Goal: Task Accomplishment & Management: Use online tool/utility

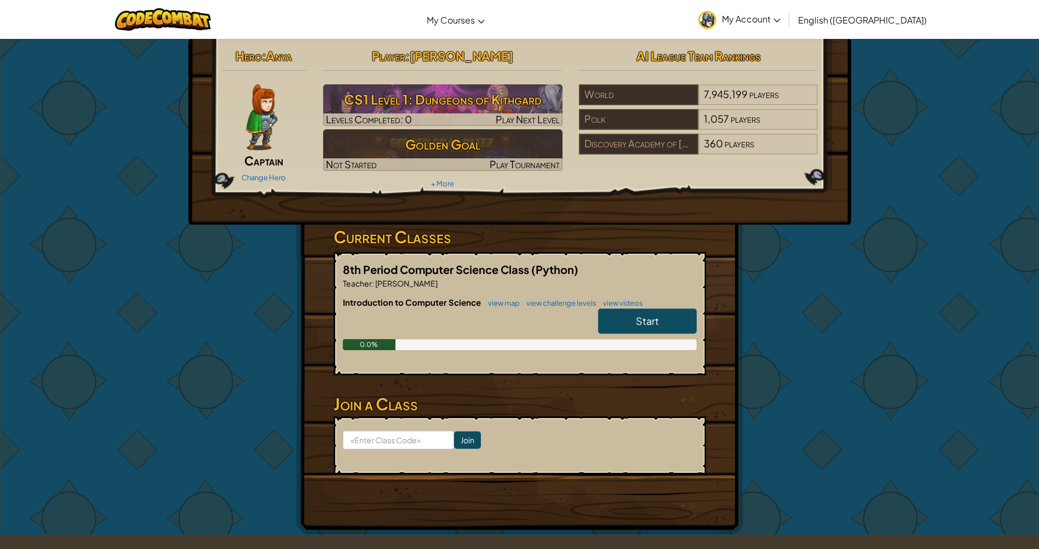
click at [264, 116] on img at bounding box center [261, 117] width 31 height 66
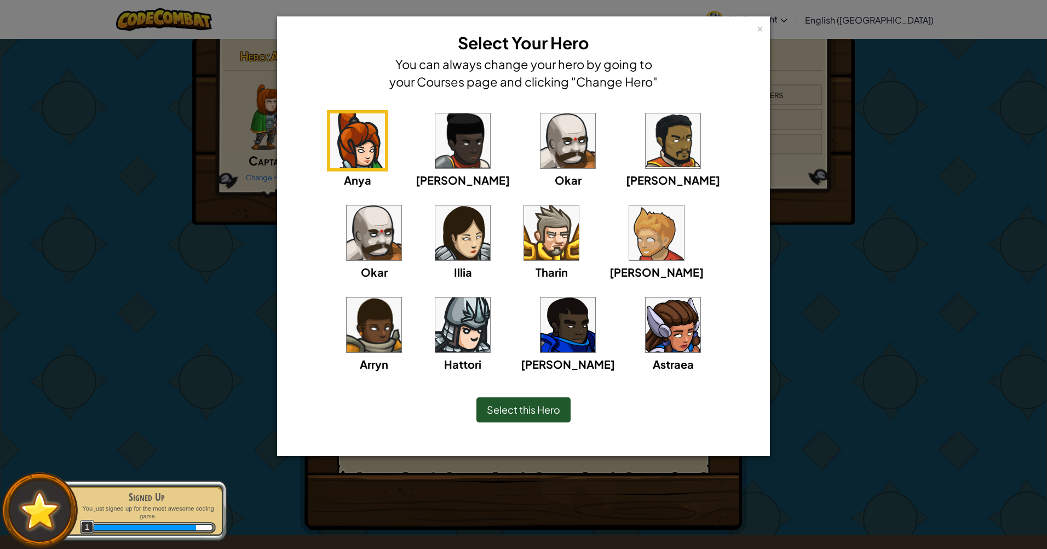
click at [629, 242] on img at bounding box center [656, 232] width 55 height 55
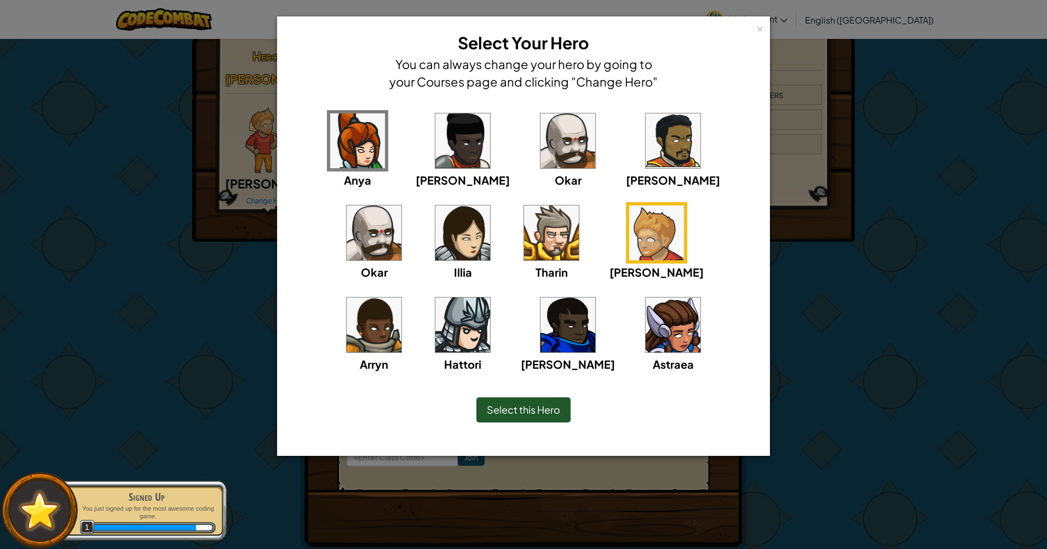
drag, startPoint x: 418, startPoint y: 242, endPoint x: 426, endPoint y: 242, distance: 7.1
click at [521, 242] on div "Tharin" at bounding box center [551, 241] width 61 height 78
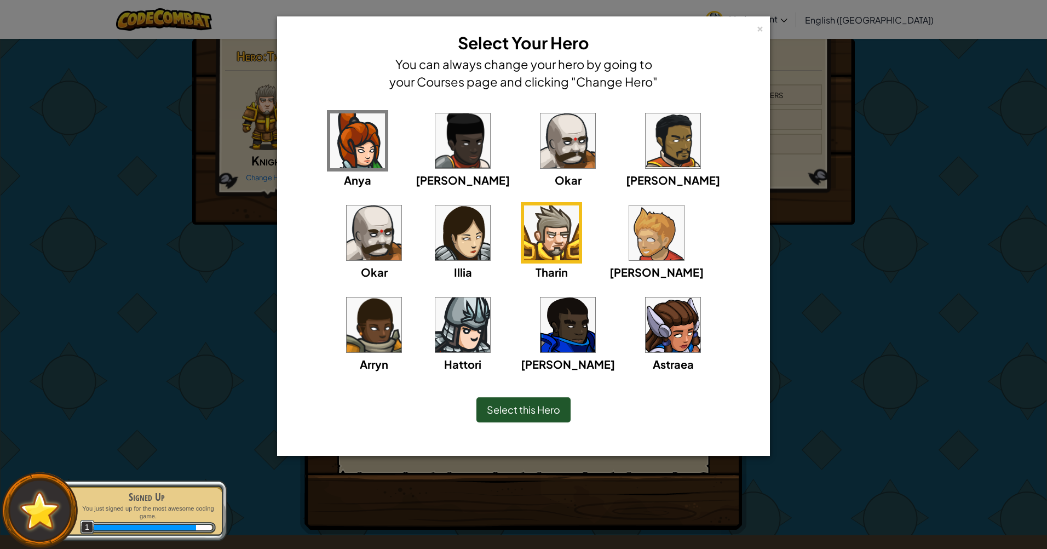
click at [550, 411] on span "Select this Hero" at bounding box center [523, 409] width 73 height 13
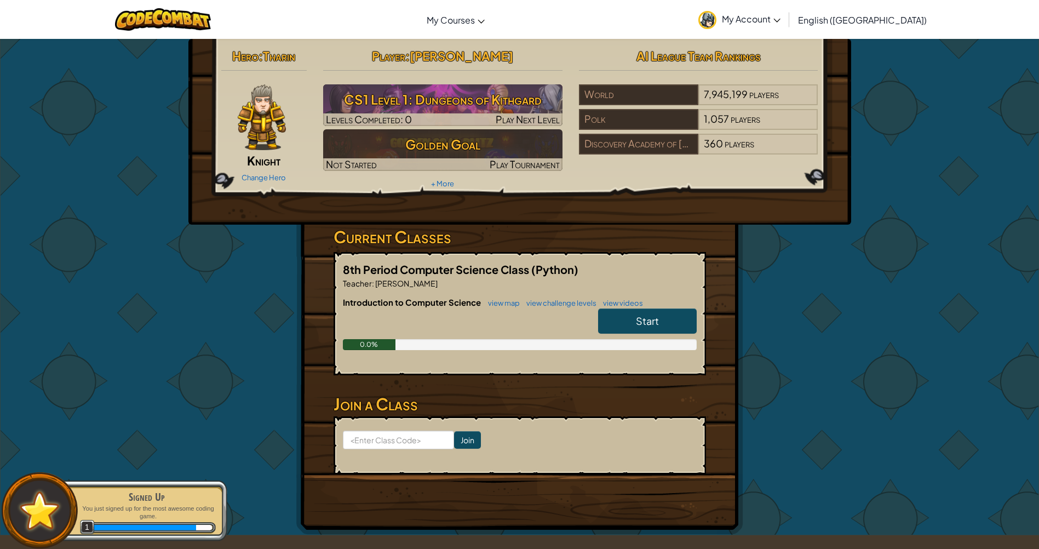
click at [271, 118] on img at bounding box center [262, 117] width 48 height 66
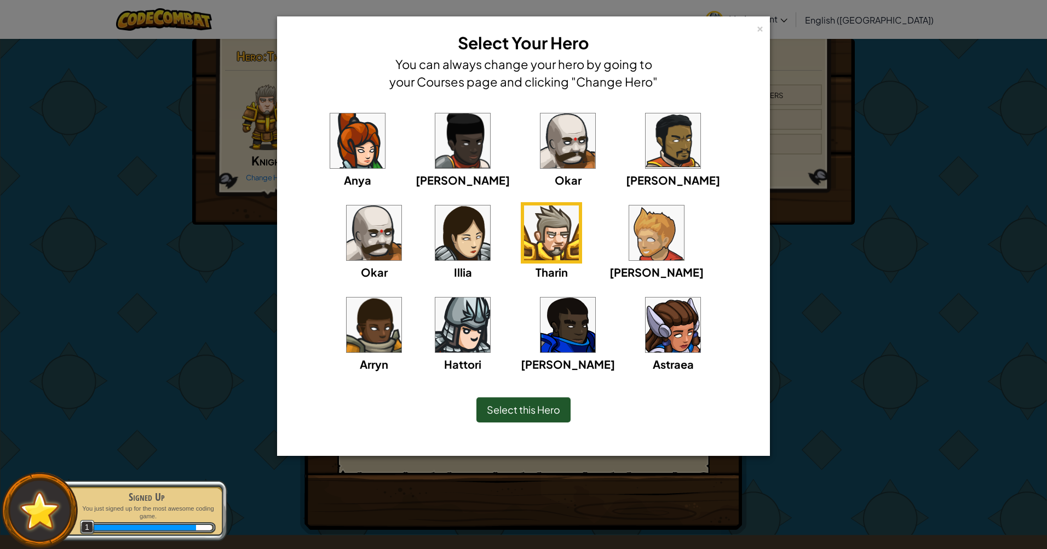
drag, startPoint x: 523, startPoint y: 227, endPoint x: 522, endPoint y: 270, distance: 43.3
click at [610, 262] on div "[PERSON_NAME]" at bounding box center [657, 241] width 94 height 78
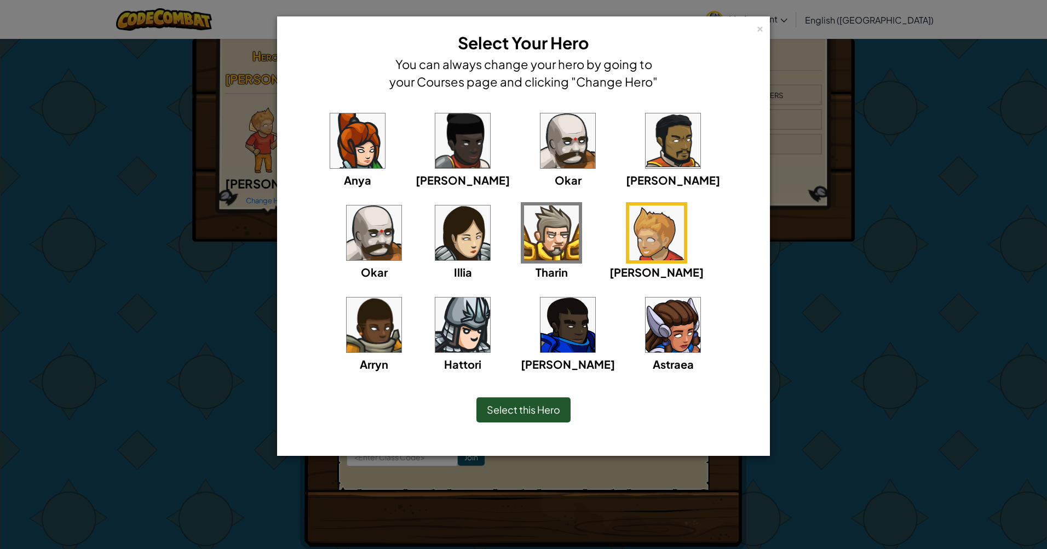
click at [524, 407] on span "Select this Hero" at bounding box center [523, 409] width 73 height 13
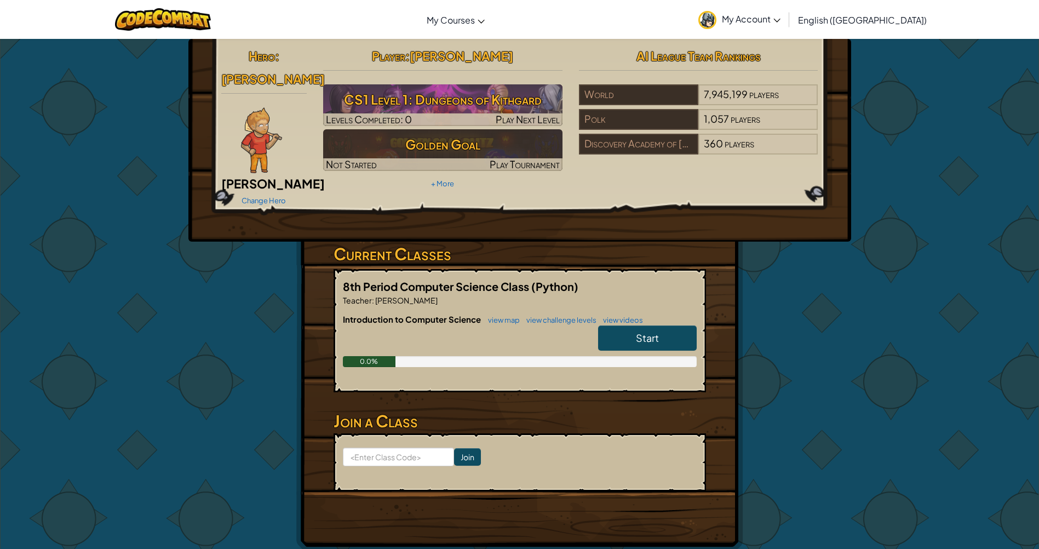
click at [645, 331] on span "Start" at bounding box center [647, 337] width 23 height 13
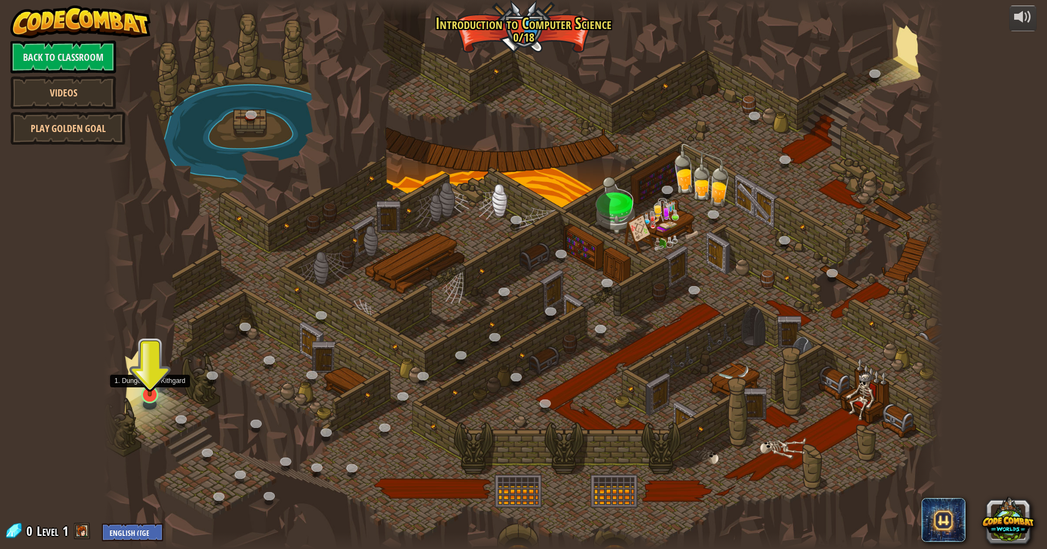
click at [149, 387] on img at bounding box center [150, 369] width 23 height 53
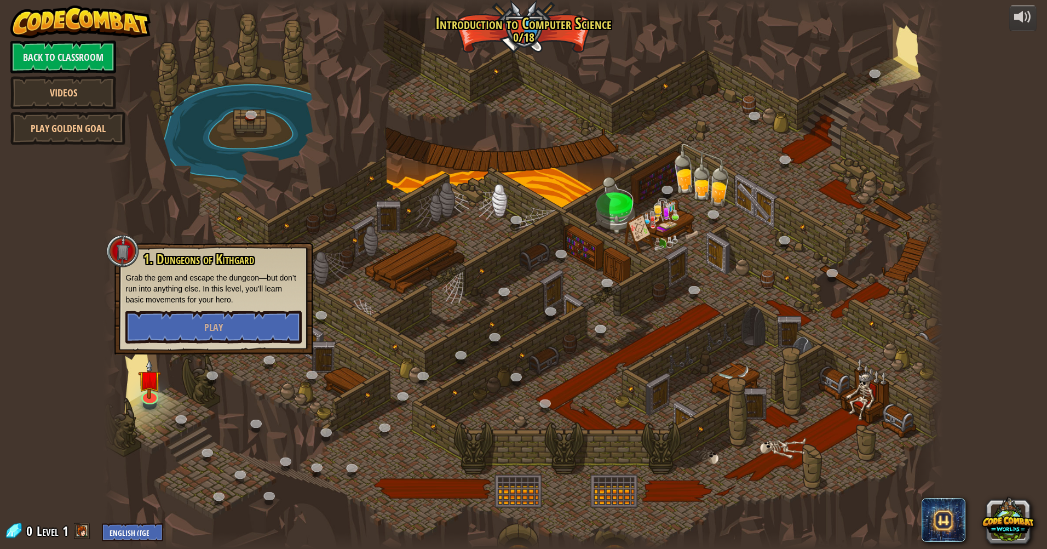
drag, startPoint x: 211, startPoint y: 345, endPoint x: 217, endPoint y: 352, distance: 8.9
click at [215, 346] on div "1. Dungeons of [PERSON_NAME] Grab the gem and escape the dungeon—but don’t run …" at bounding box center [213, 299] width 198 height 112
click at [213, 318] on button "Play" at bounding box center [213, 327] width 176 height 33
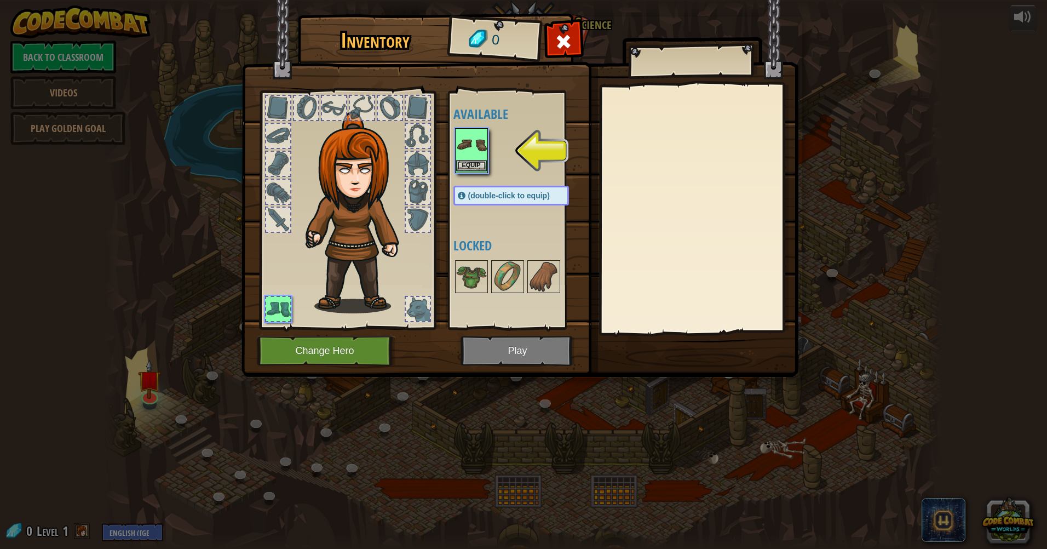
click at [466, 152] on img at bounding box center [471, 144] width 31 height 31
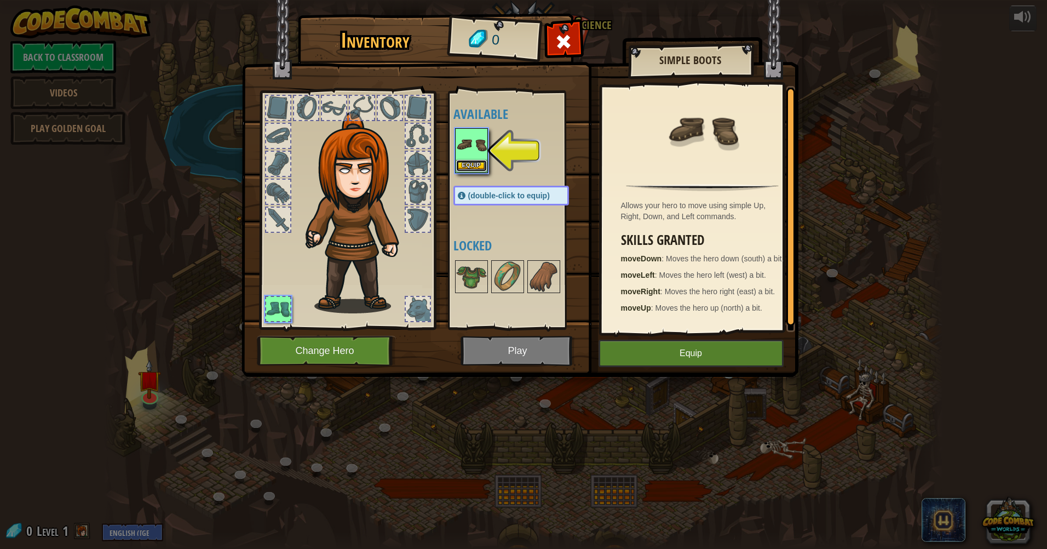
click at [467, 164] on button "Equip" at bounding box center [471, 166] width 31 height 12
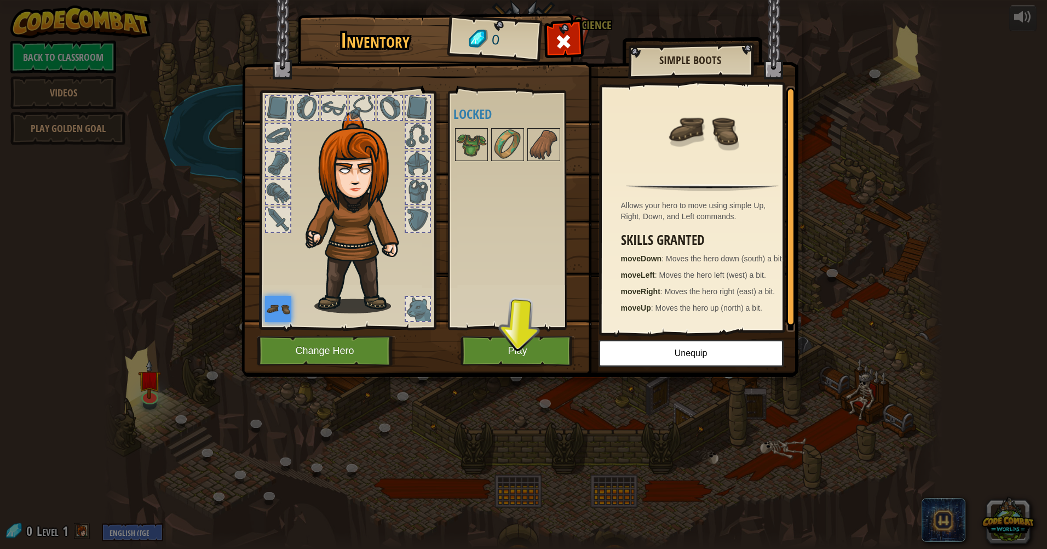
drag, startPoint x: 333, startPoint y: 161, endPoint x: 344, endPoint y: 160, distance: 11.0
click at [339, 160] on img at bounding box center [360, 213] width 118 height 202
drag, startPoint x: 351, startPoint y: 163, endPoint x: 354, endPoint y: 263, distance: 100.8
click at [352, 182] on img at bounding box center [360, 213] width 118 height 202
click at [308, 351] on button "Change Hero" at bounding box center [326, 351] width 139 height 30
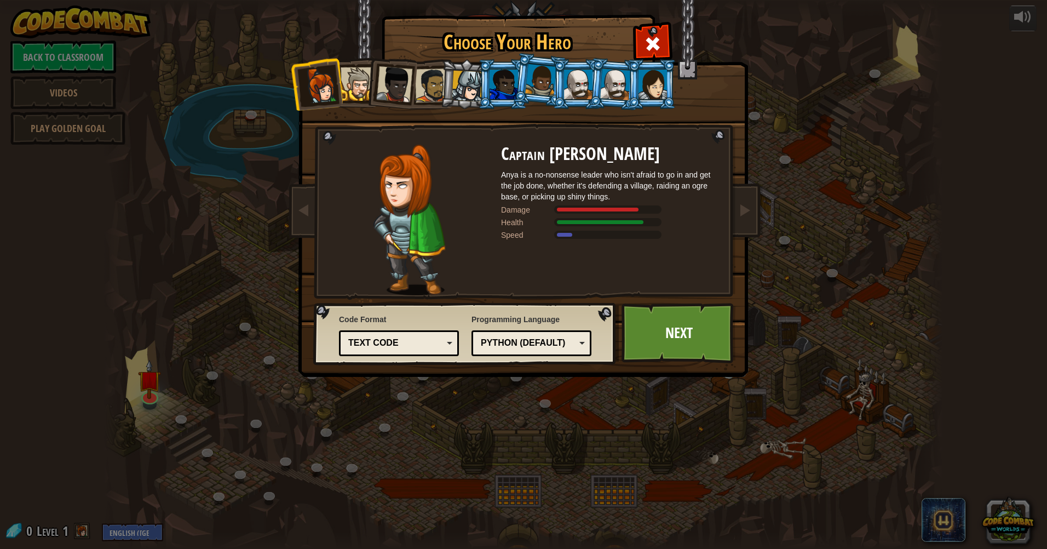
click at [556, 83] on li at bounding box center [577, 84] width 49 height 50
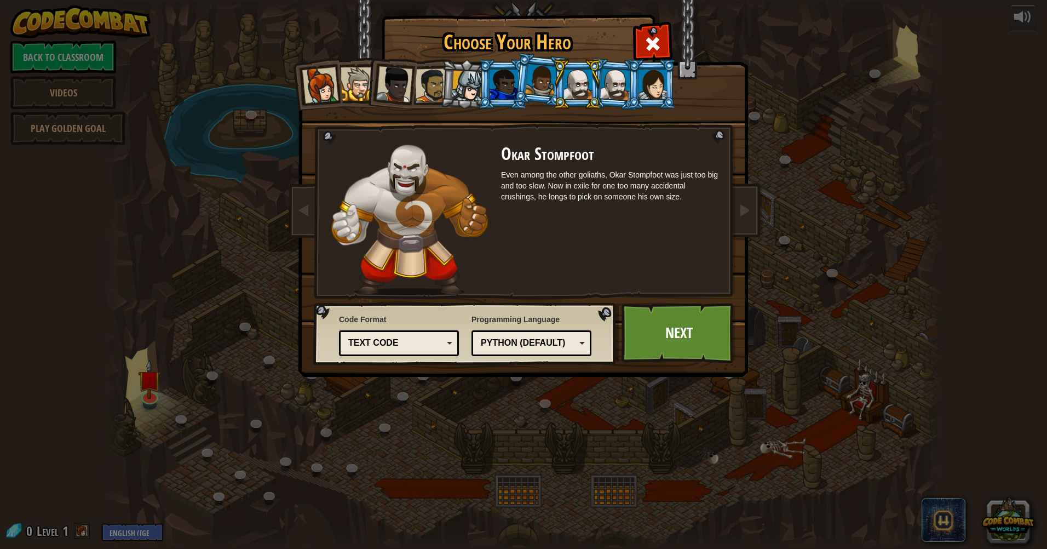
click at [618, 87] on div at bounding box center [615, 83] width 31 height 31
click at [472, 89] on div at bounding box center [467, 86] width 31 height 31
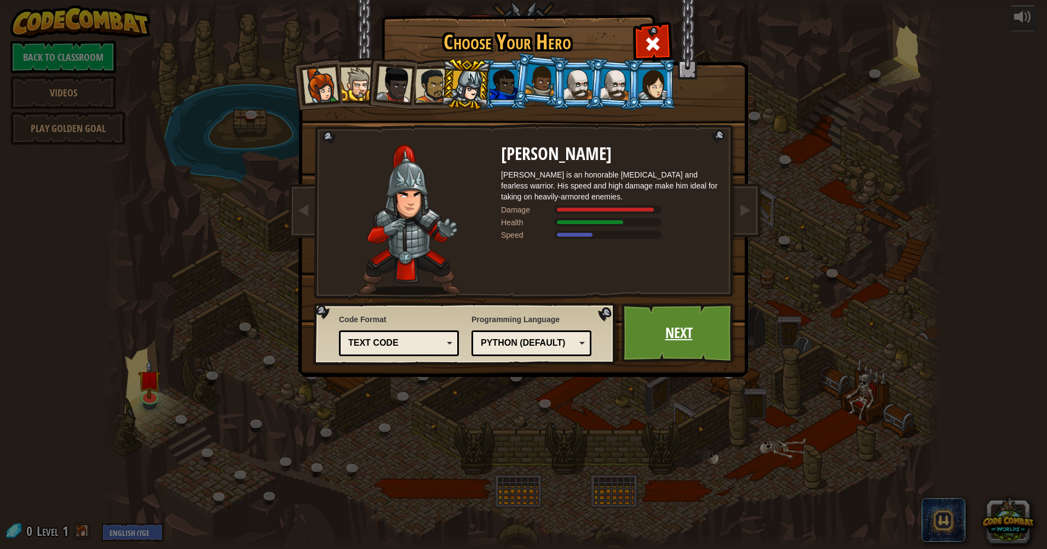
click at [674, 343] on link "Next" at bounding box center [679, 333] width 114 height 60
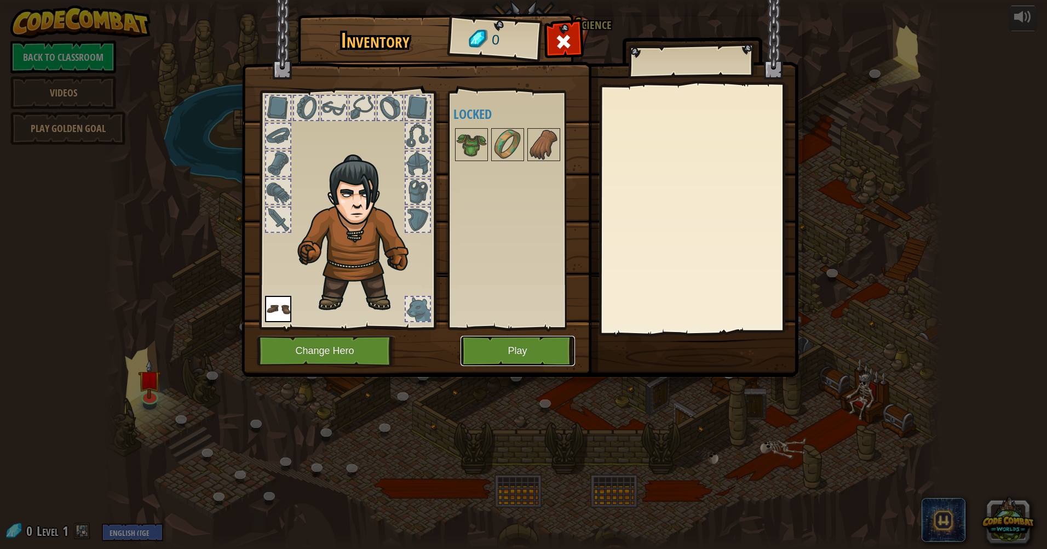
click at [525, 351] on button "Play" at bounding box center [518, 351] width 114 height 30
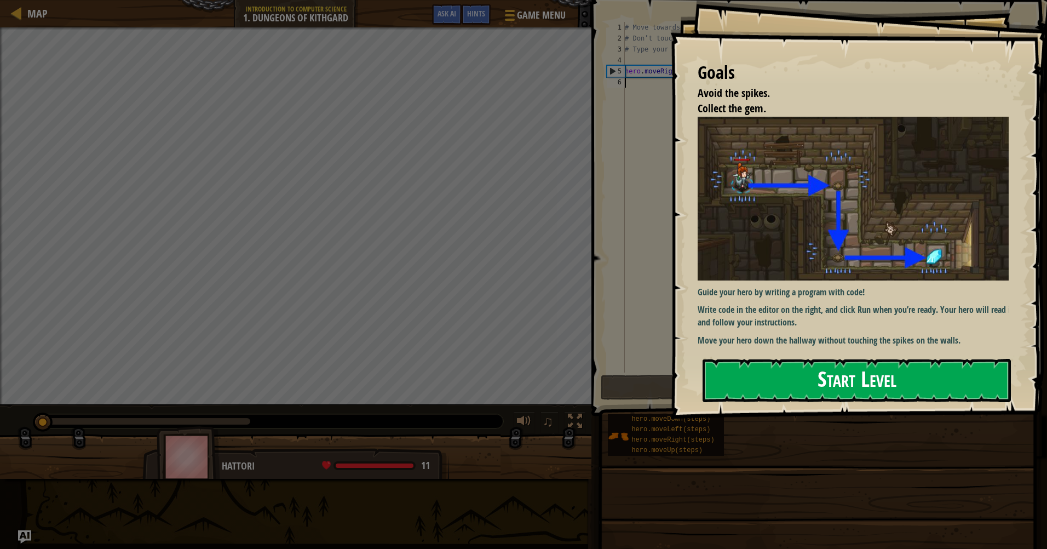
click at [893, 380] on button "Start Level" at bounding box center [857, 380] width 308 height 43
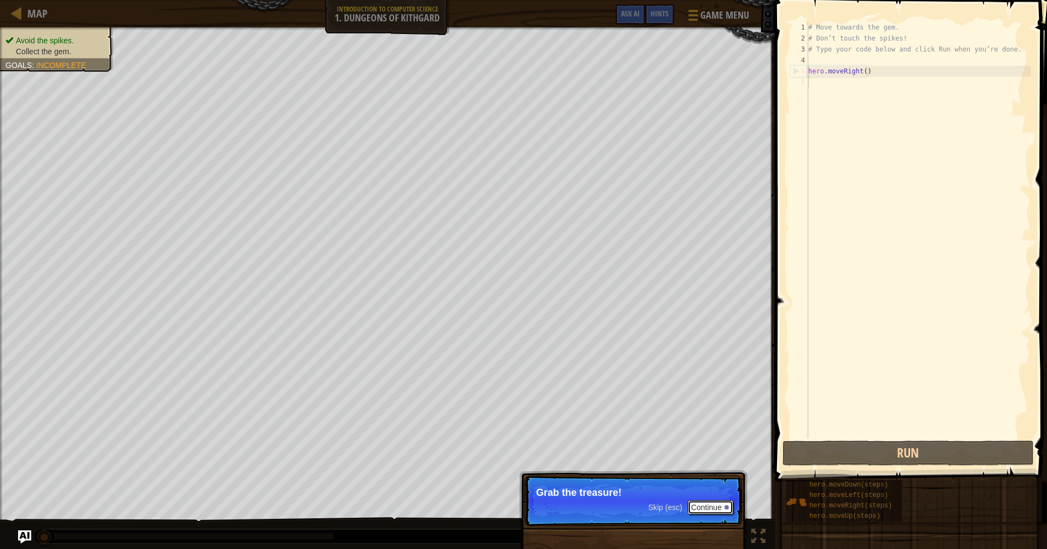
click at [708, 502] on button "Continue" at bounding box center [710, 507] width 45 height 14
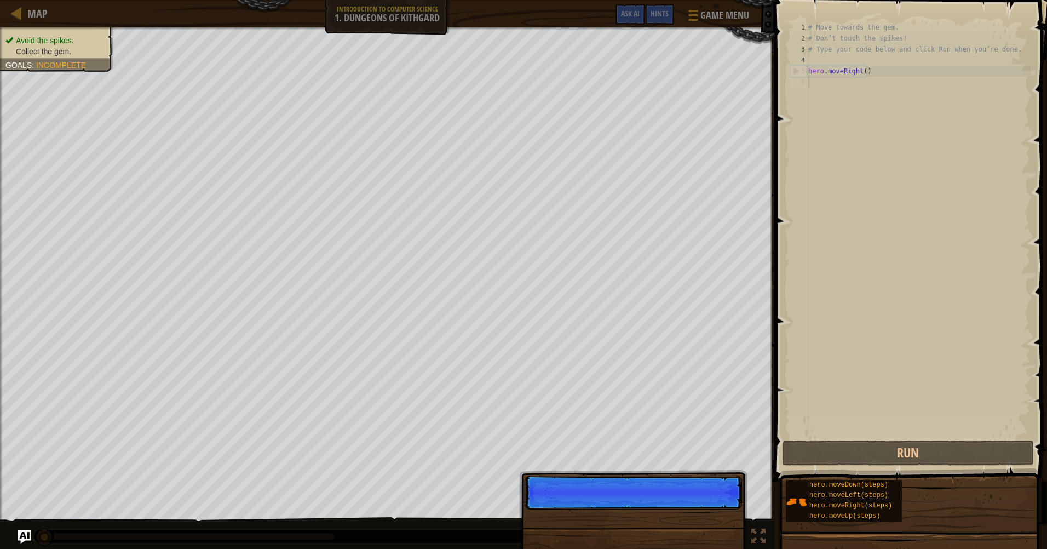
scroll to position [5, 0]
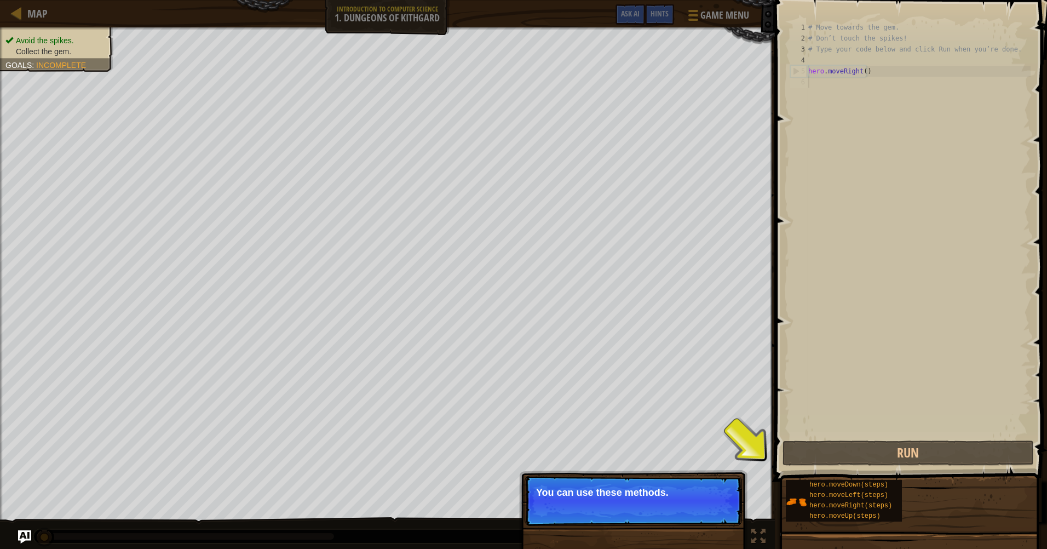
click at [708, 502] on button "Continue" at bounding box center [710, 507] width 45 height 14
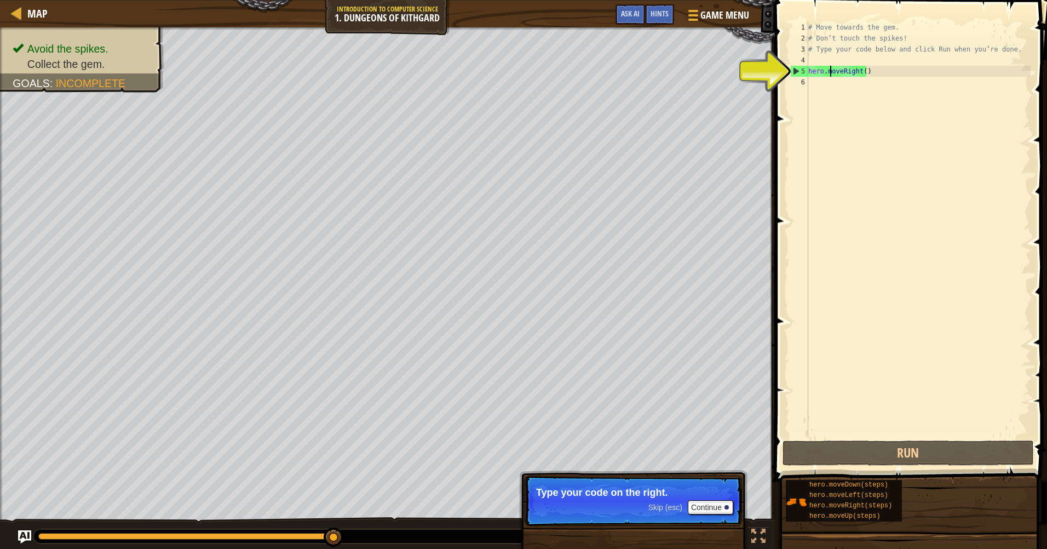
click at [831, 71] on div "# Move towards the gem. # Don’t touch the spikes! # Type your code below and cl…" at bounding box center [918, 241] width 225 height 438
click at [849, 71] on div "# Move towards the gem. # Don’t touch the spikes! # Type your code below and cl…" at bounding box center [918, 241] width 225 height 438
click at [862, 74] on div "# Move towards the gem. # Don’t touch the spikes! # Type your code below and cl…" at bounding box center [918, 241] width 225 height 438
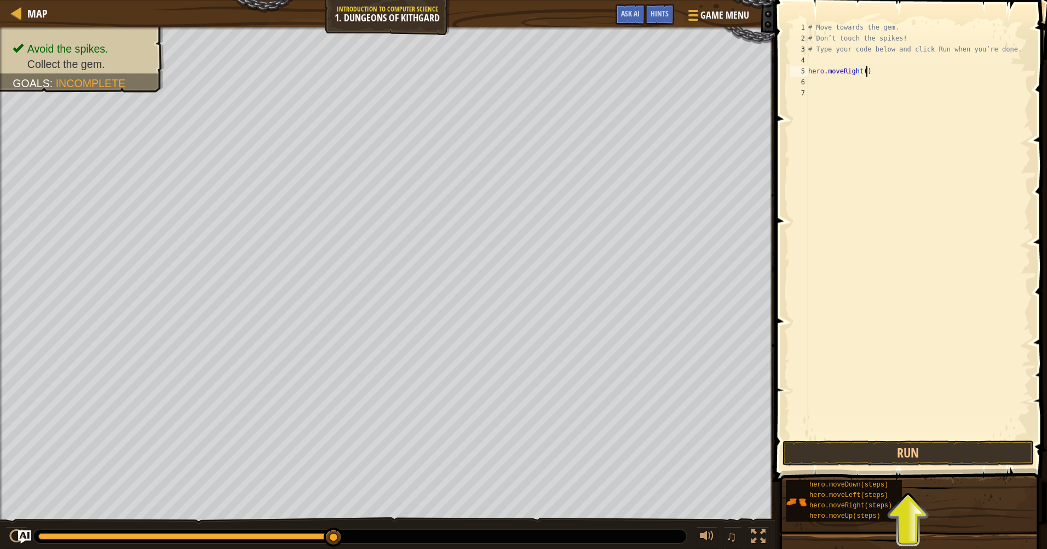
click at [869, 74] on div "# Move towards the gem. # Don’t touch the spikes! # Type your code below and cl…" at bounding box center [918, 241] width 225 height 438
type textarea "h"
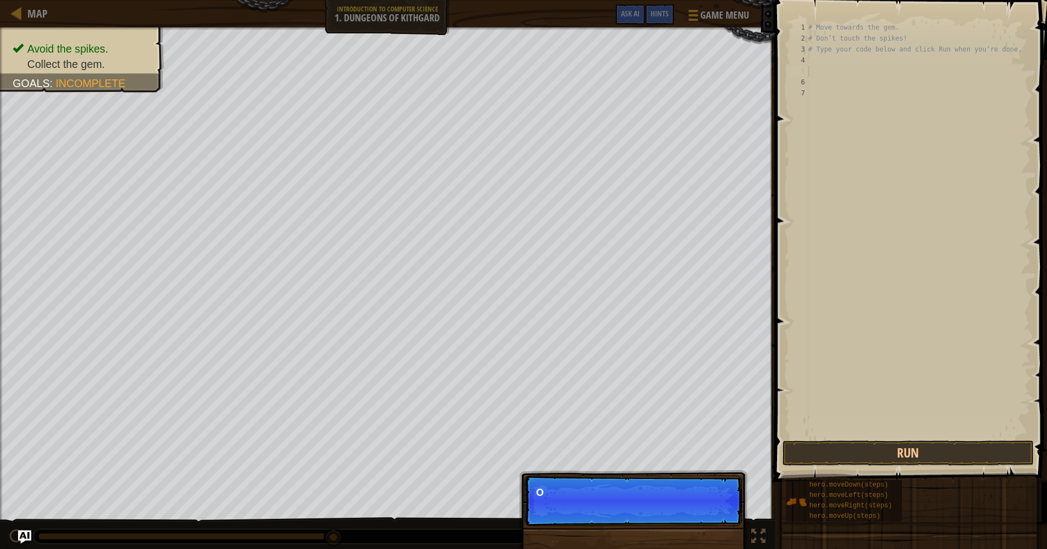
click at [812, 60] on div "# Move towards the gem. # Don’t touch the spikes! # Type your code below and cl…" at bounding box center [918, 241] width 225 height 438
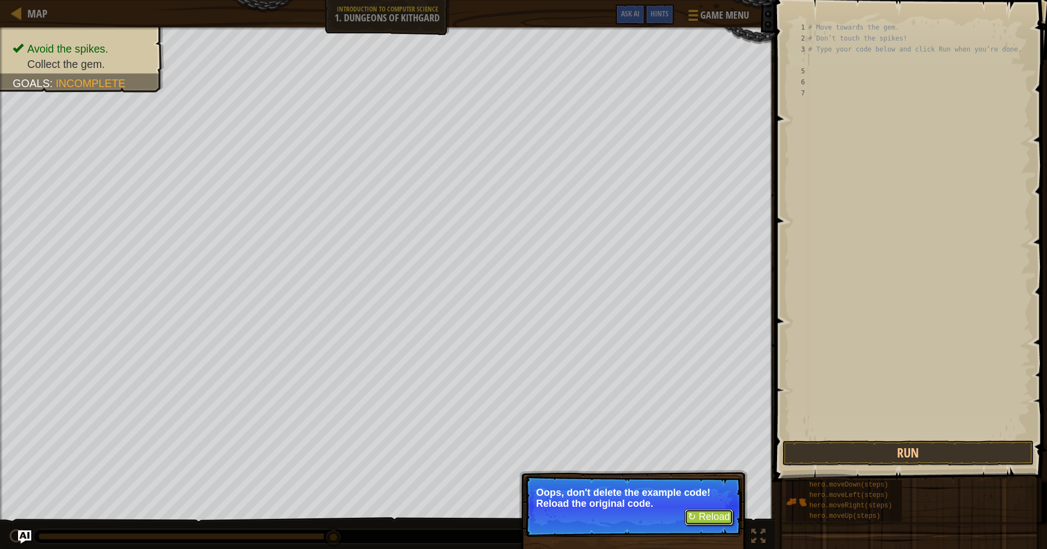
click at [709, 511] on button "↻ Reload" at bounding box center [709, 517] width 49 height 16
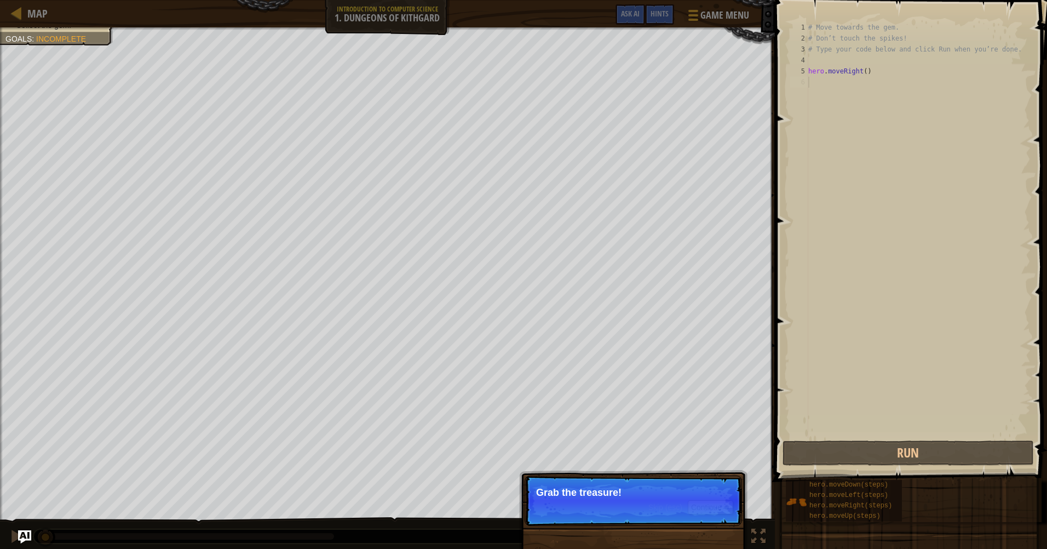
click at [647, 474] on div "Avoid the spikes. Collect the gem. Goals : Incomplete ♫ Hattori 11 x: 7 y: 18 x…" at bounding box center [523, 288] width 1047 height 523
drag, startPoint x: 691, startPoint y: 502, endPoint x: 701, endPoint y: 506, distance: 10.6
click at [700, 507] on button "Continue" at bounding box center [710, 507] width 45 height 14
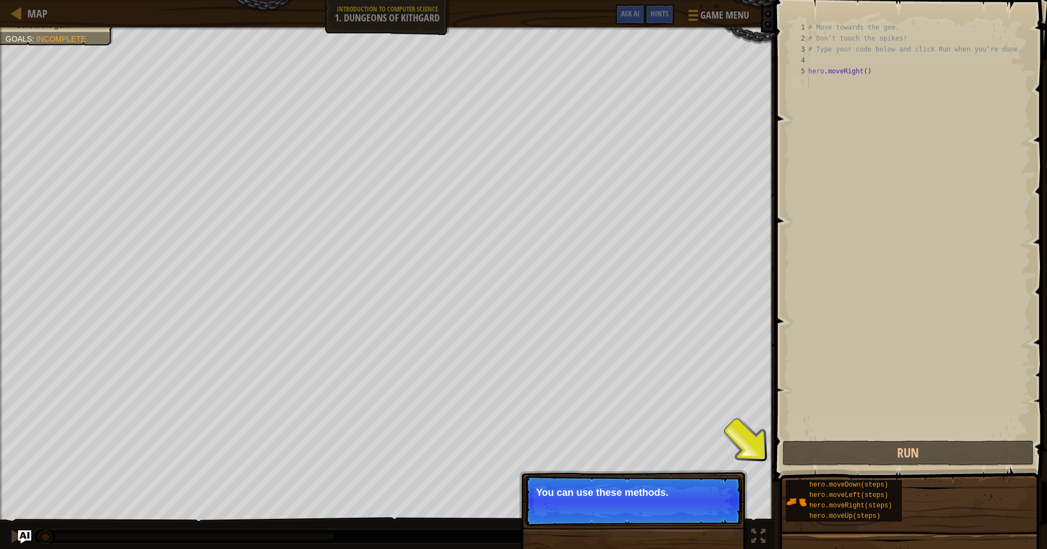
click at [713, 502] on button "Continue" at bounding box center [710, 507] width 45 height 14
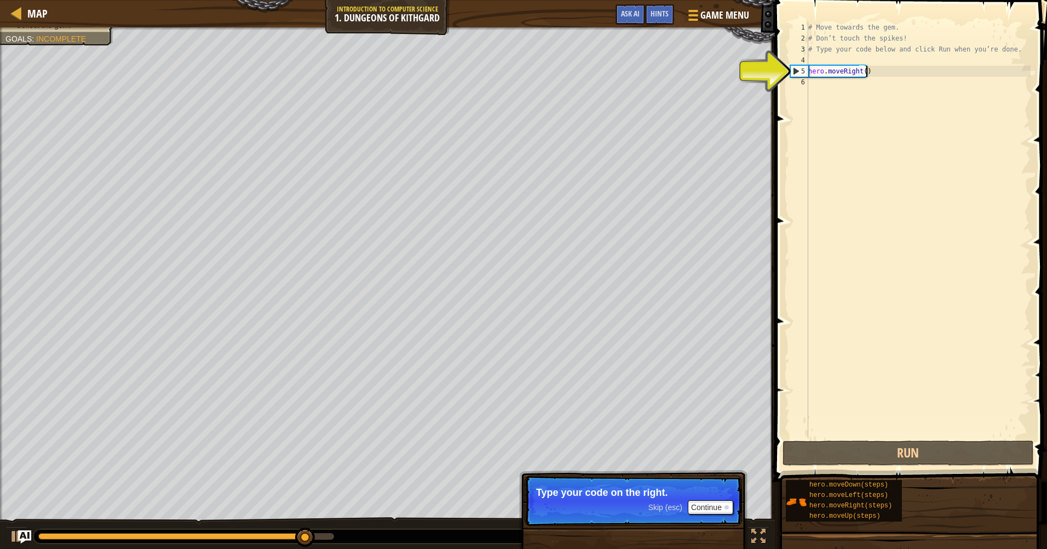
click at [874, 68] on div "# Move towards the gem. # Don’t touch the spikes! # Type your code below and cl…" at bounding box center [918, 241] width 225 height 438
type textarea "hero.moveRight()"
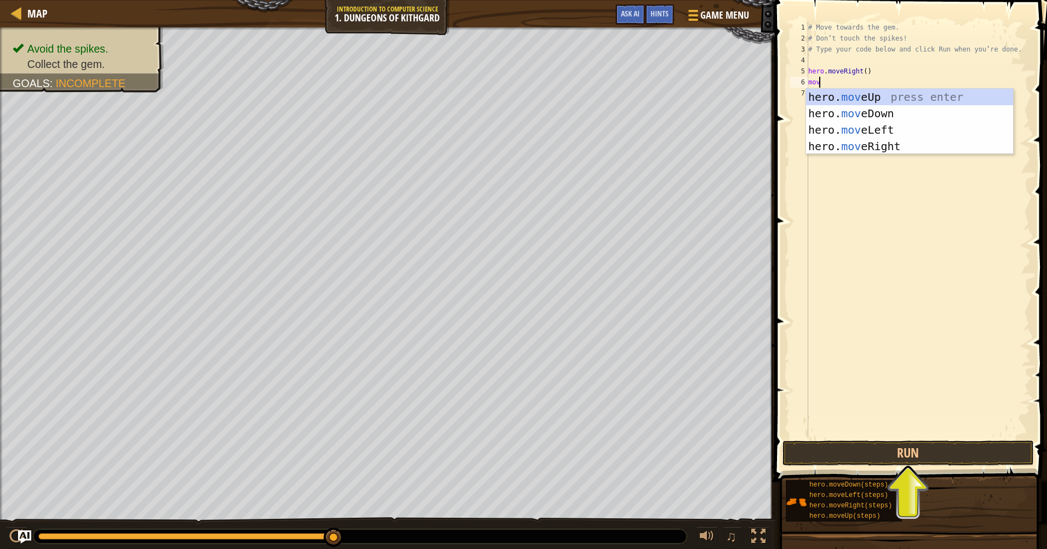
type textarea "move"
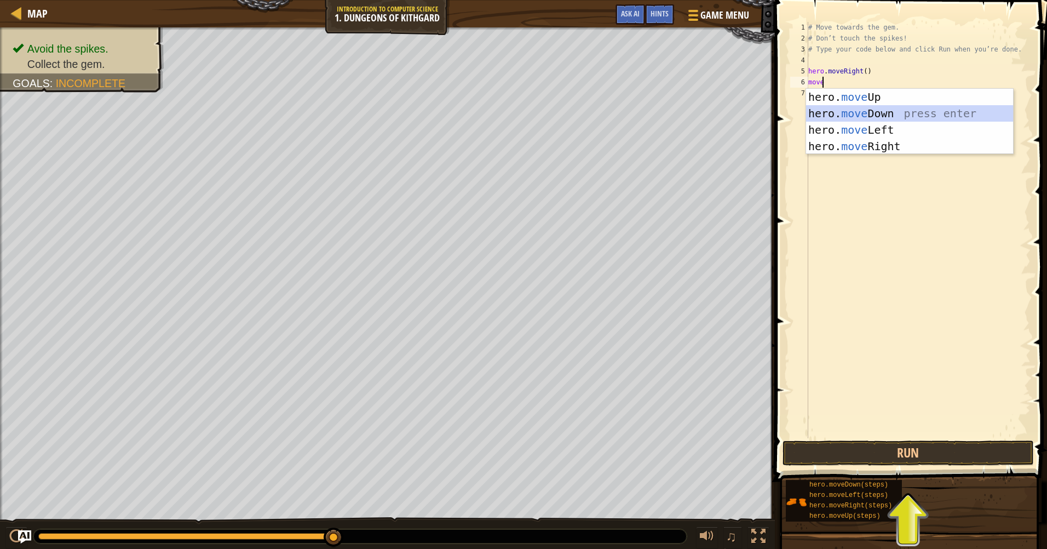
click at [858, 109] on div "hero. move Up press enter hero. move Down press enter hero. move Left press ent…" at bounding box center [909, 138] width 207 height 99
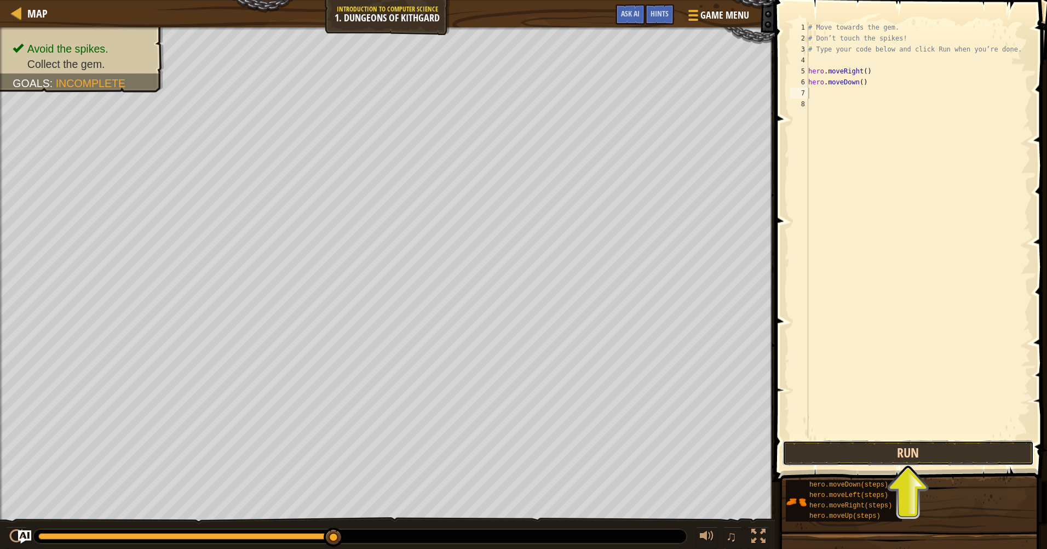
click at [914, 450] on button "Run" at bounding box center [908, 452] width 251 height 25
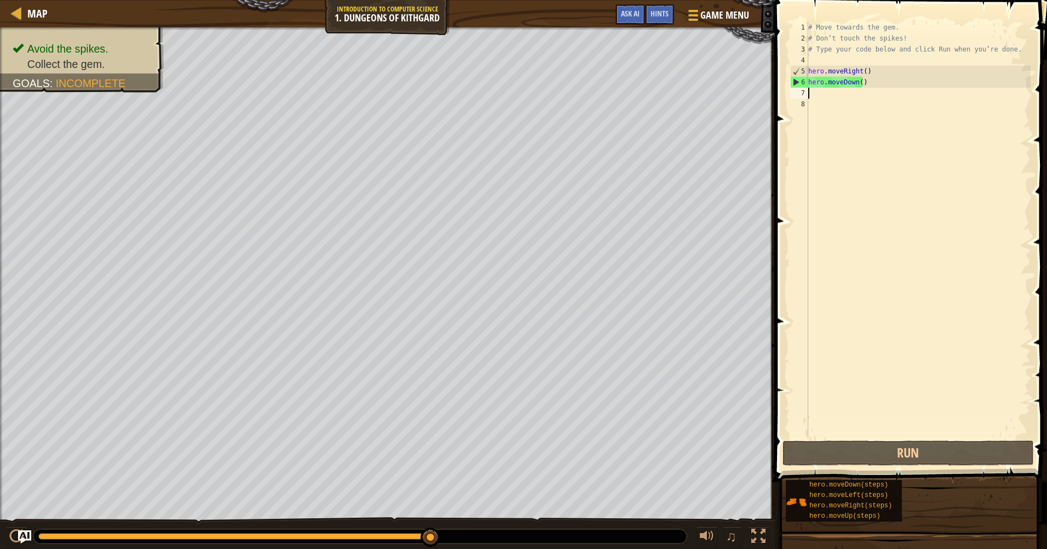
click at [822, 91] on div "# Move towards the gem. # Don’t touch the spikes! # Type your code below and cl…" at bounding box center [918, 241] width 225 height 438
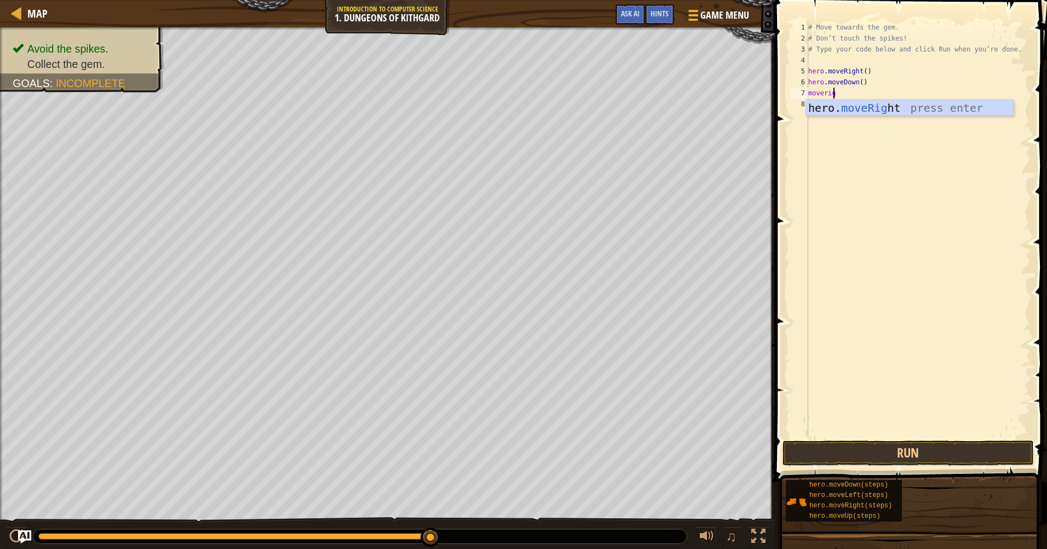
scroll to position [5, 2]
type textarea "moveright"
click at [899, 457] on button "Run" at bounding box center [908, 452] width 251 height 25
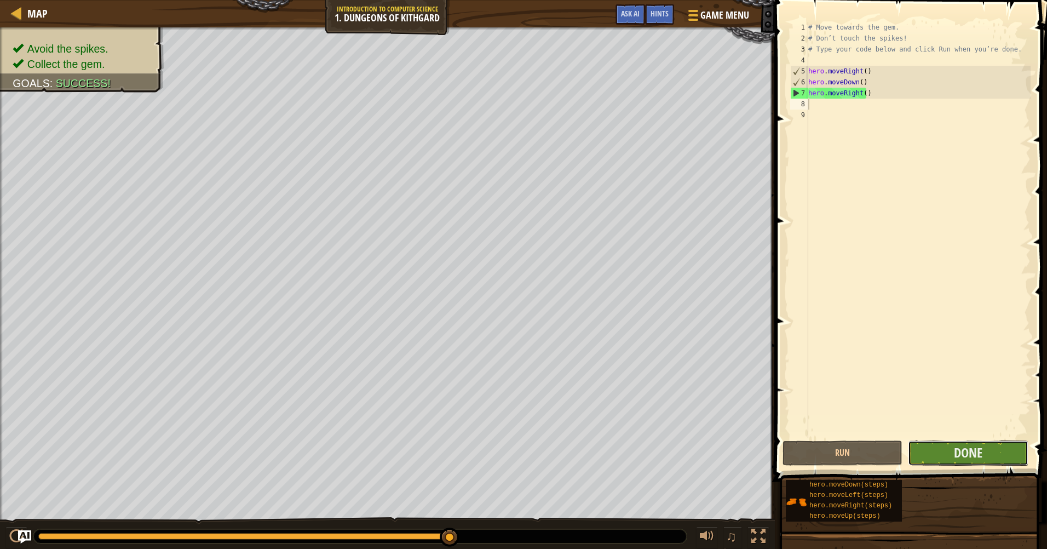
click at [949, 453] on button "Done" at bounding box center [968, 452] width 120 height 25
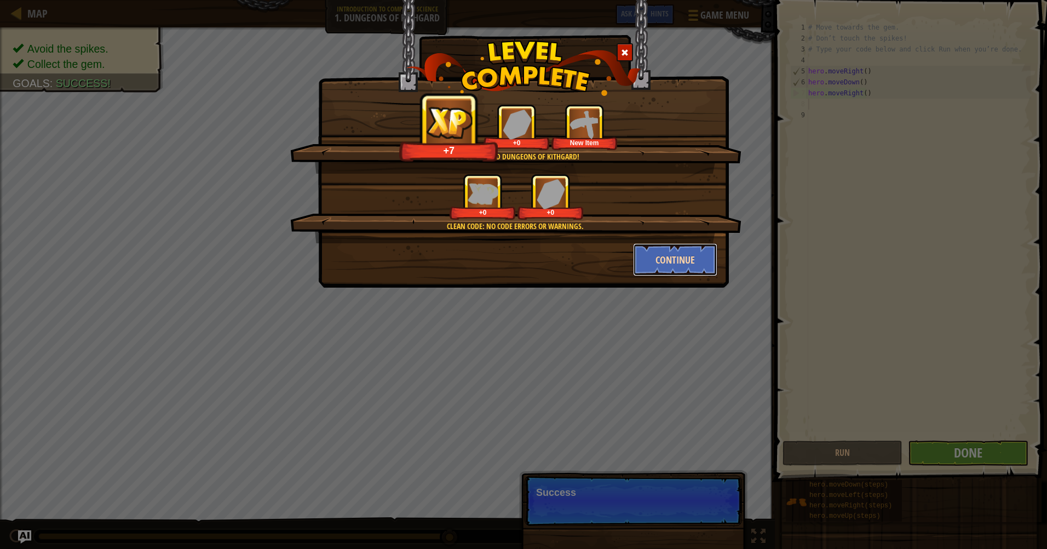
click at [665, 268] on button "Continue" at bounding box center [675, 259] width 85 height 33
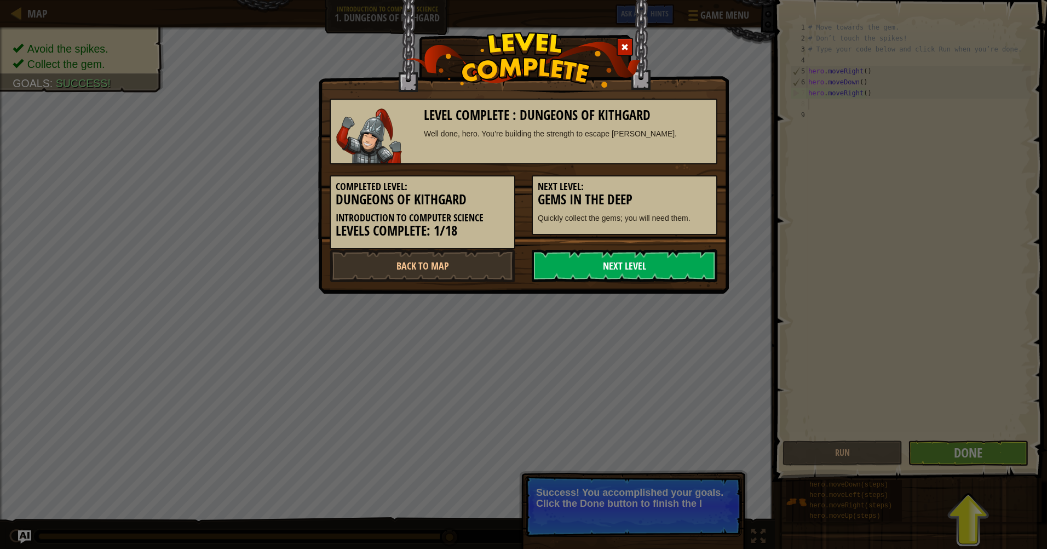
click at [633, 260] on link "Next Level" at bounding box center [625, 265] width 186 height 33
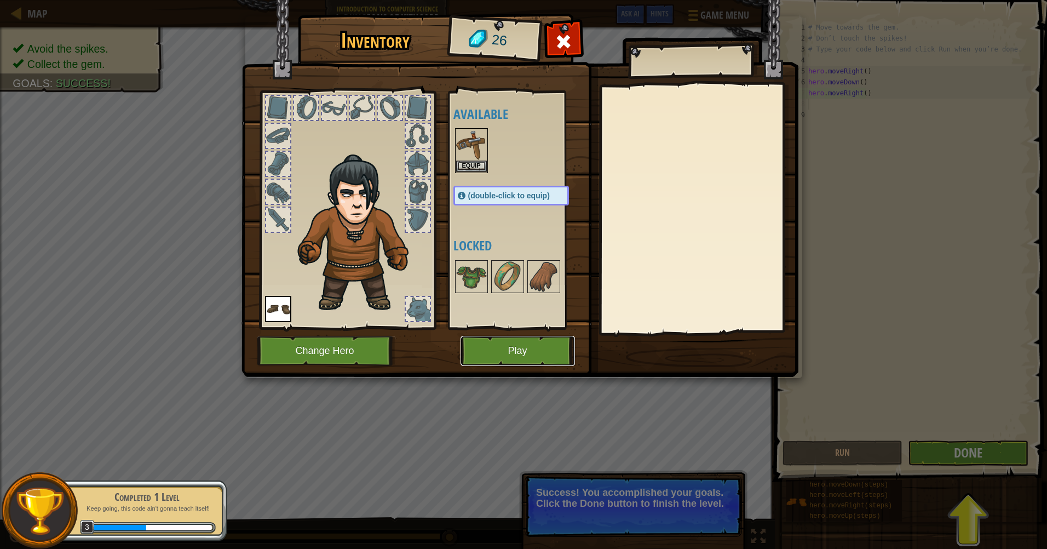
click at [536, 353] on button "Play" at bounding box center [518, 351] width 114 height 30
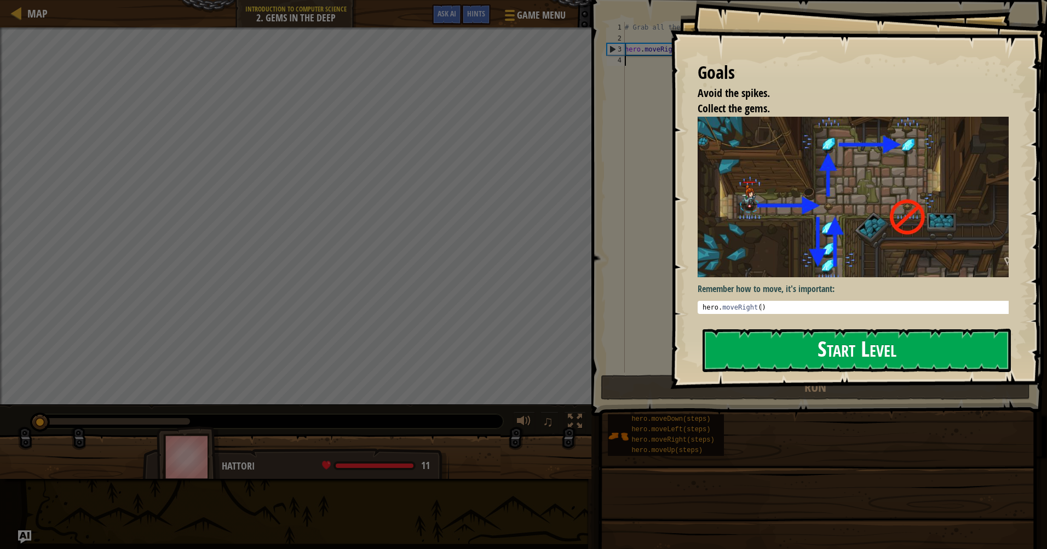
click at [771, 363] on button "Start Level" at bounding box center [857, 350] width 308 height 43
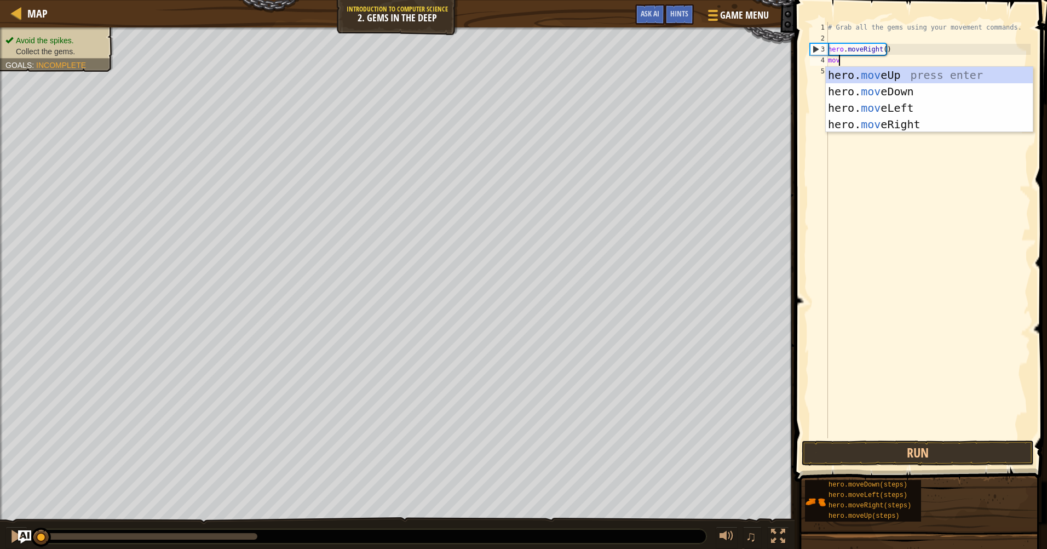
scroll to position [5, 1]
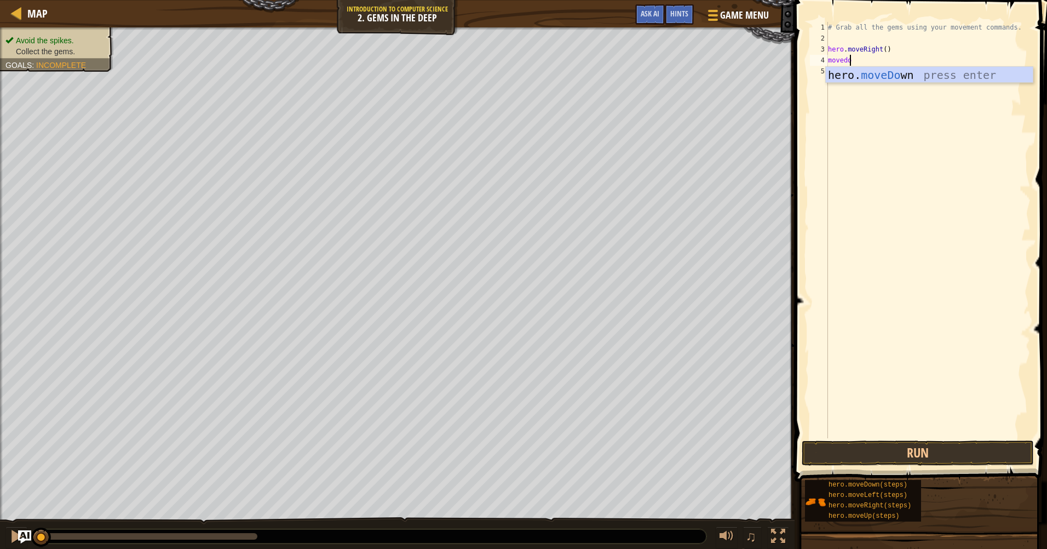
type textarea "movedown"
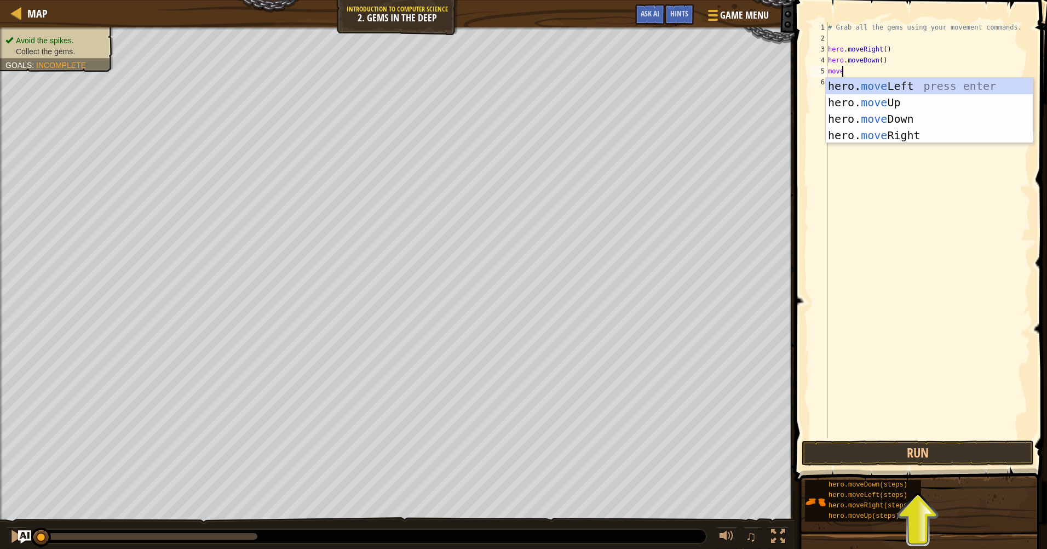
type textarea "moveup"
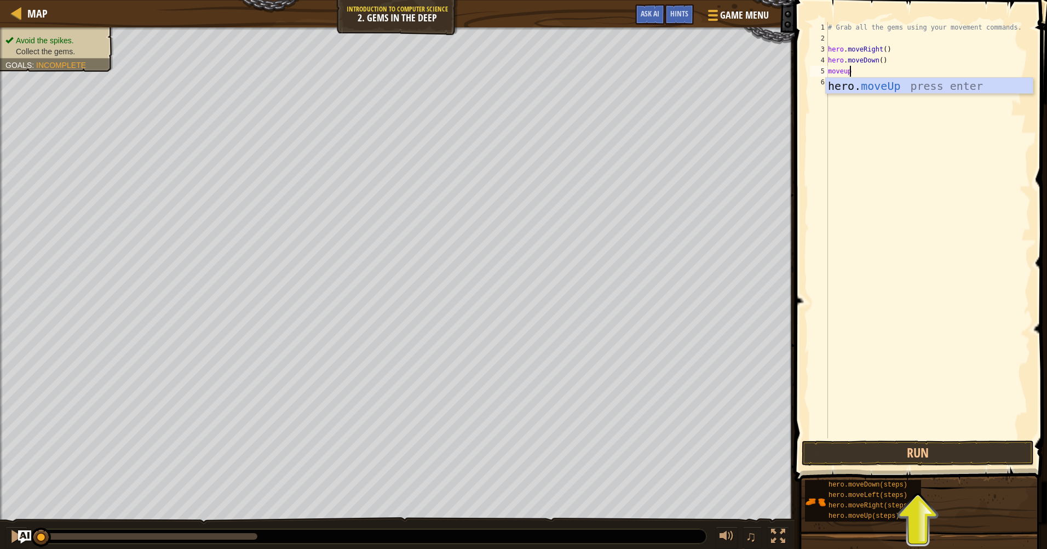
scroll to position [5, 0]
click at [969, 458] on button "Run" at bounding box center [918, 452] width 232 height 25
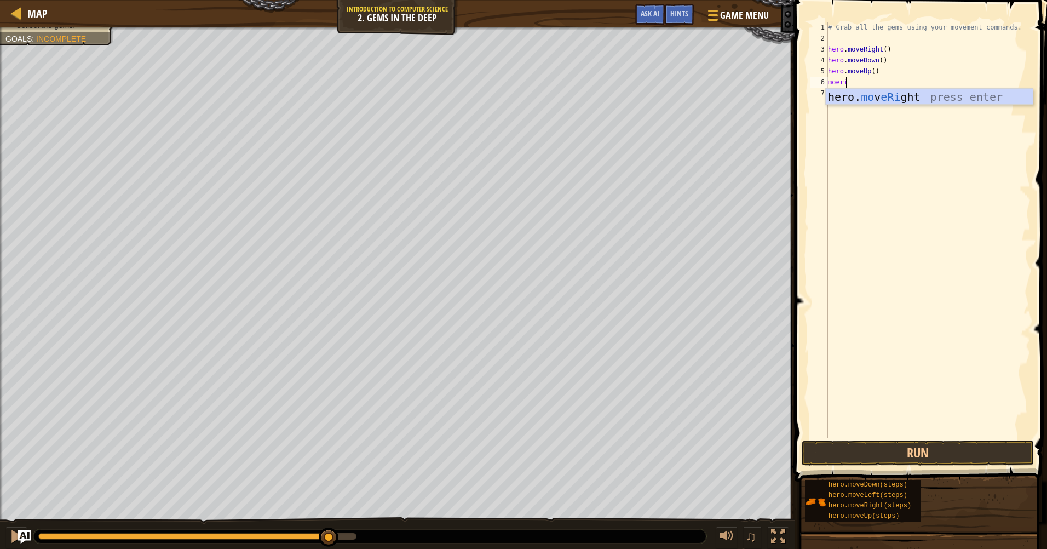
type textarea "moeright"
type textarea "h"
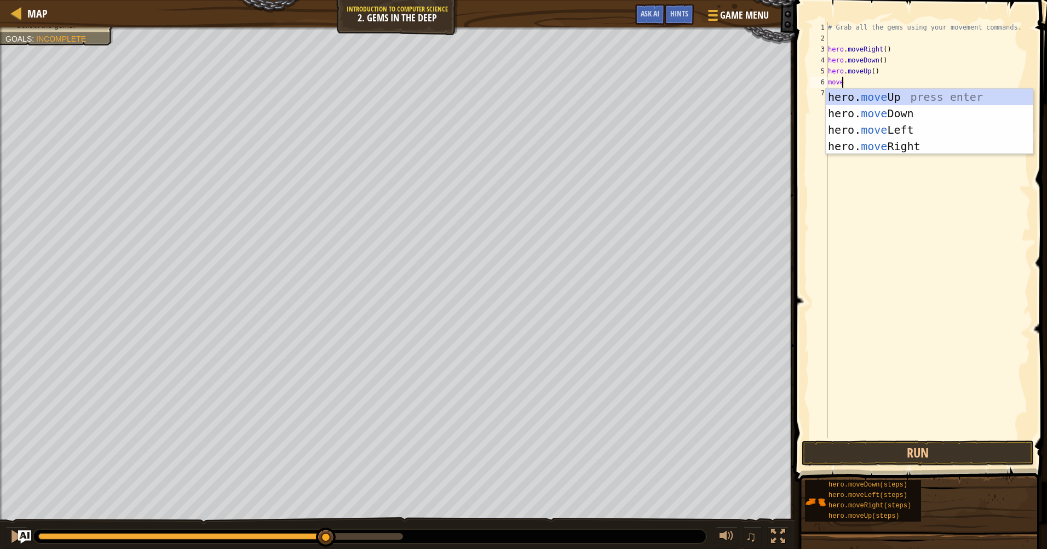
scroll to position [5, 1]
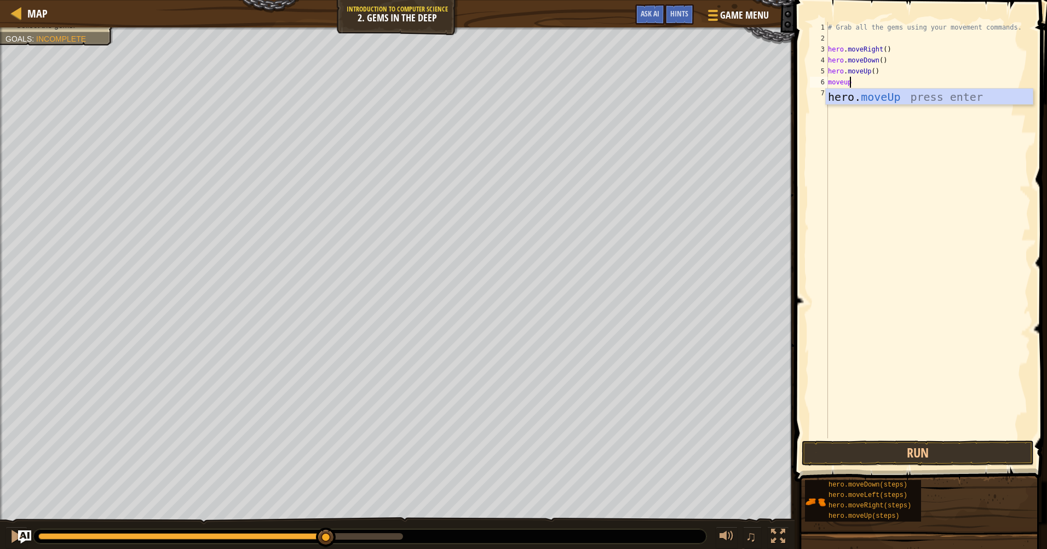
type textarea "moveup"
type textarea "moveright"
click at [939, 451] on button "Run" at bounding box center [918, 452] width 232 height 25
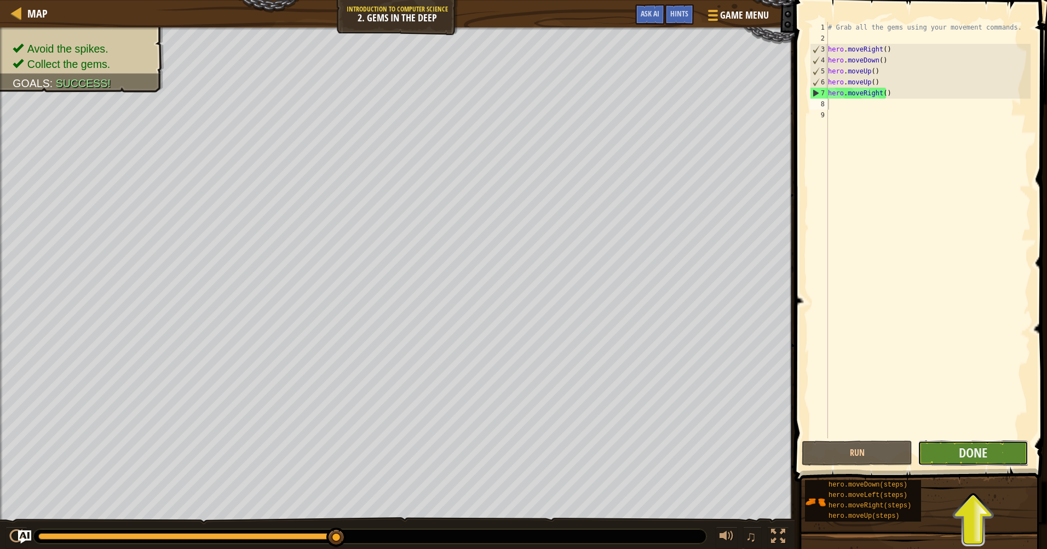
click at [998, 458] on button "Done" at bounding box center [973, 452] width 111 height 25
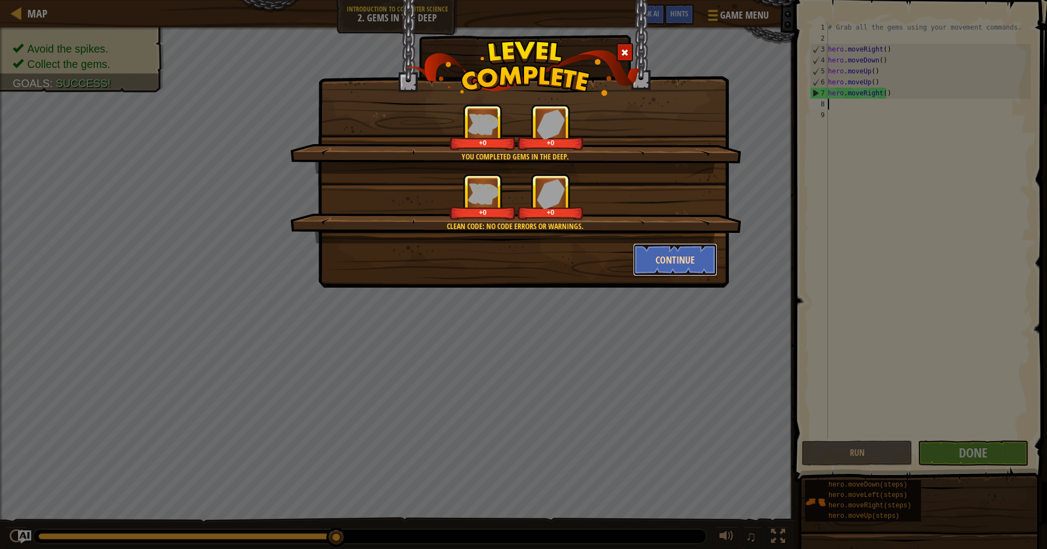
click at [683, 260] on button "Continue" at bounding box center [675, 259] width 85 height 33
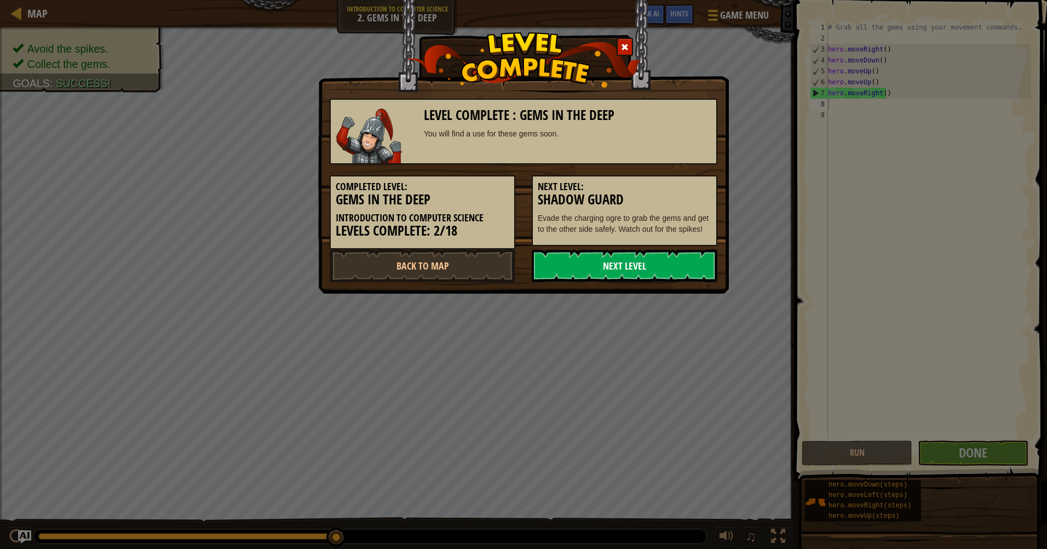
click at [663, 265] on link "Next Level" at bounding box center [625, 265] width 186 height 33
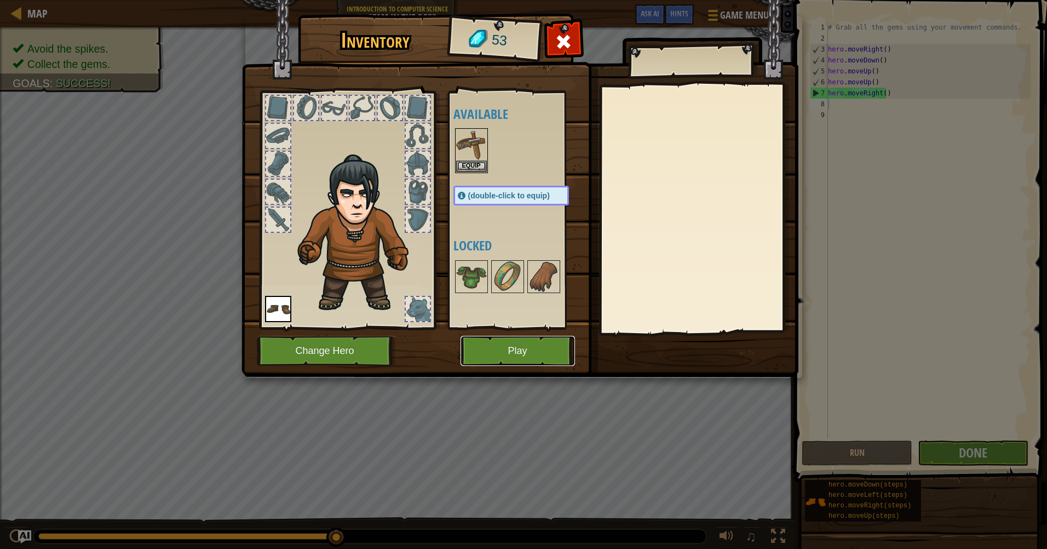
click at [535, 354] on button "Play" at bounding box center [518, 351] width 114 height 30
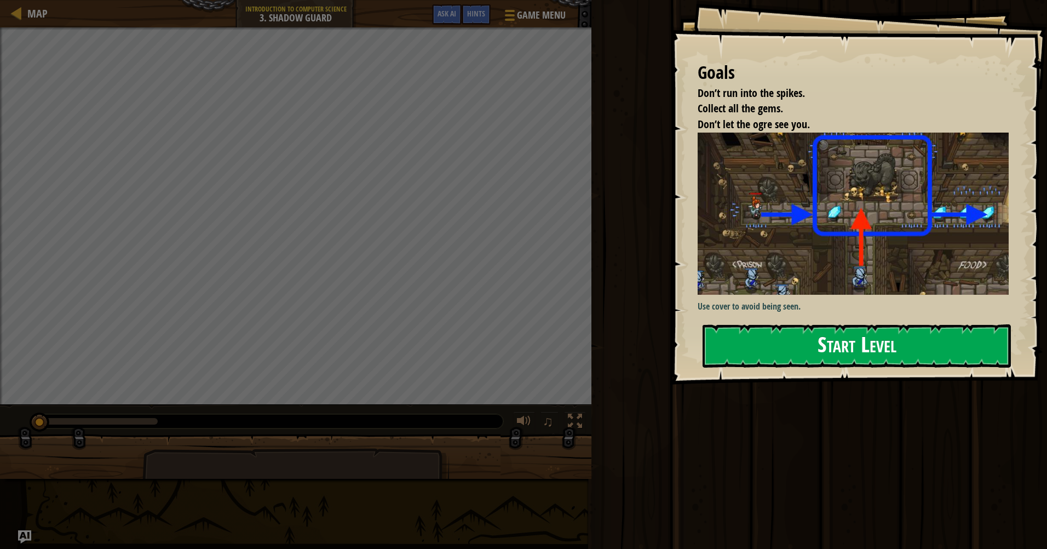
click at [813, 349] on button "Start Level" at bounding box center [857, 345] width 308 height 43
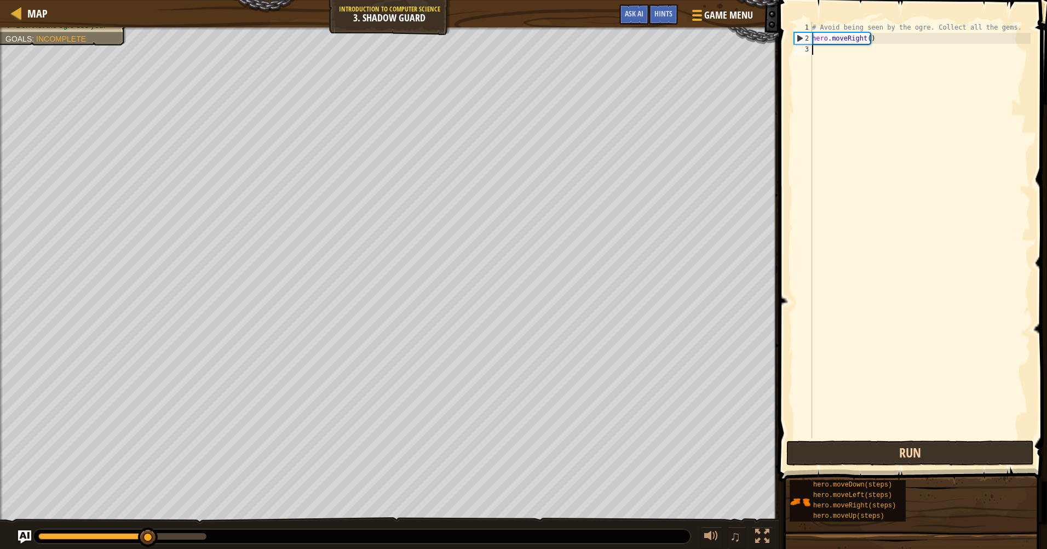
scroll to position [5, 0]
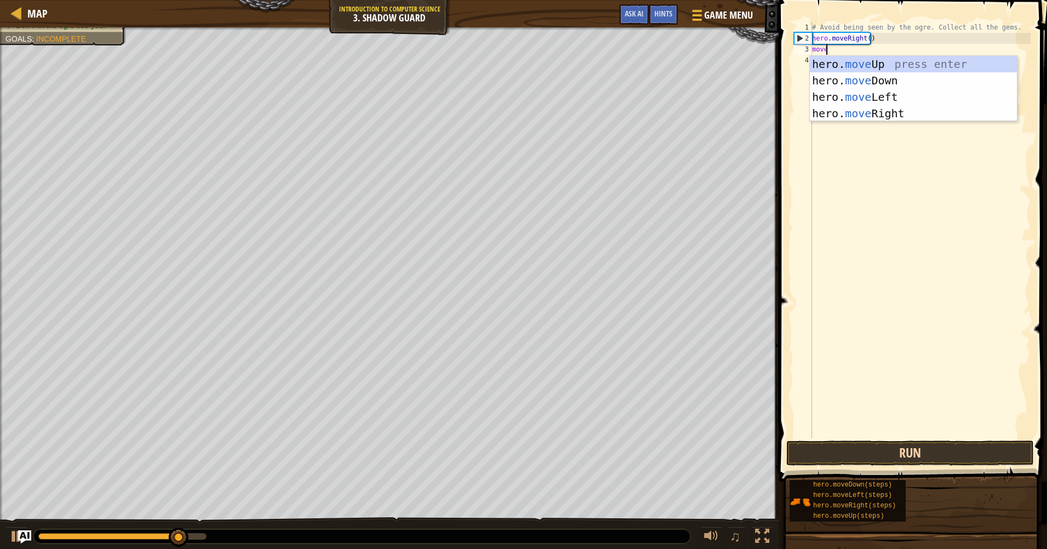
type textarea "moveup"
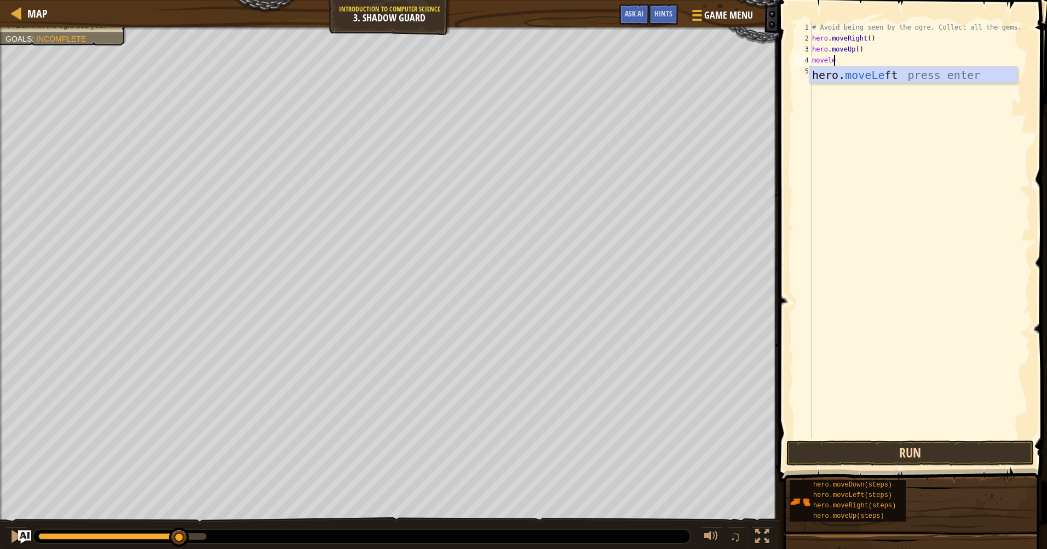
scroll to position [5, 2]
type textarea "moveleft"
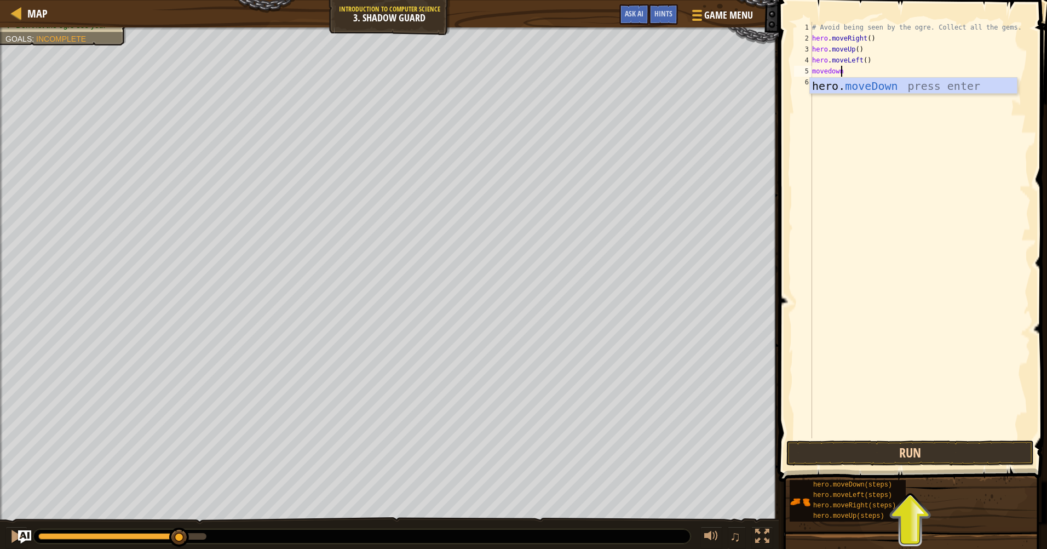
scroll to position [5, 2]
type textarea "movedown"
type textarea "m"
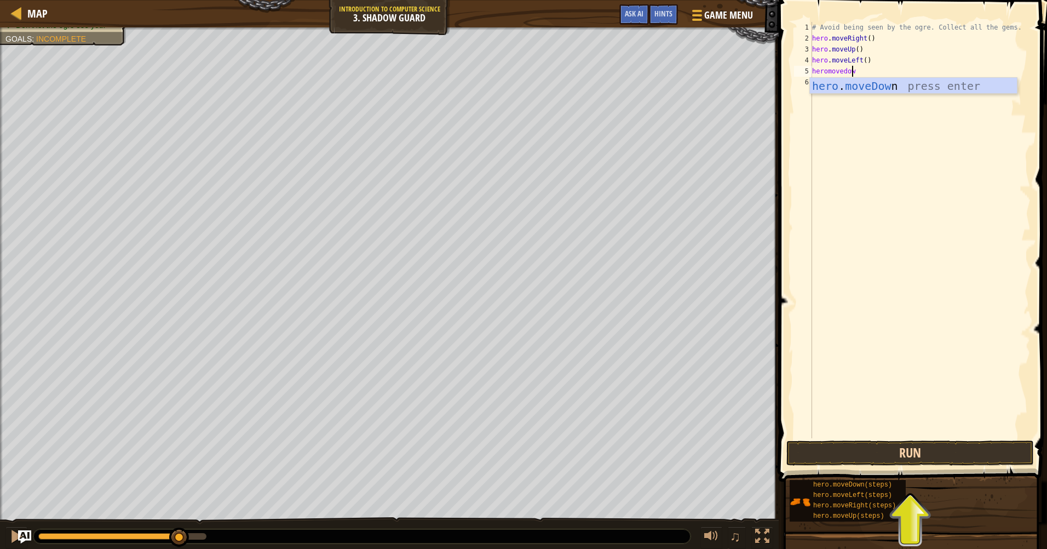
type textarea "heromovedown"
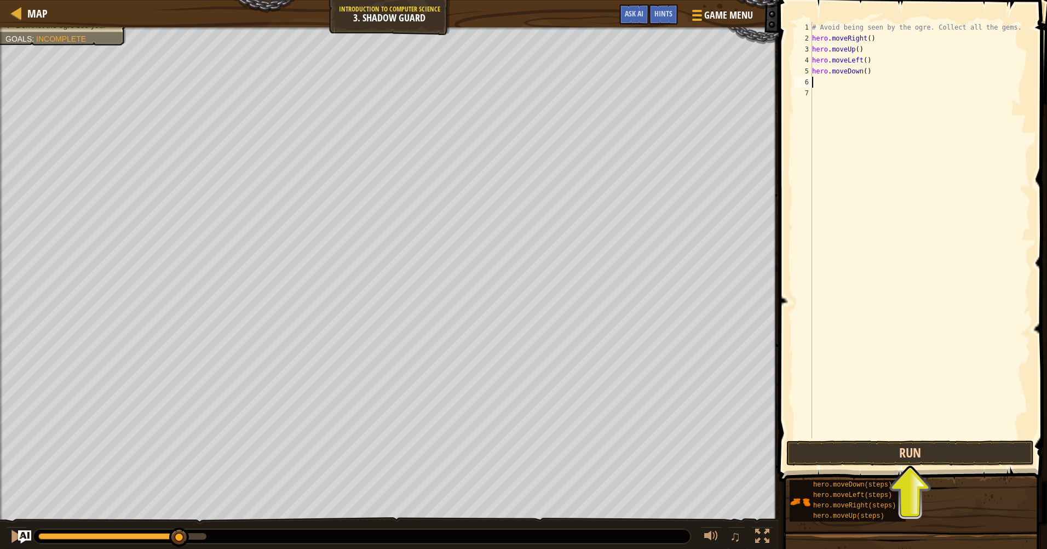
scroll to position [5, 0]
type textarea "moveright"
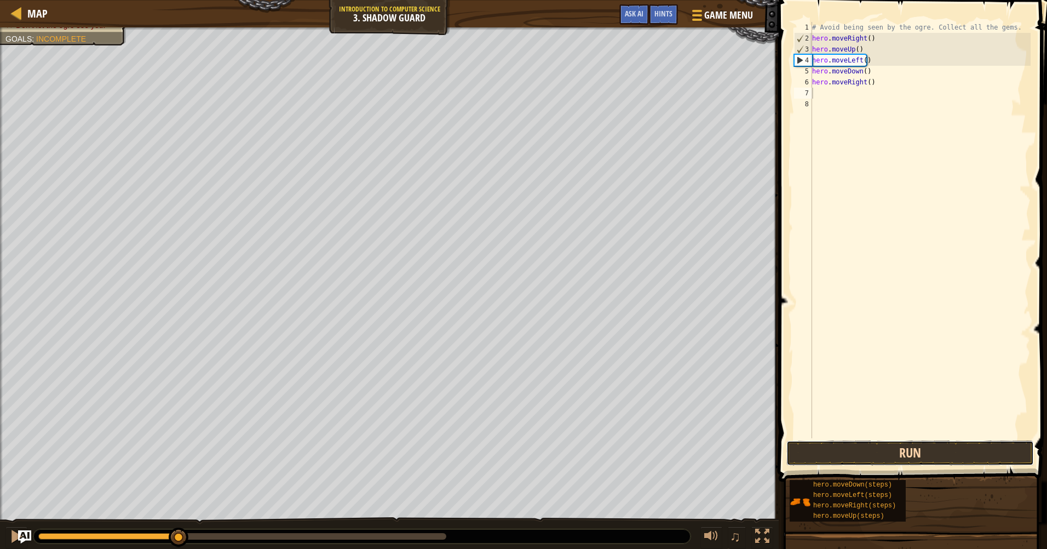
click at [920, 459] on button "Run" at bounding box center [910, 452] width 248 height 25
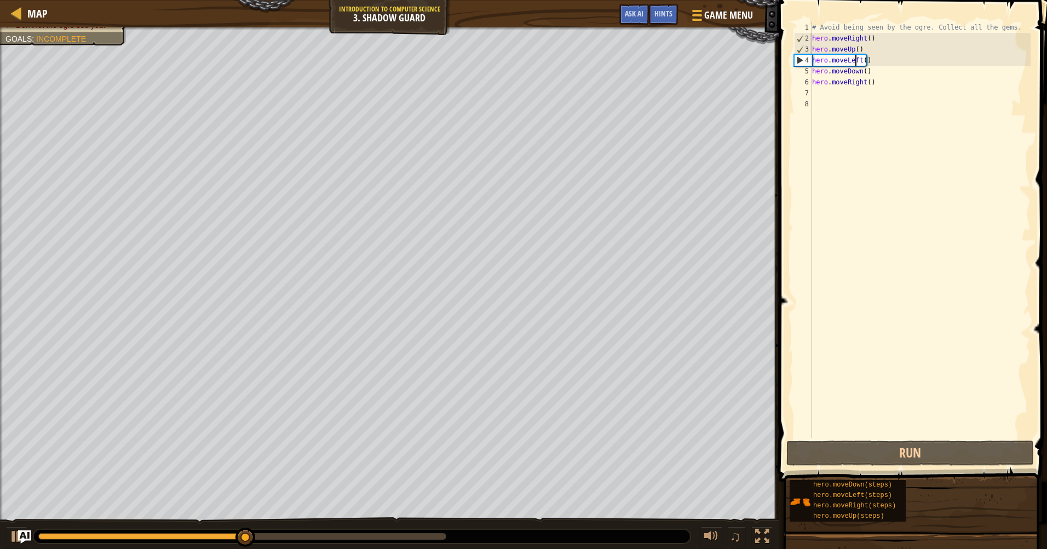
click at [858, 61] on div "# Avoid being seen by the ogre. Collect all the gems. hero . moveRight ( ) hero…" at bounding box center [920, 241] width 221 height 438
click at [847, 60] on div "# Avoid being seen by the ogre. Collect all the gems. hero . moveRight ( ) hero…" at bounding box center [920, 241] width 221 height 438
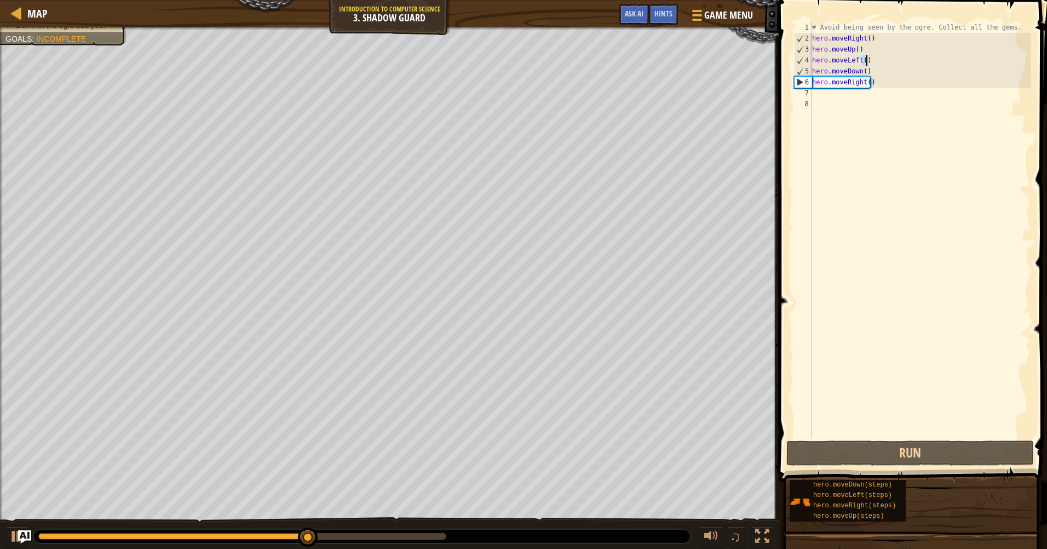
click at [865, 60] on div "# Avoid being seen by the ogre. Collect all the gems. hero . moveRight ( ) hero…" at bounding box center [920, 241] width 221 height 438
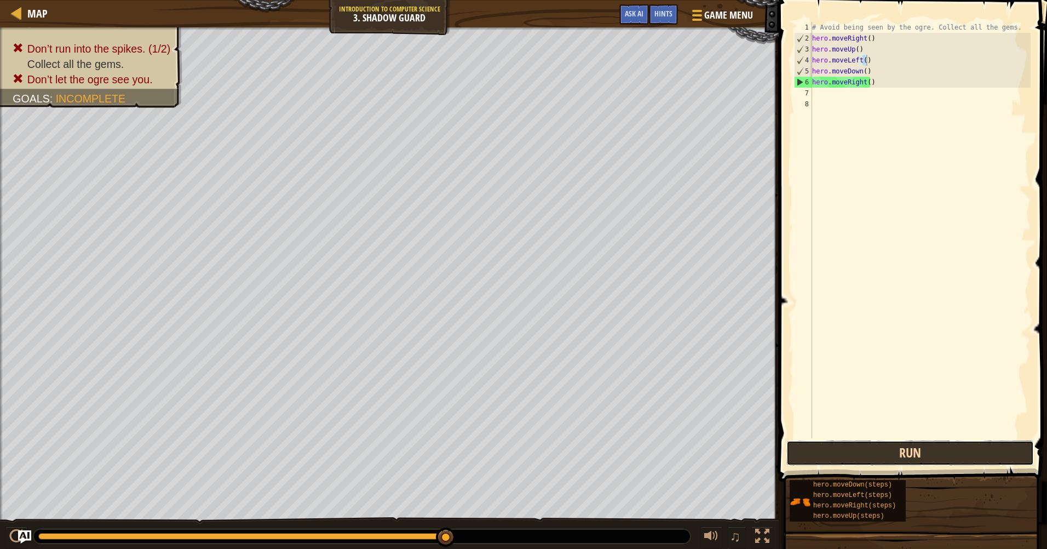
click at [926, 454] on button "Run" at bounding box center [910, 452] width 248 height 25
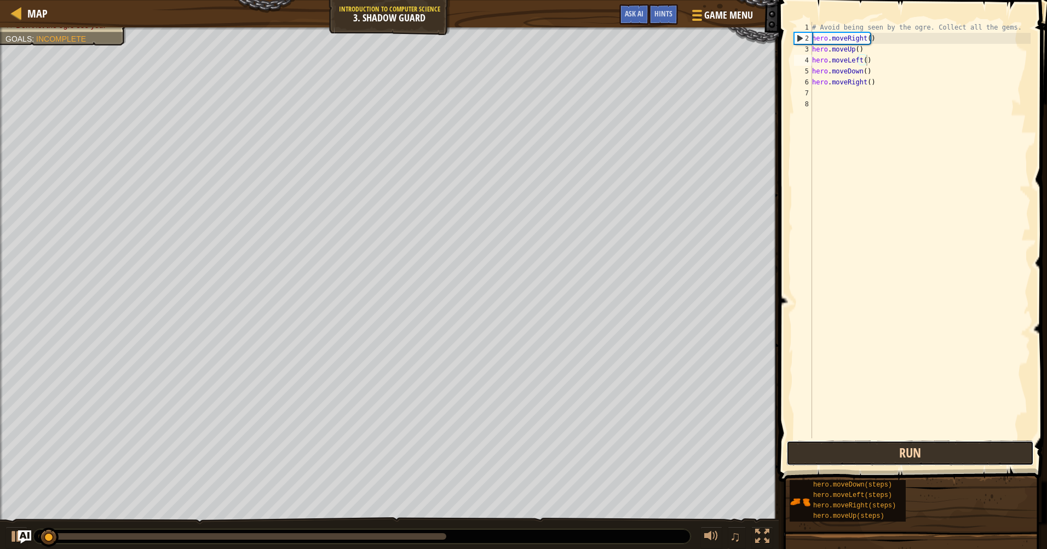
click at [907, 451] on button "Run" at bounding box center [910, 452] width 248 height 25
click at [930, 452] on button "Run" at bounding box center [910, 452] width 248 height 25
click at [928, 450] on button "Run" at bounding box center [910, 452] width 248 height 25
click at [913, 450] on button "Run" at bounding box center [910, 452] width 248 height 25
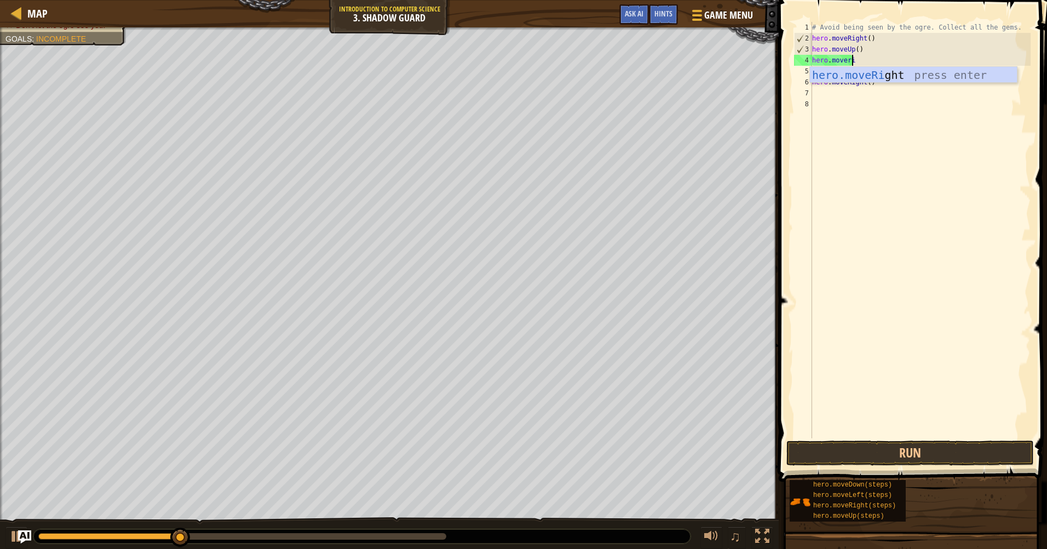
type textarea "hero.moveright"
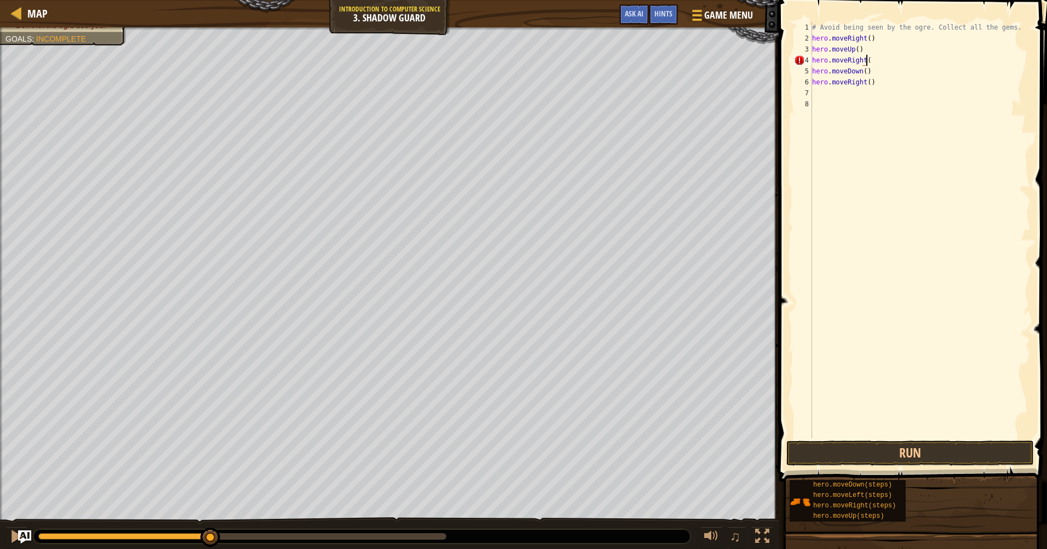
type textarea "hero.moveRight()"
click at [908, 459] on button "Run" at bounding box center [910, 452] width 248 height 25
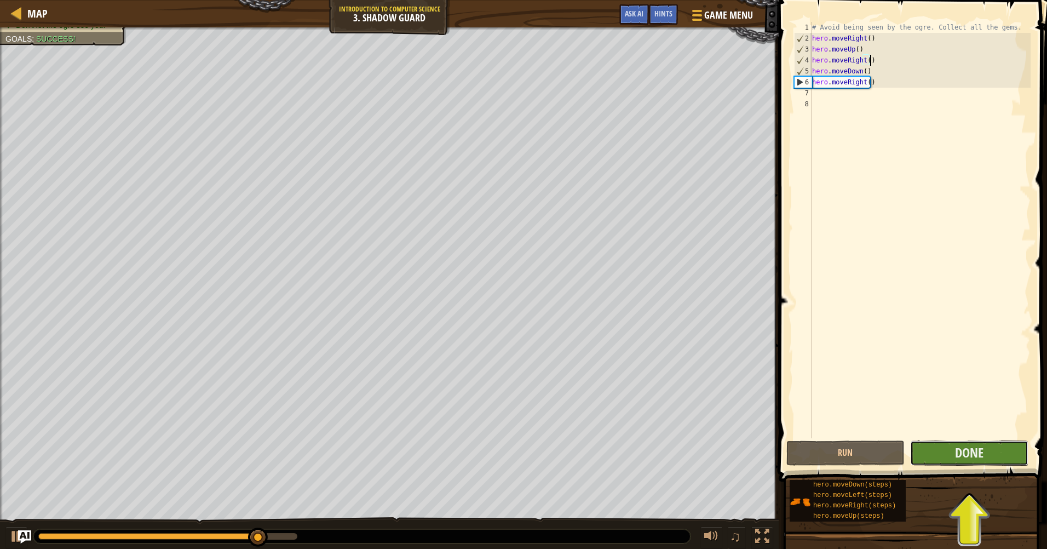
click at [925, 452] on button "Done" at bounding box center [969, 452] width 118 height 25
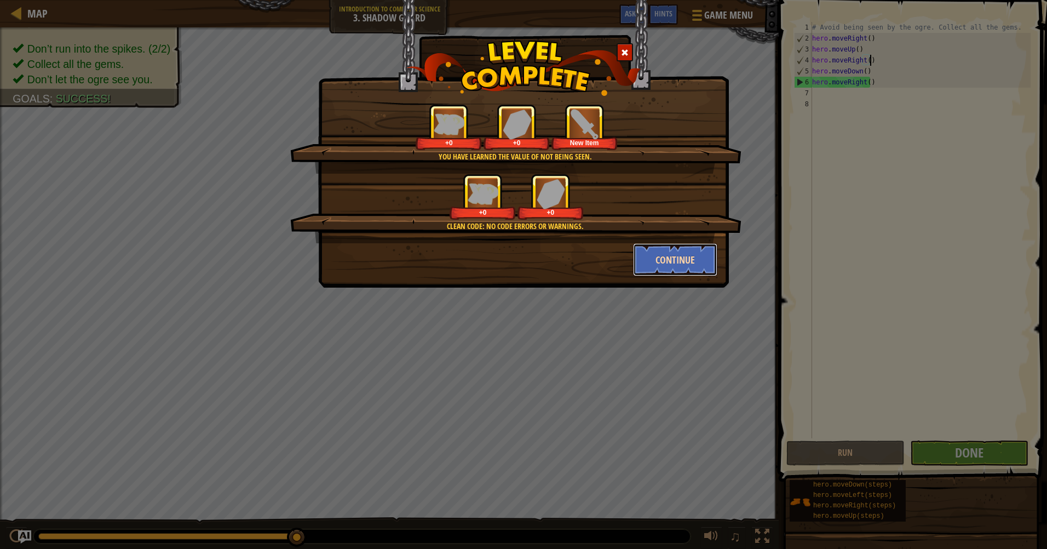
click at [685, 258] on button "Continue" at bounding box center [675, 259] width 85 height 33
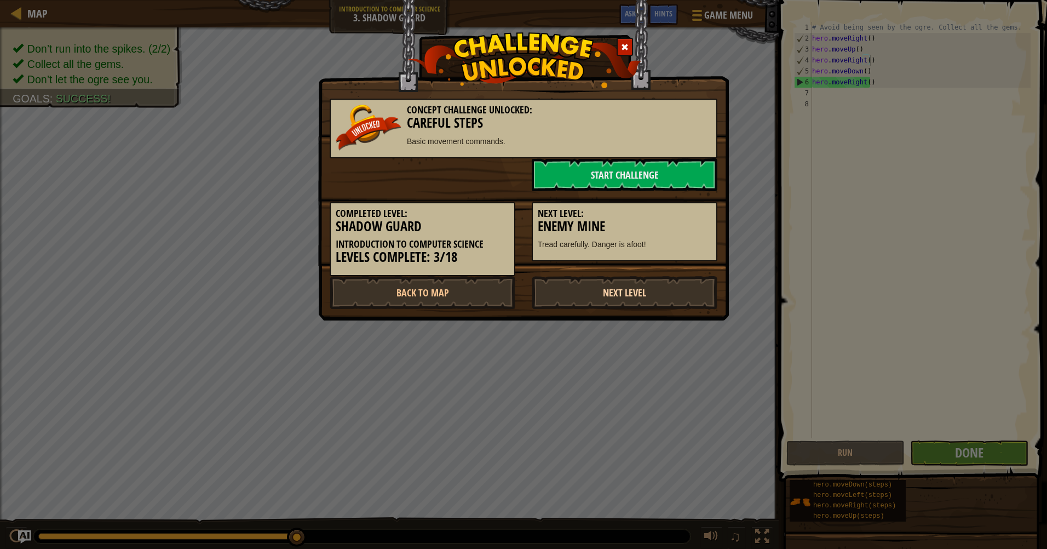
click at [637, 294] on link "Next Level" at bounding box center [625, 292] width 186 height 33
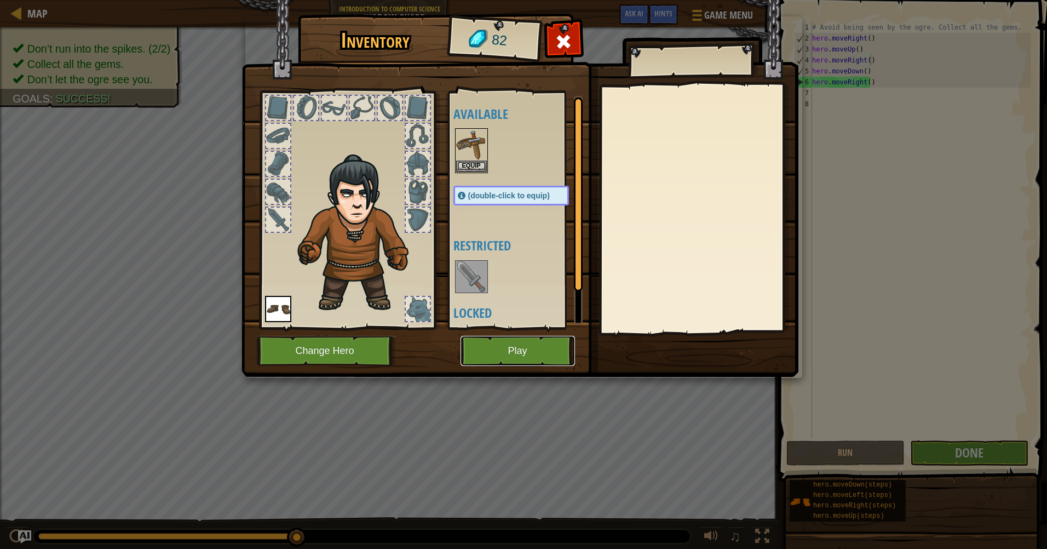
click at [535, 342] on button "Play" at bounding box center [518, 351] width 114 height 30
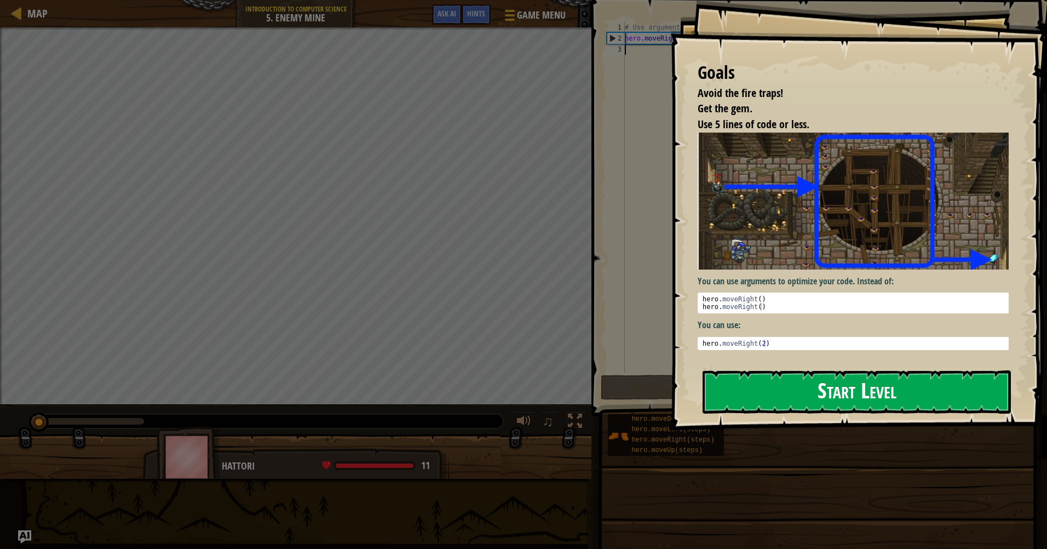
click at [860, 400] on button "Start Level" at bounding box center [857, 391] width 308 height 43
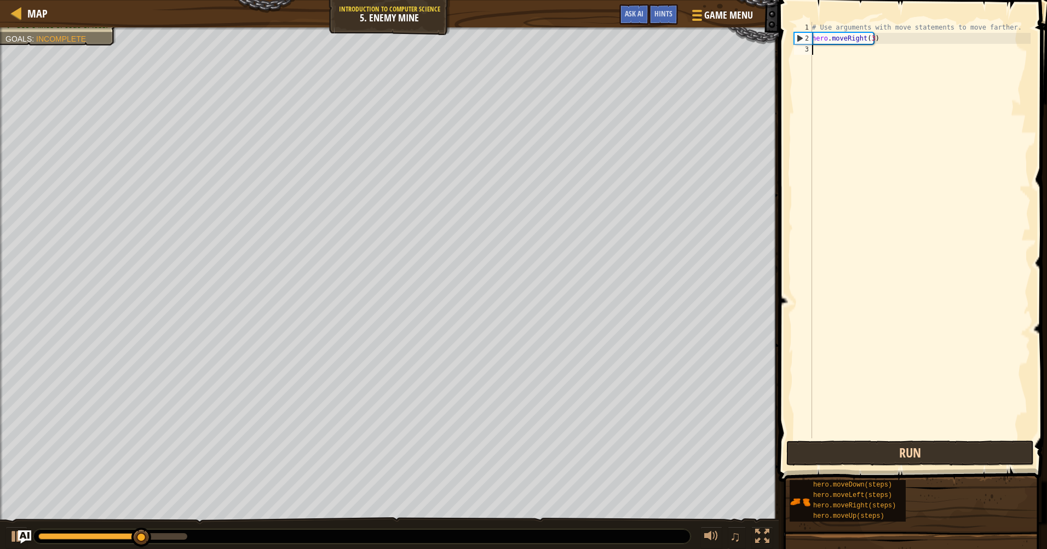
scroll to position [5, 0]
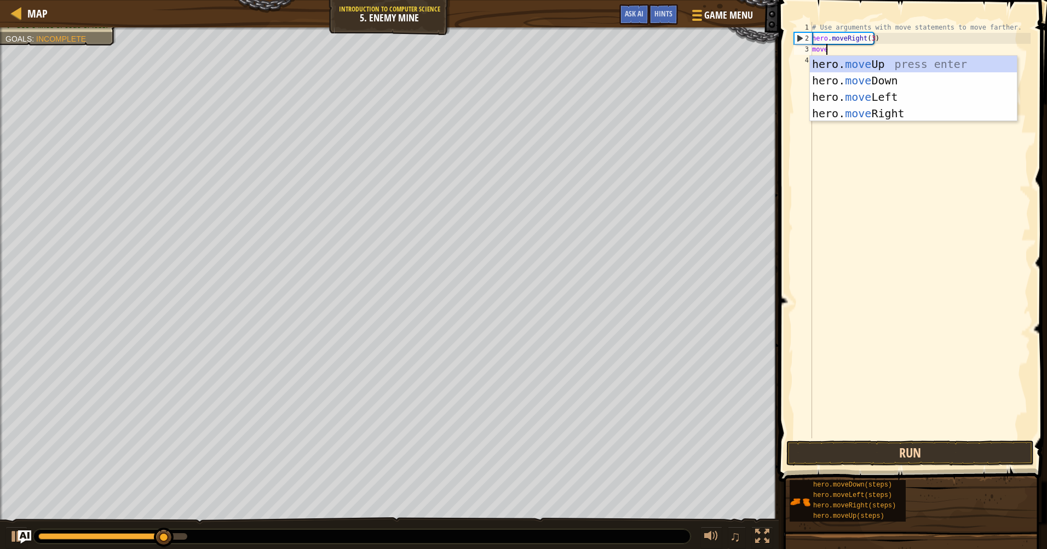
type textarea "moveup"
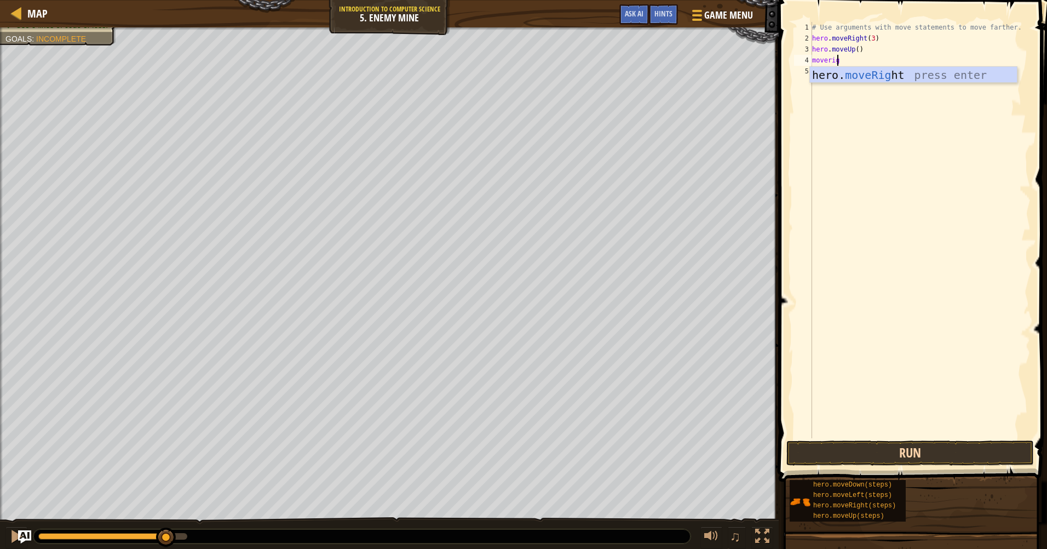
type textarea "moveright"
type textarea "movedown"
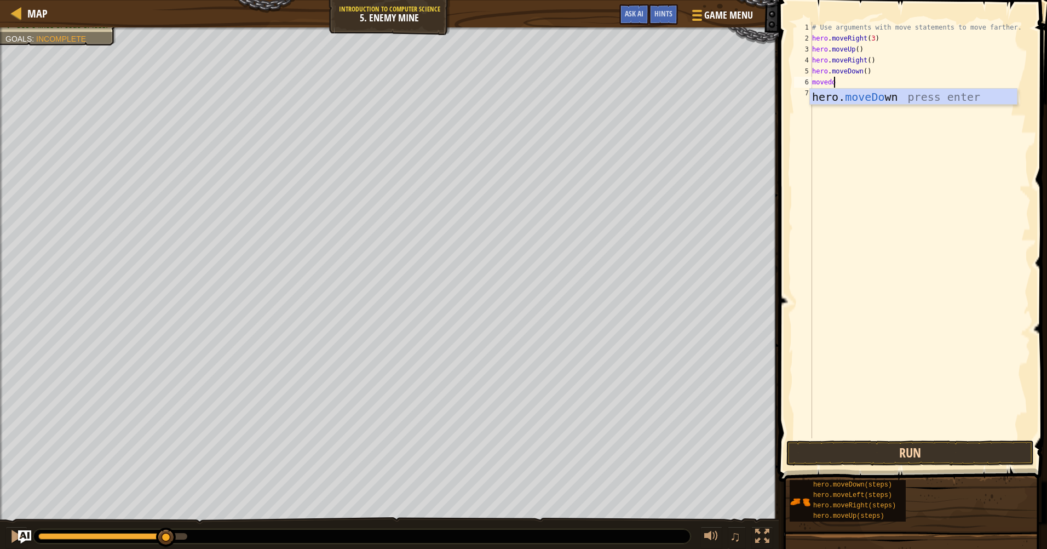
type textarea "movedown"
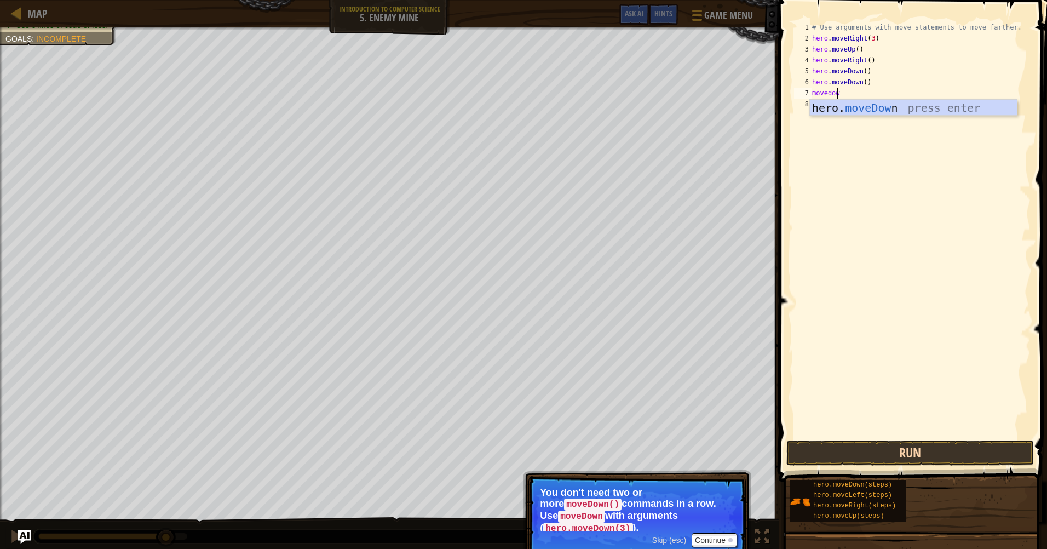
scroll to position [5, 2]
type textarea "movedown"
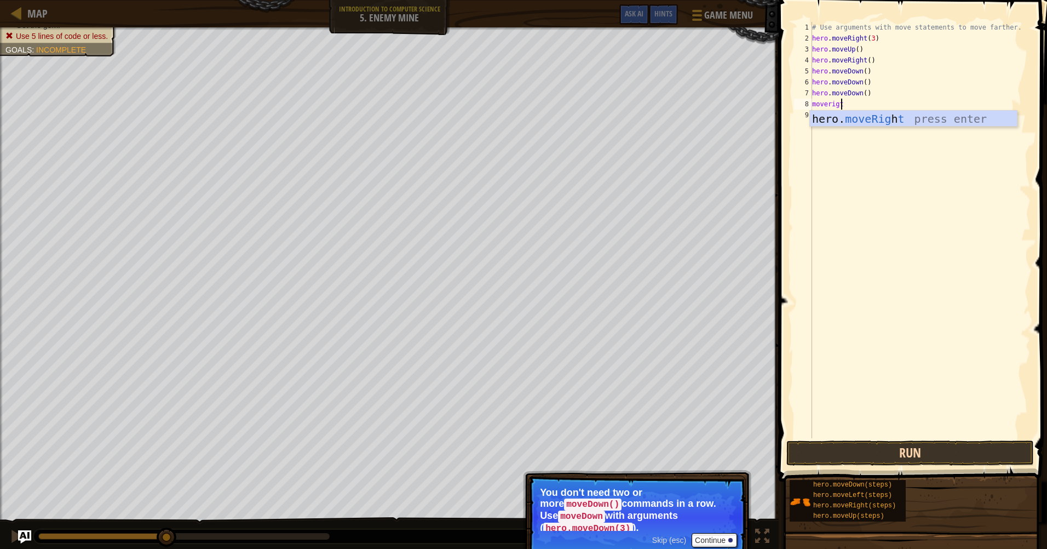
type textarea "moverigth"
type textarea "moveright"
drag, startPoint x: 916, startPoint y: 116, endPoint x: 918, endPoint y: 130, distance: 14.3
click at [917, 119] on div "hero. moveRight press enter" at bounding box center [913, 135] width 207 height 49
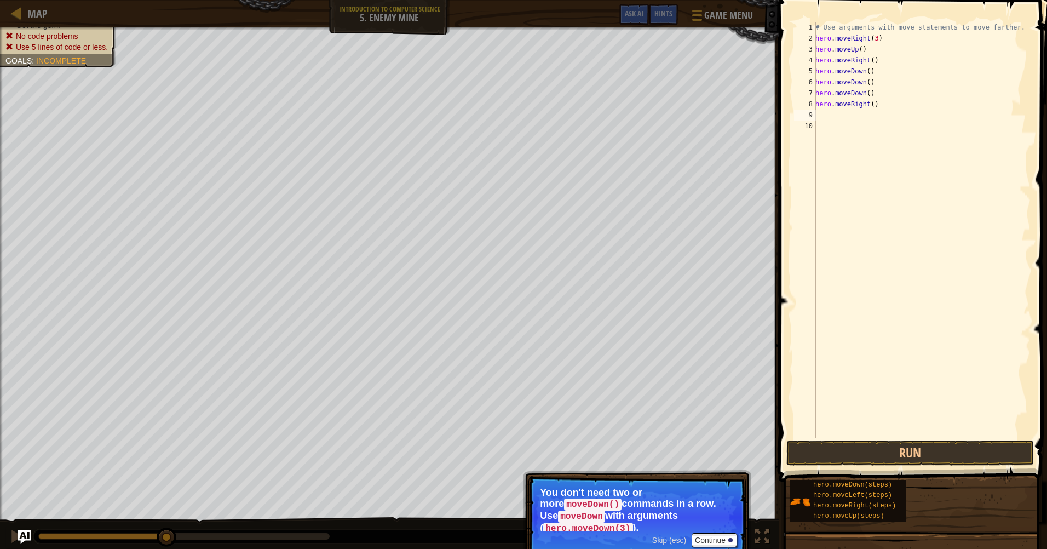
scroll to position [5, 0]
type textarea "moveright"
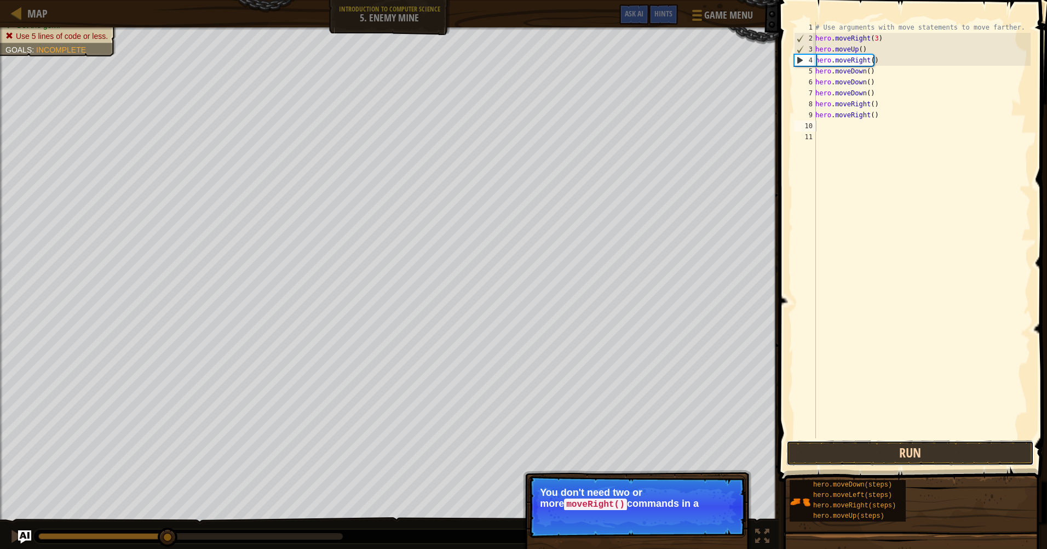
click at [922, 449] on button "Run" at bounding box center [910, 452] width 248 height 25
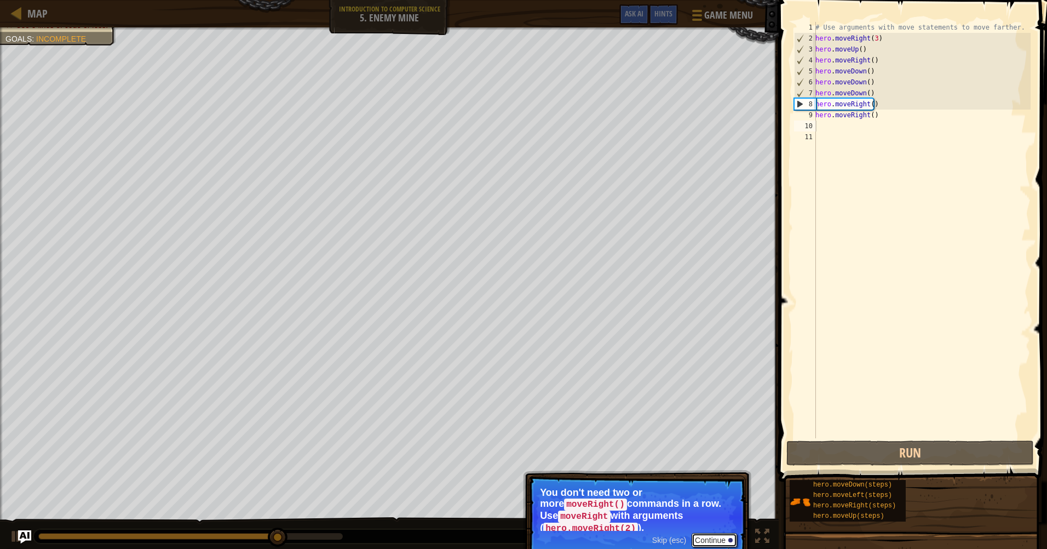
click at [719, 533] on button "Continue" at bounding box center [714, 540] width 45 height 14
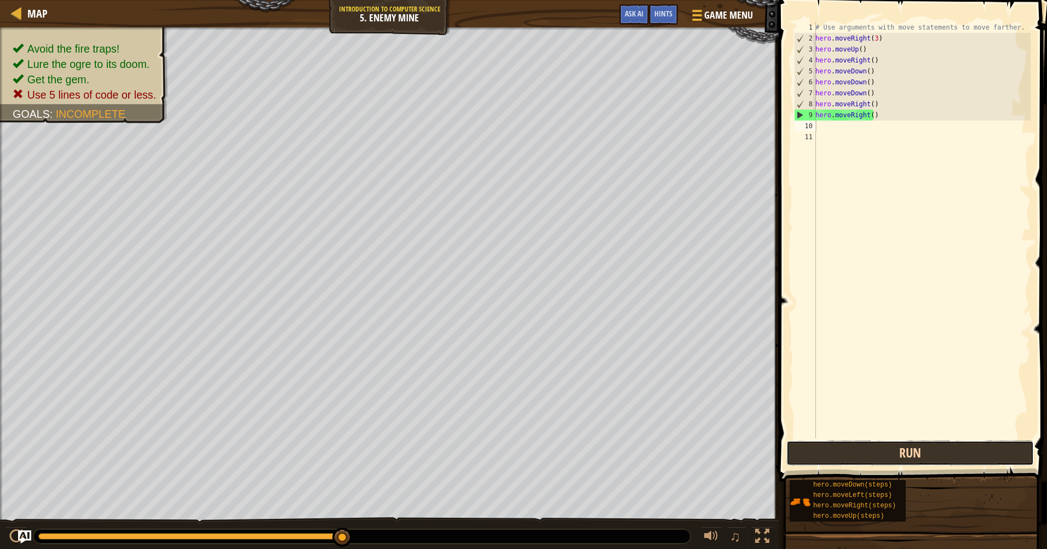
click at [824, 453] on button "Run" at bounding box center [910, 452] width 248 height 25
drag, startPoint x: 352, startPoint y: 533, endPoint x: 356, endPoint y: 538, distance: 6.7
click at [371, 532] on div at bounding box center [361, 536] width 657 height 14
drag, startPoint x: 346, startPoint y: 541, endPoint x: 335, endPoint y: 539, distance: 11.1
click at [335, 539] on div at bounding box center [342, 537] width 20 height 20
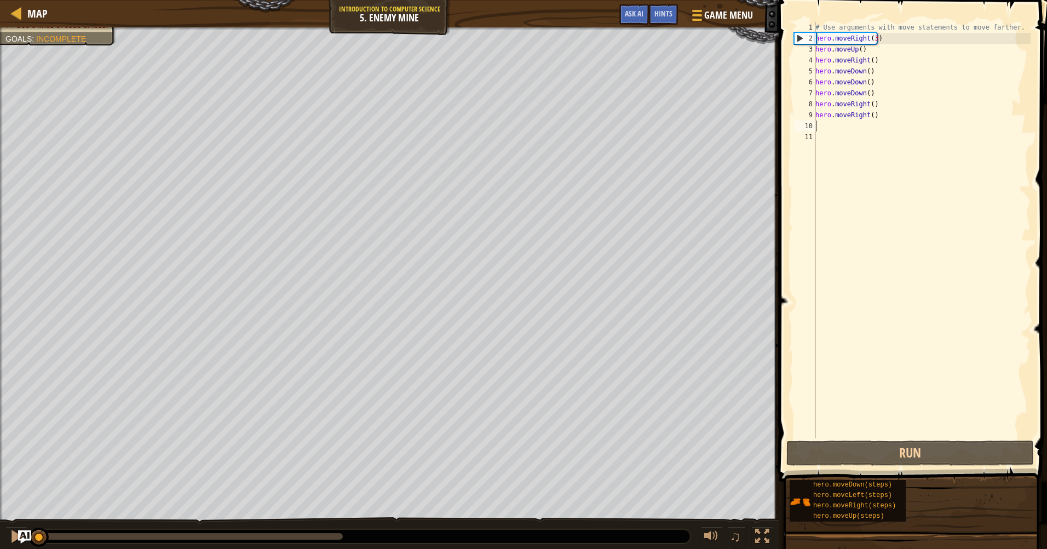
drag, startPoint x: 335, startPoint y: 539, endPoint x: -2, endPoint y: 451, distance: 348.7
click at [0, 0] on html "Map Introduction to Computer Science 5. Enemy Mine Game Menu Done Hints Ask AI …" at bounding box center [523, 0] width 1047 height 0
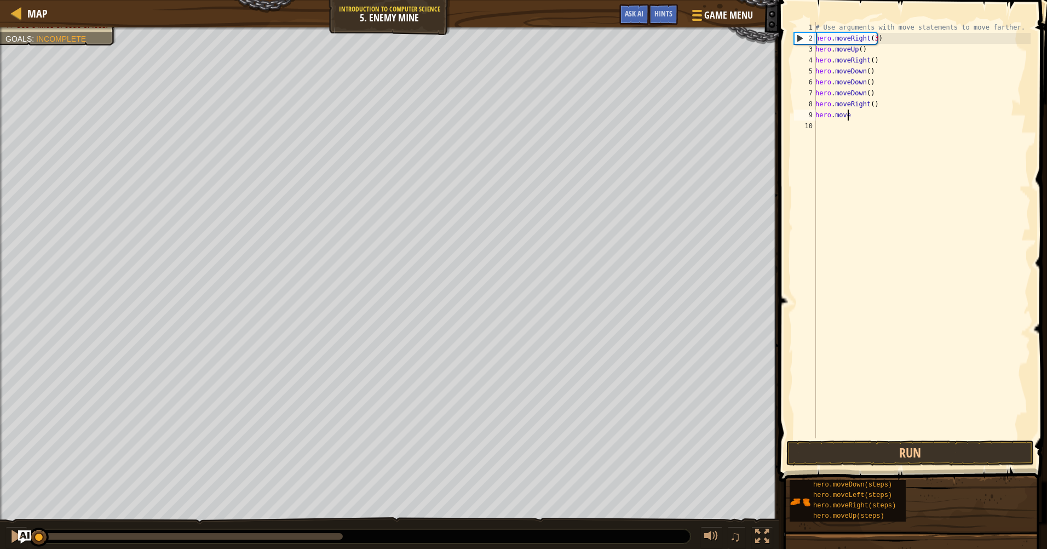
type textarea "h"
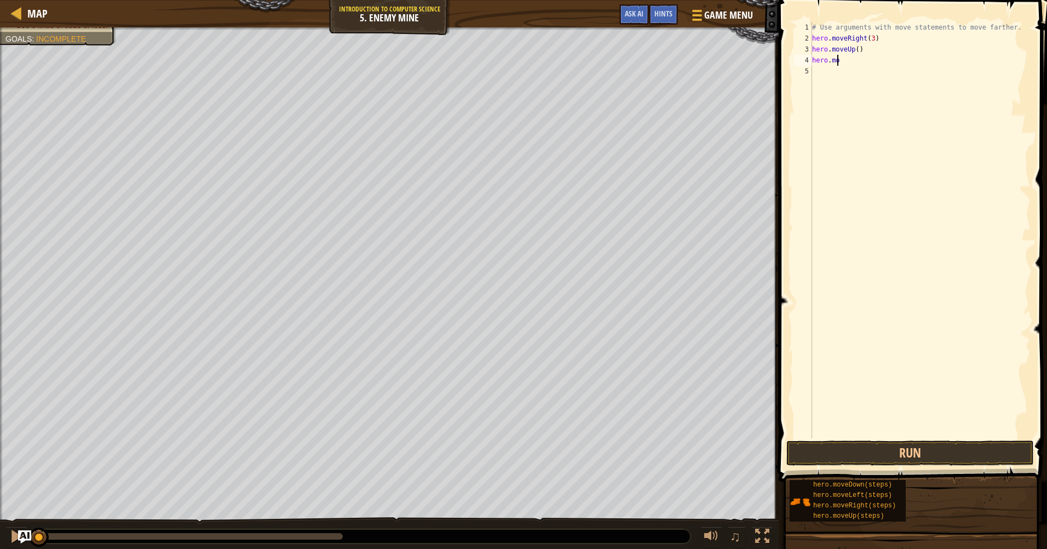
type textarea "h"
drag, startPoint x: 940, startPoint y: 435, endPoint x: 937, endPoint y: 449, distance: 14.5
click at [938, 447] on div "1 2 3 # Use arguments with move statements to move farther. ההההההההההההההההההה…" at bounding box center [912, 262] width 272 height 514
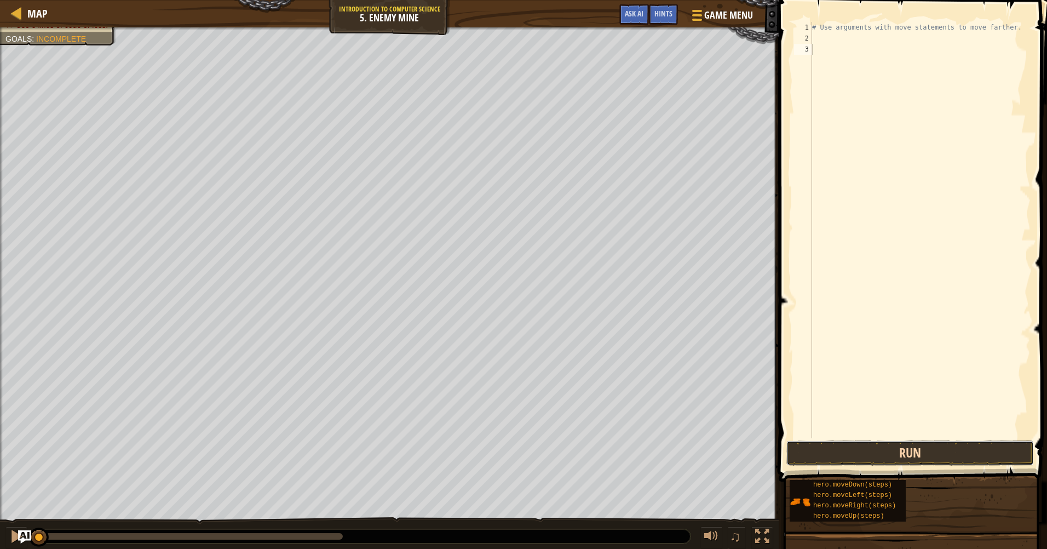
click at [935, 453] on button "Run" at bounding box center [910, 452] width 248 height 25
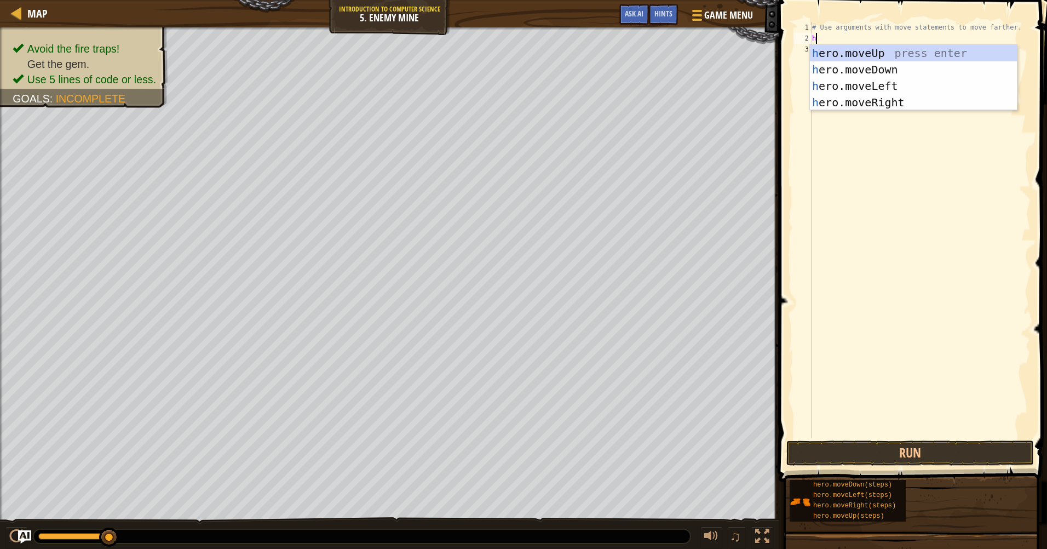
scroll to position [5, 1]
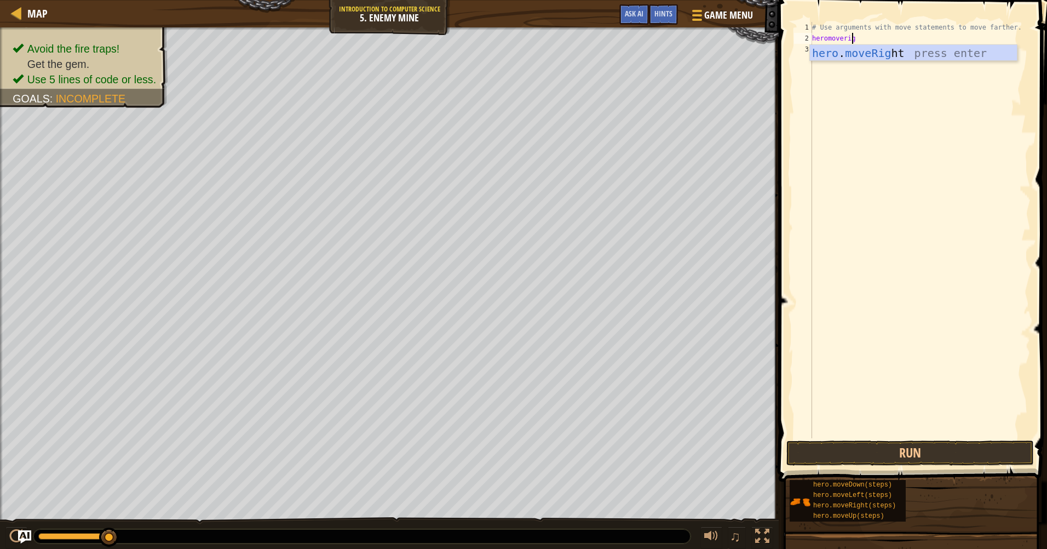
type textarea "heromoveright"
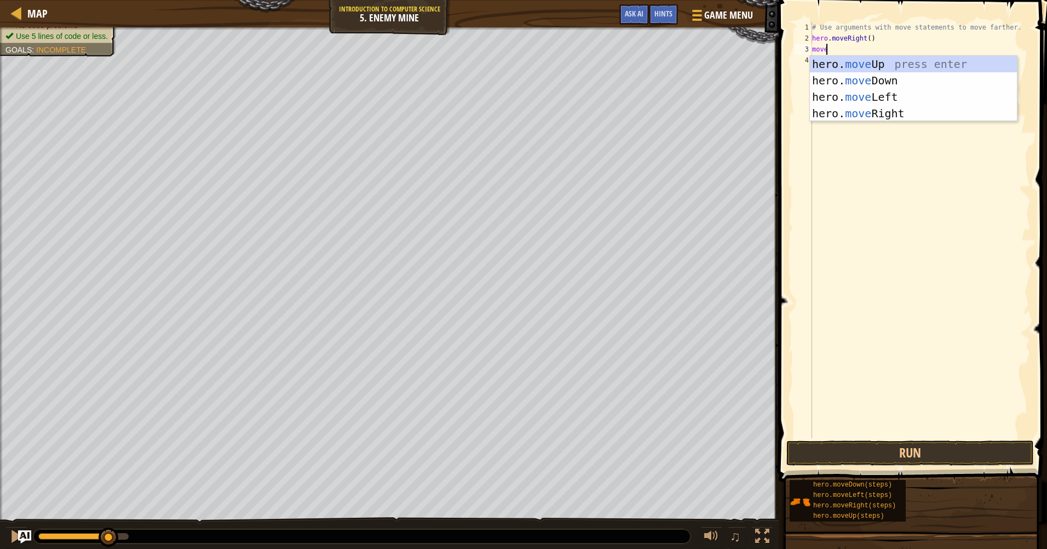
scroll to position [5, 1]
type textarea "moveup"
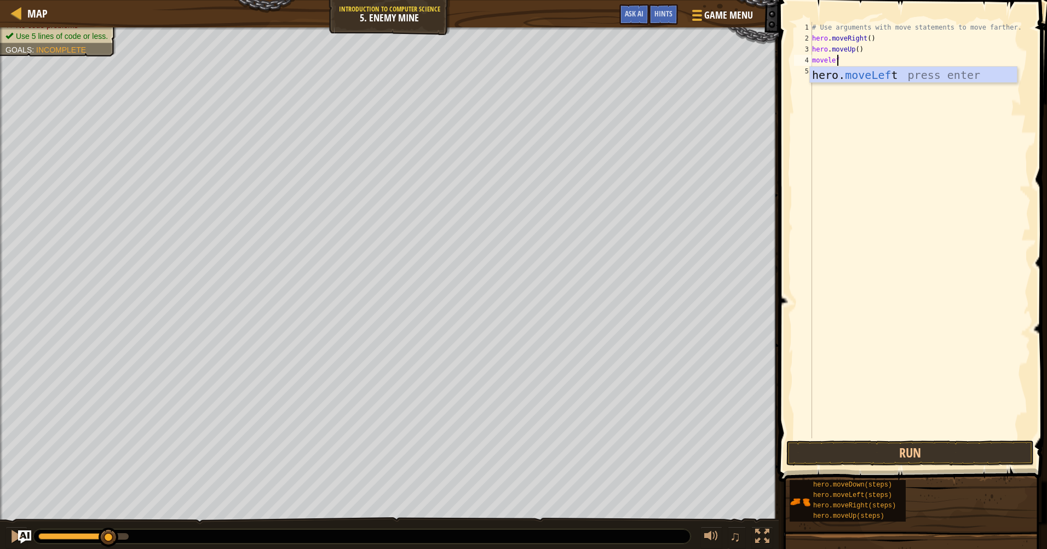
scroll to position [5, 2]
type textarea "moveleft"
type textarea "hero.moveright"
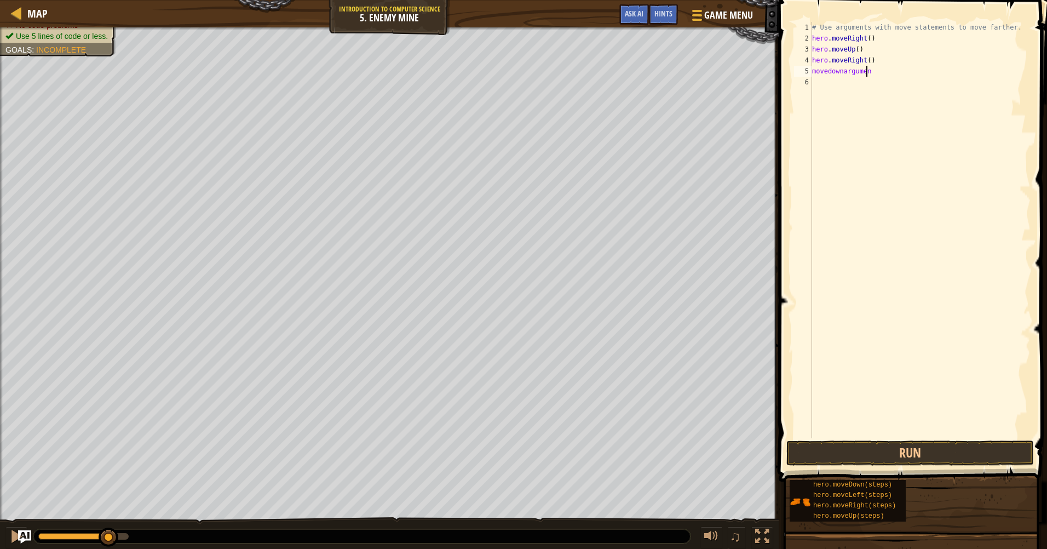
type textarea "movedownargument"
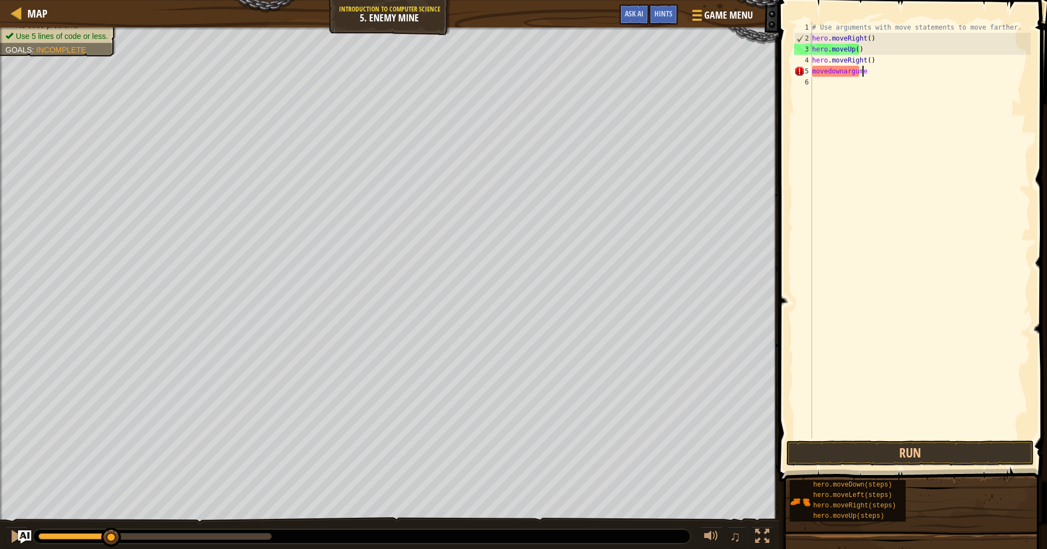
type textarea "movedownargument"
click at [838, 445] on button "Run" at bounding box center [910, 452] width 248 height 25
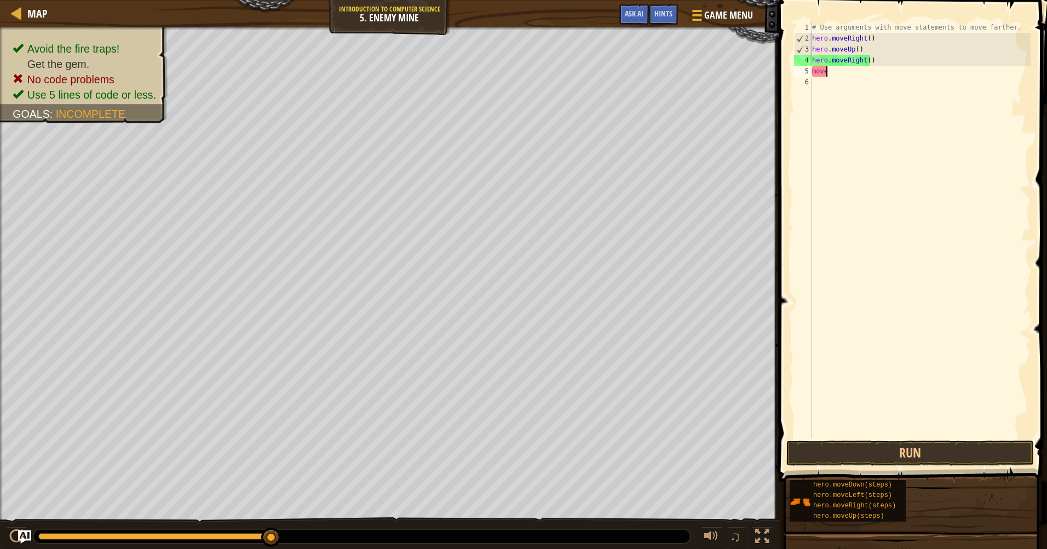
type textarea "m"
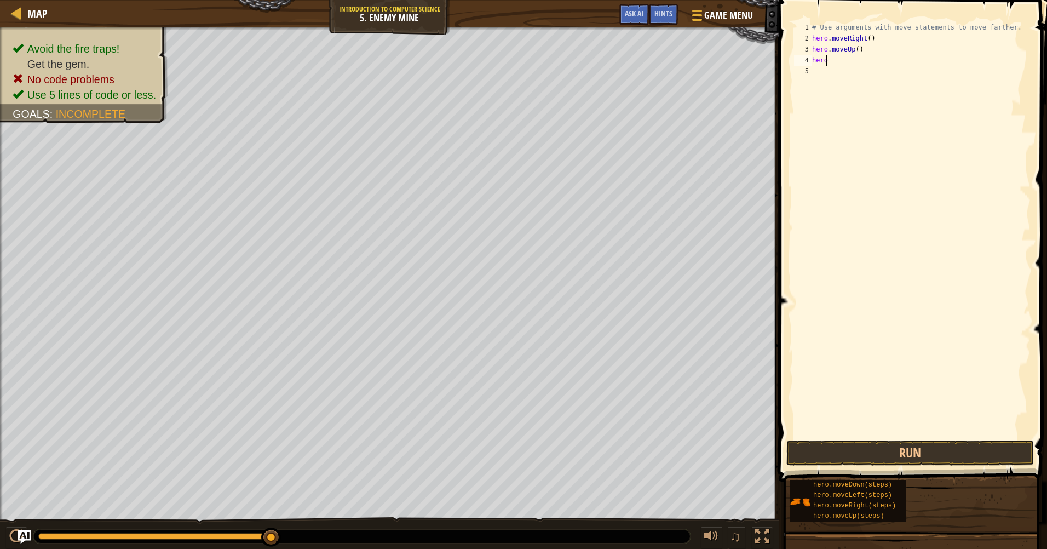
type textarea "h"
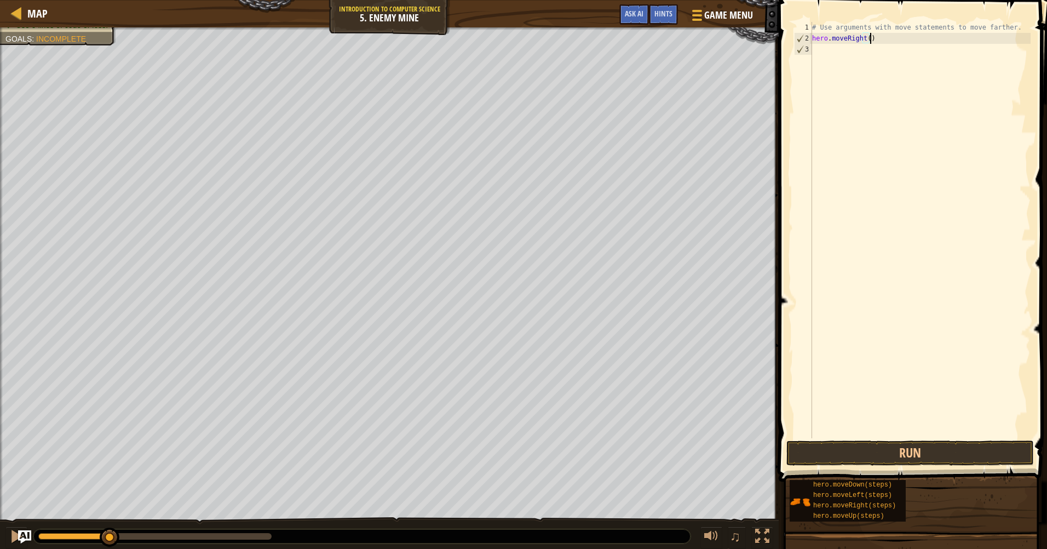
drag, startPoint x: 271, startPoint y: 531, endPoint x: -2, endPoint y: 461, distance: 282.1
click at [0, 0] on html "Map Introduction to Computer Science 5. Enemy Mine Game Menu Done Hints Ask AI …" at bounding box center [523, 0] width 1047 height 0
click at [865, 38] on div "# Use arguments with move statements to move farther. hero . moveRight ( )" at bounding box center [920, 241] width 221 height 438
click at [943, 447] on button "Run" at bounding box center [910, 452] width 248 height 25
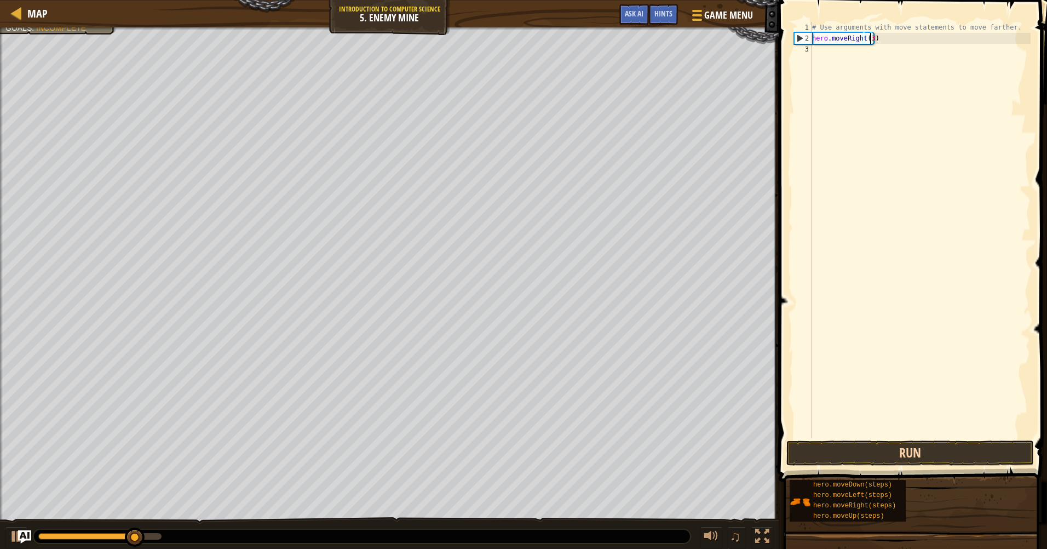
type textarea "hero.moveRight(3)"
click at [952, 456] on button "Run" at bounding box center [910, 452] width 248 height 25
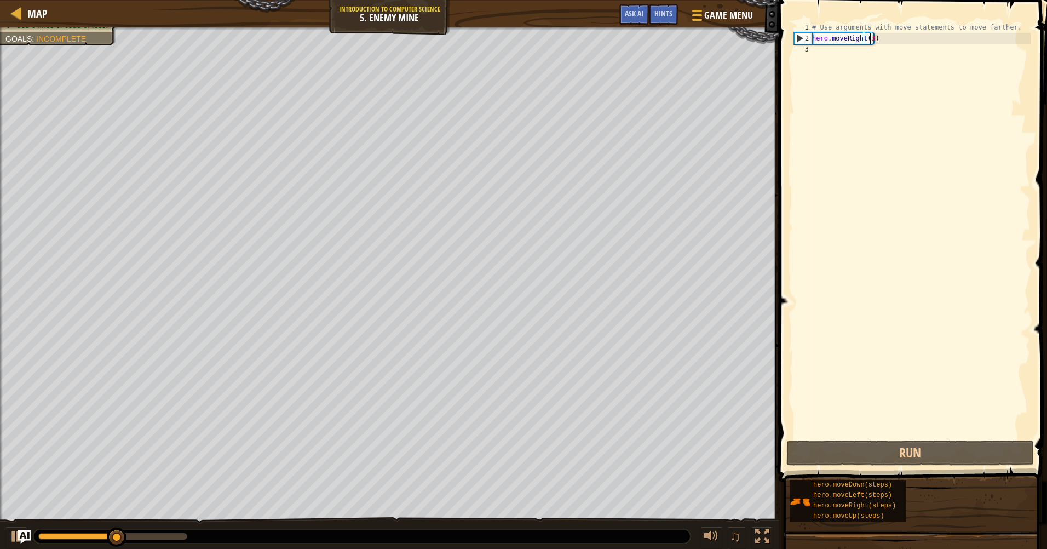
click at [823, 51] on div "# Use arguments with move statements to move farther. hero . moveRight ( 3 )" at bounding box center [920, 241] width 221 height 438
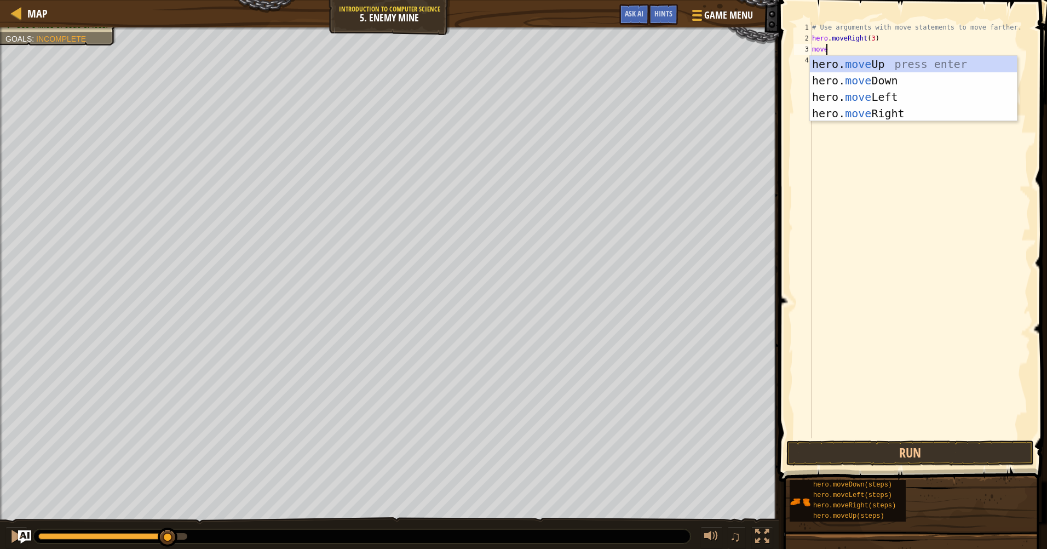
type textarea "moveup"
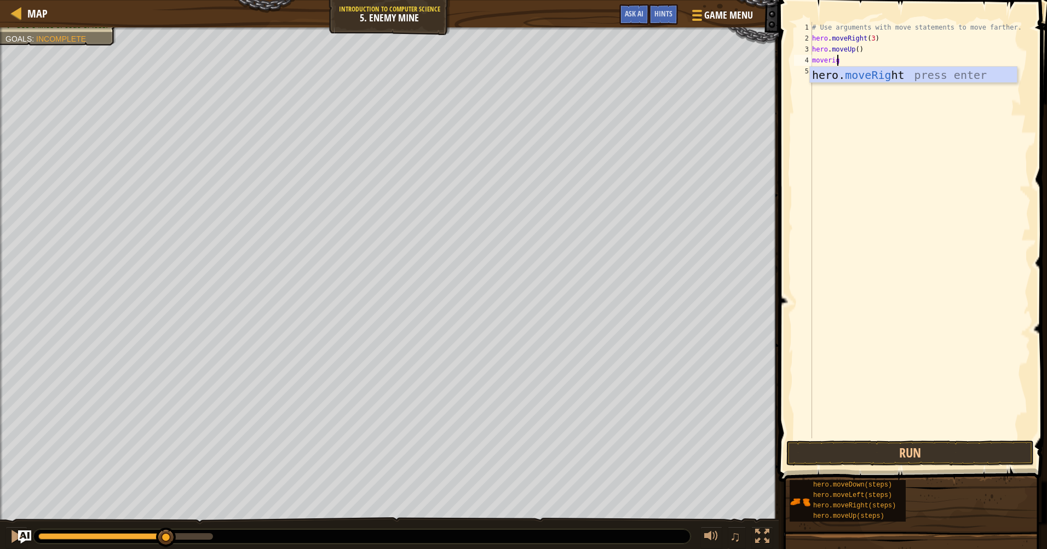
scroll to position [5, 2]
type textarea "moveright"
drag, startPoint x: 847, startPoint y: 72, endPoint x: 813, endPoint y: 71, distance: 34.5
click at [813, 71] on div "# Use arguments with move statements to move farther. hero . moveRight ( 3 ) he…" at bounding box center [920, 241] width 221 height 438
type textarea "h"
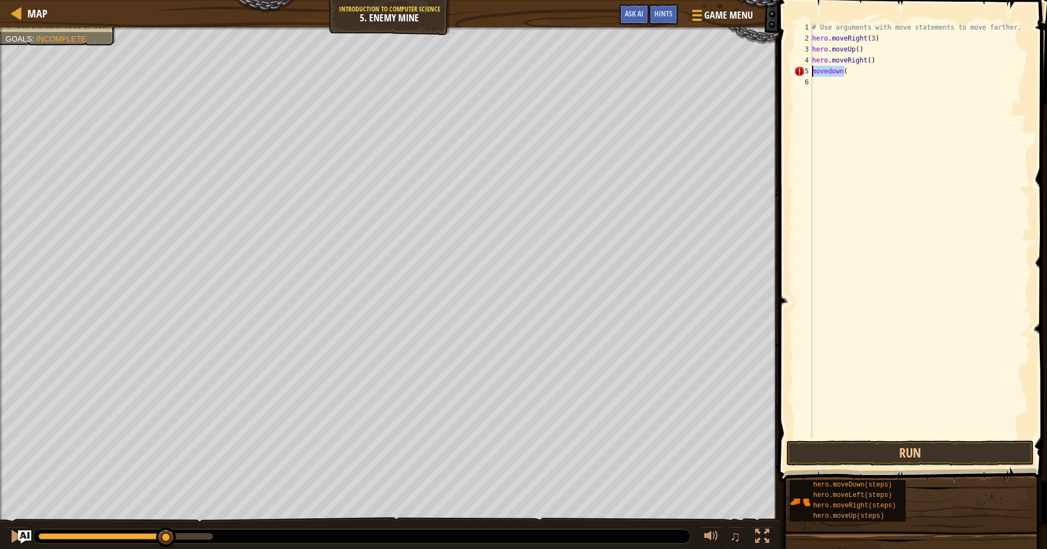
scroll to position [5, 0]
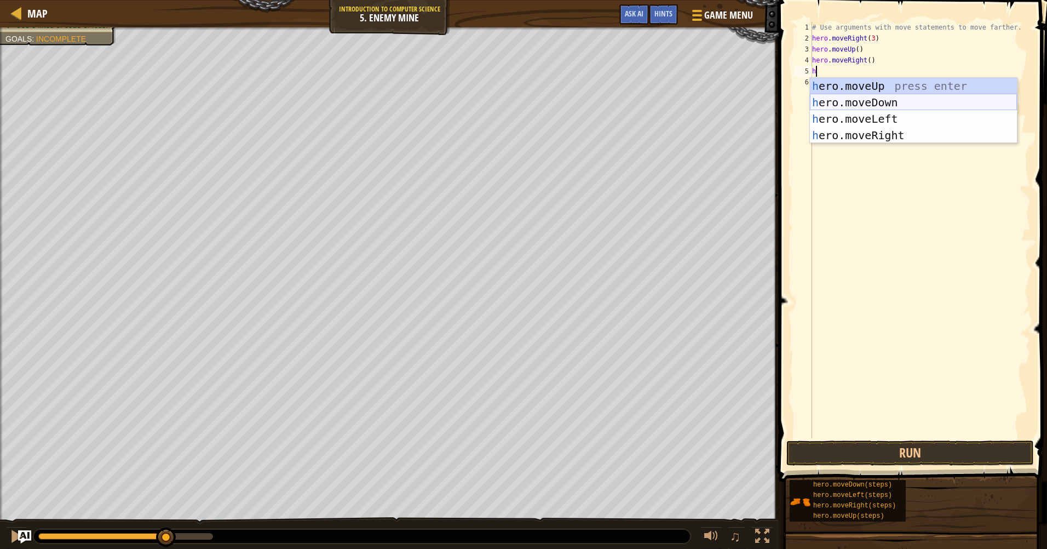
click at [877, 97] on div "h ero.moveUp press enter h ero.moveDown press enter h ero.moveLeft press enter …" at bounding box center [913, 127] width 207 height 99
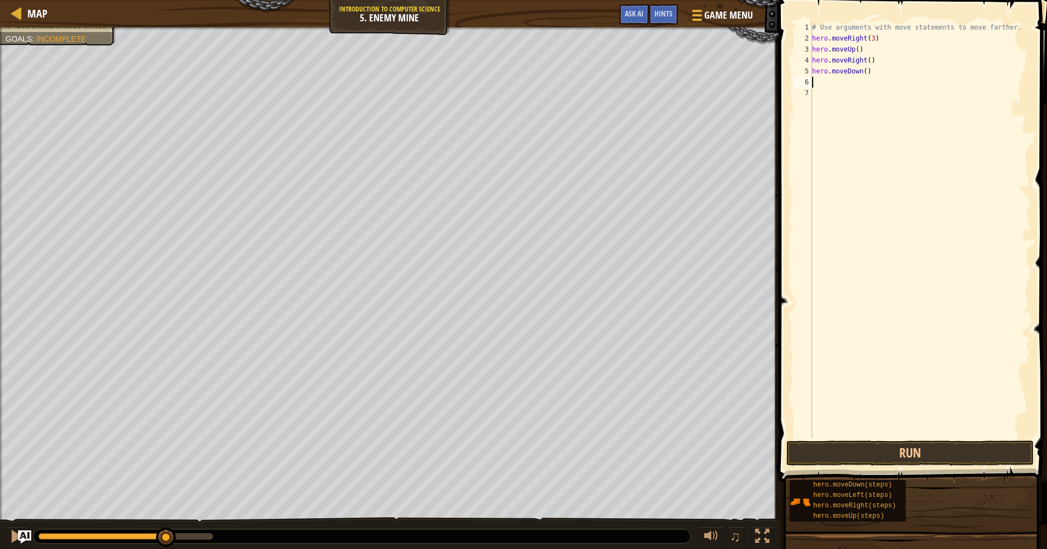
click at [862, 72] on div "# Use arguments with move statements to move farther. hero . moveRight ( 3 ) he…" at bounding box center [920, 241] width 221 height 438
type textarea "hero.moveDown(3)"
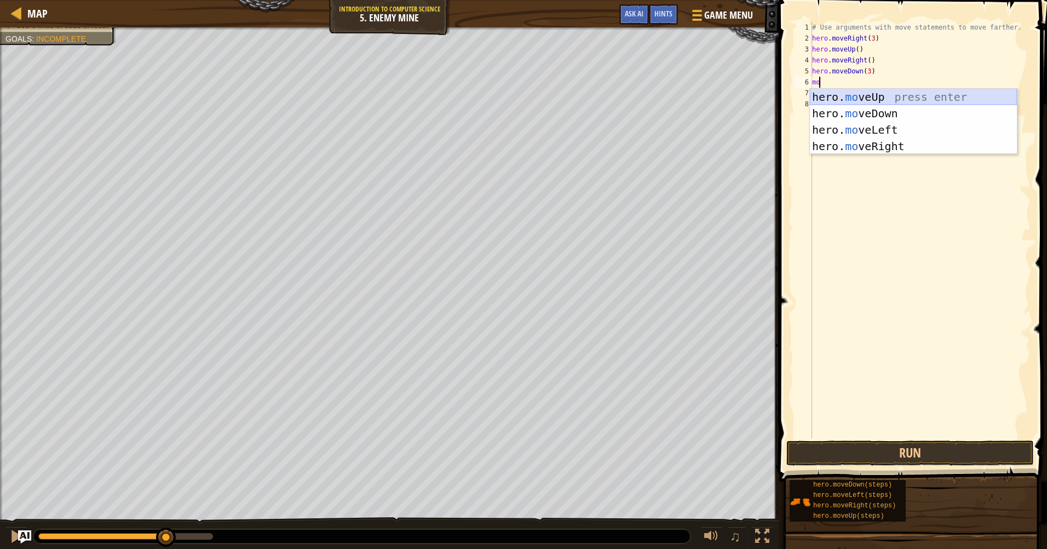
type textarea "m"
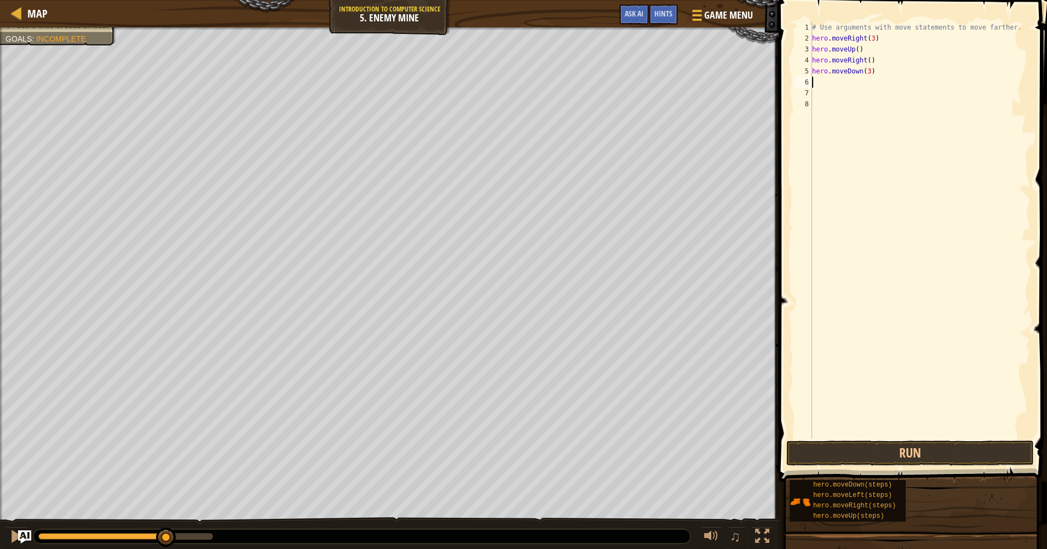
type textarea "h"
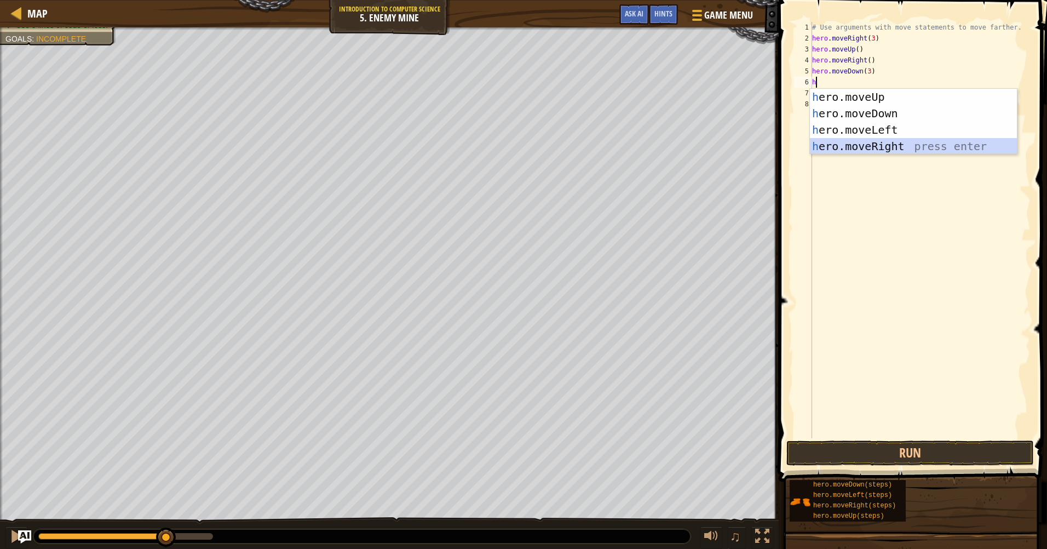
click at [872, 142] on div "h ero.moveUp press enter h ero.moveDown press enter h ero.moveLeft press enter …" at bounding box center [913, 138] width 207 height 99
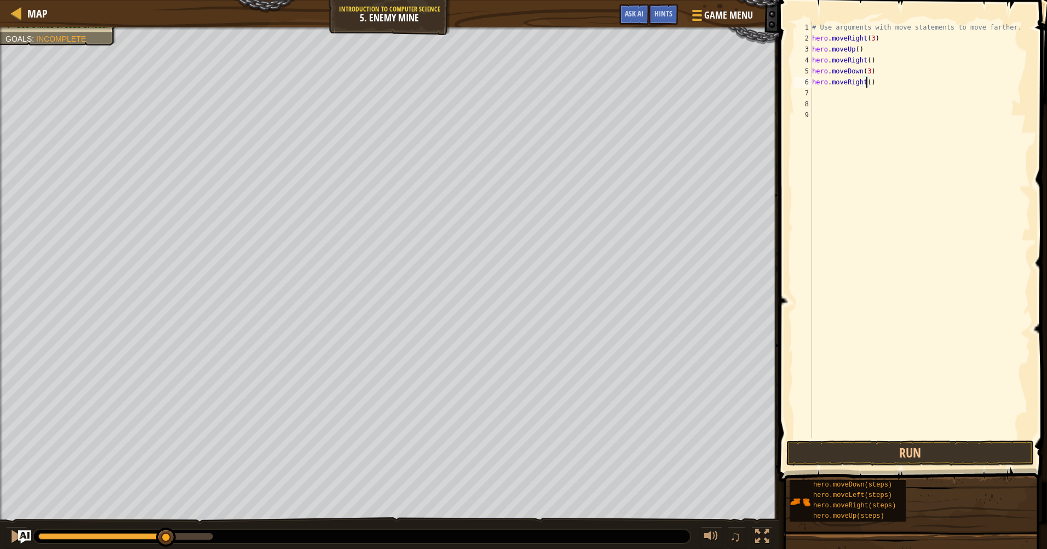
click at [865, 82] on div "# Use arguments with move statements to move farther. hero . moveRight ( 3 ) he…" at bounding box center [920, 241] width 221 height 438
type textarea "hero.moveRight(3)"
click at [944, 460] on button "Run" at bounding box center [910, 452] width 248 height 25
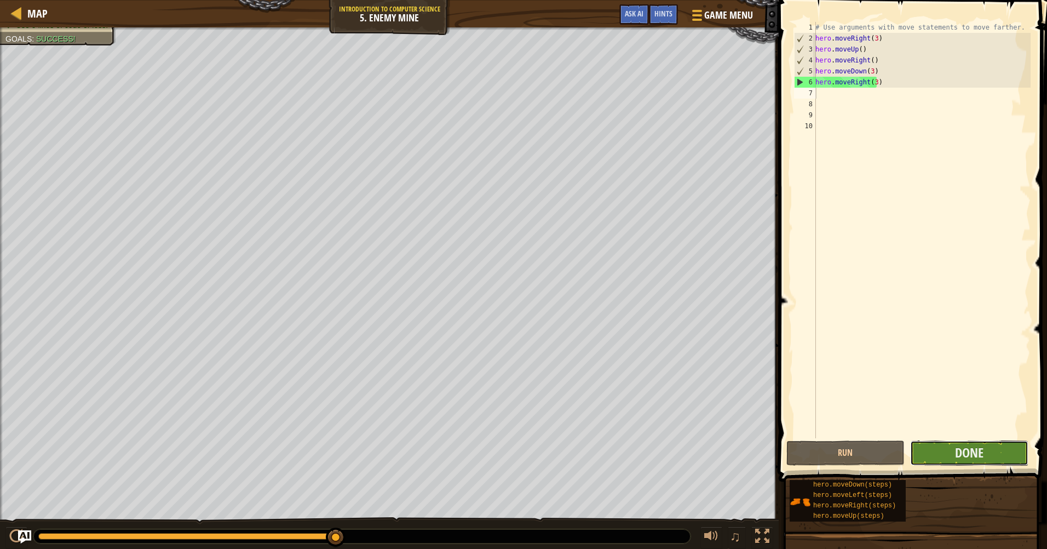
drag, startPoint x: 978, startPoint y: 456, endPoint x: 938, endPoint y: 461, distance: 40.8
click at [938, 461] on button "Done" at bounding box center [969, 452] width 118 height 25
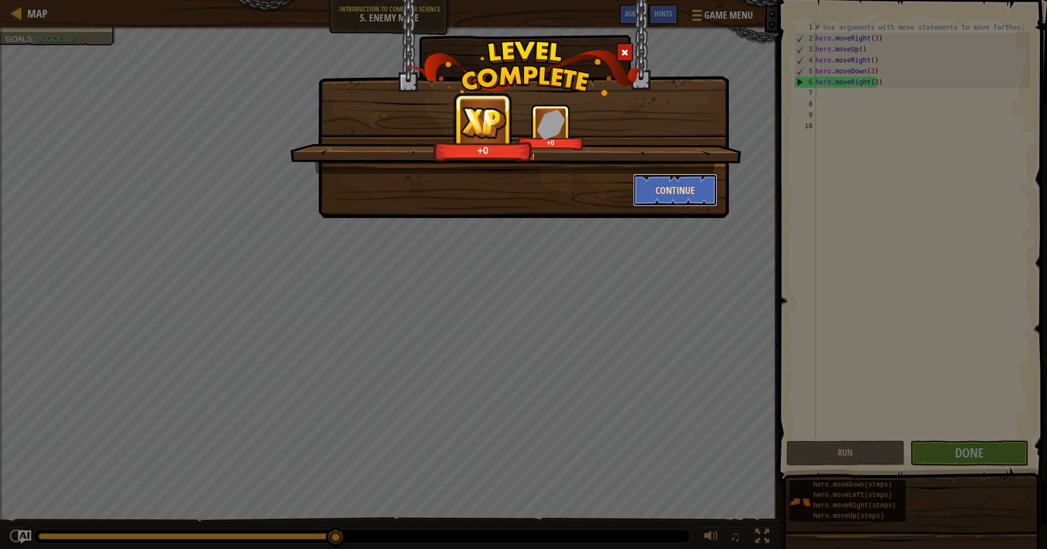
drag, startPoint x: 653, startPoint y: 193, endPoint x: 658, endPoint y: 187, distance: 7.8
click at [658, 187] on button "Continue" at bounding box center [675, 190] width 85 height 33
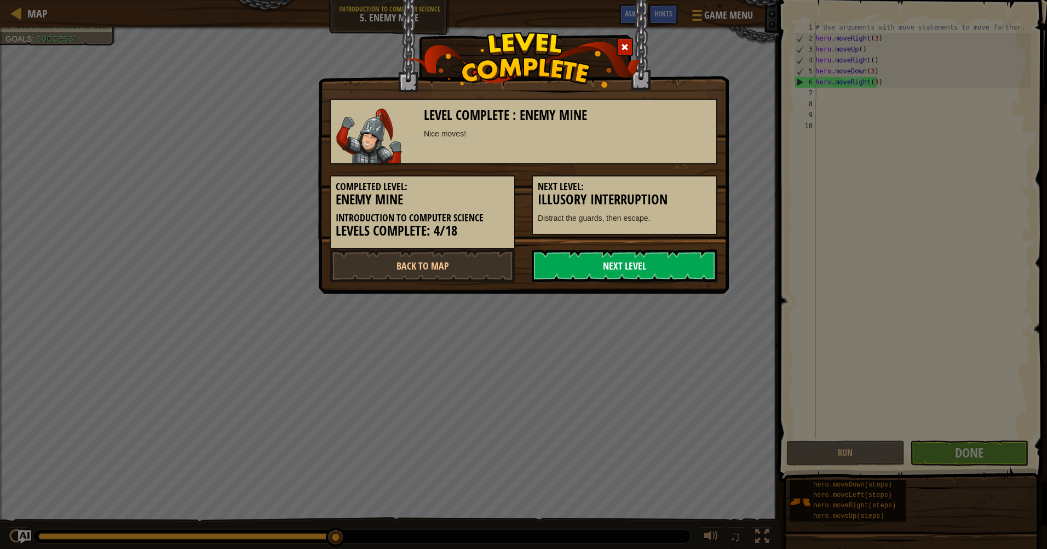
click at [644, 266] on link "Next Level" at bounding box center [625, 265] width 186 height 33
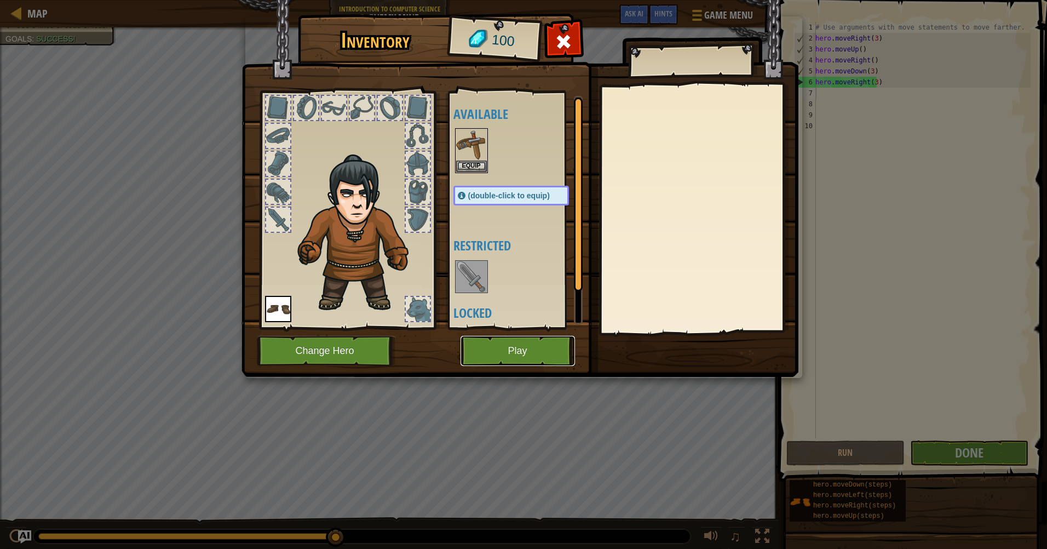
click at [543, 360] on button "Play" at bounding box center [518, 351] width 114 height 30
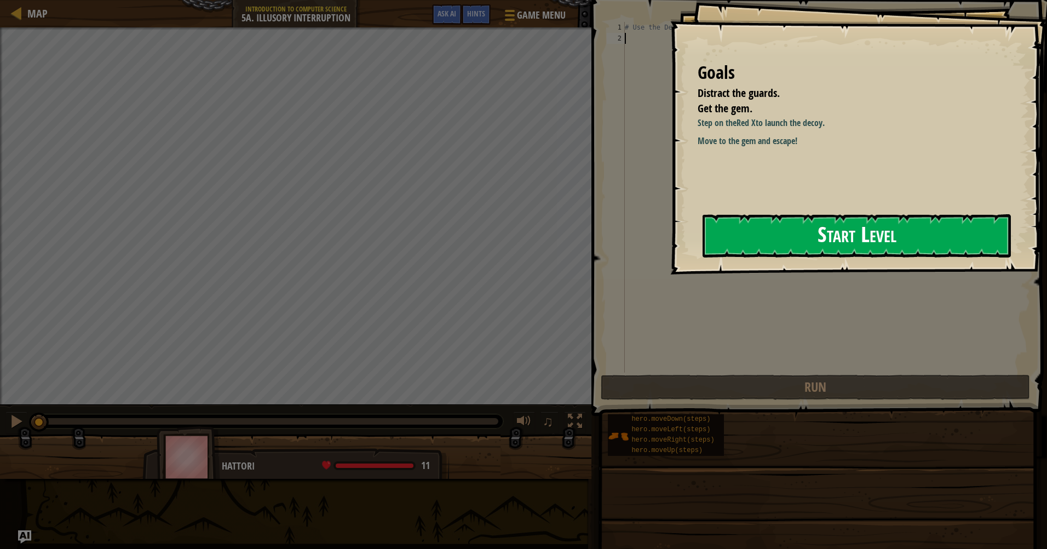
click at [814, 235] on button "Start Level" at bounding box center [857, 235] width 308 height 43
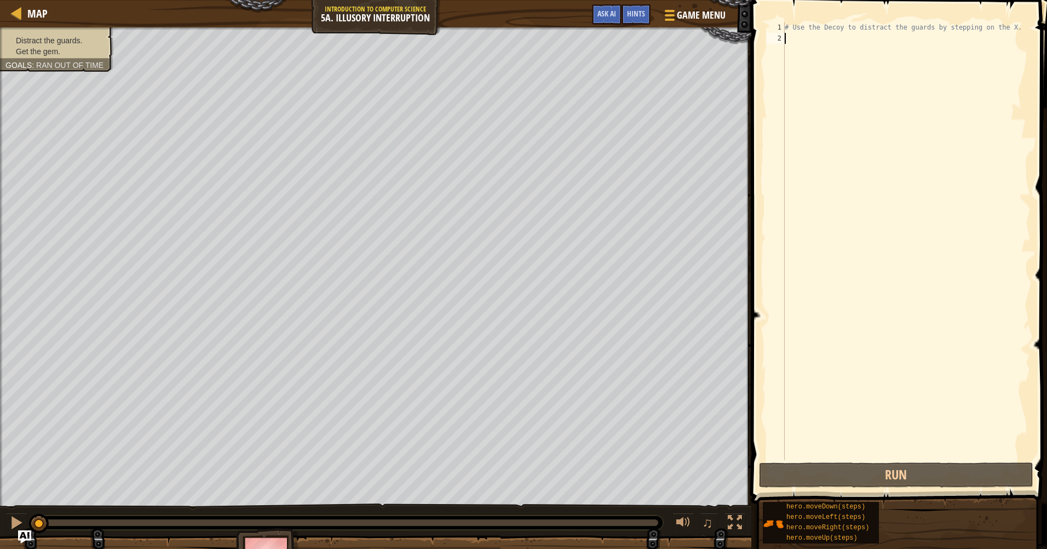
type textarea "h"
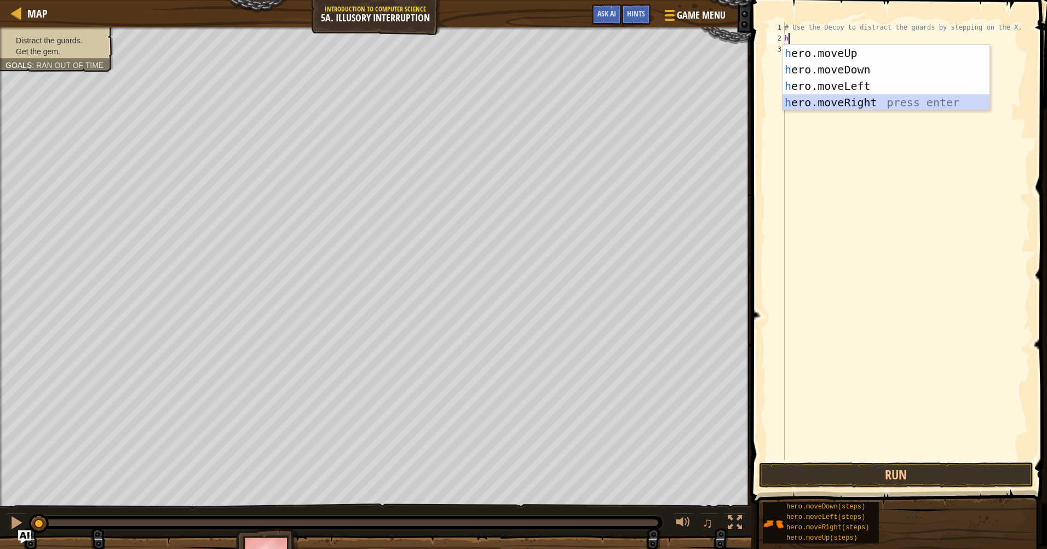
click at [860, 102] on div "h ero.moveUp press enter h ero.moveDown press enter h ero.moveLeft press enter …" at bounding box center [886, 94] width 207 height 99
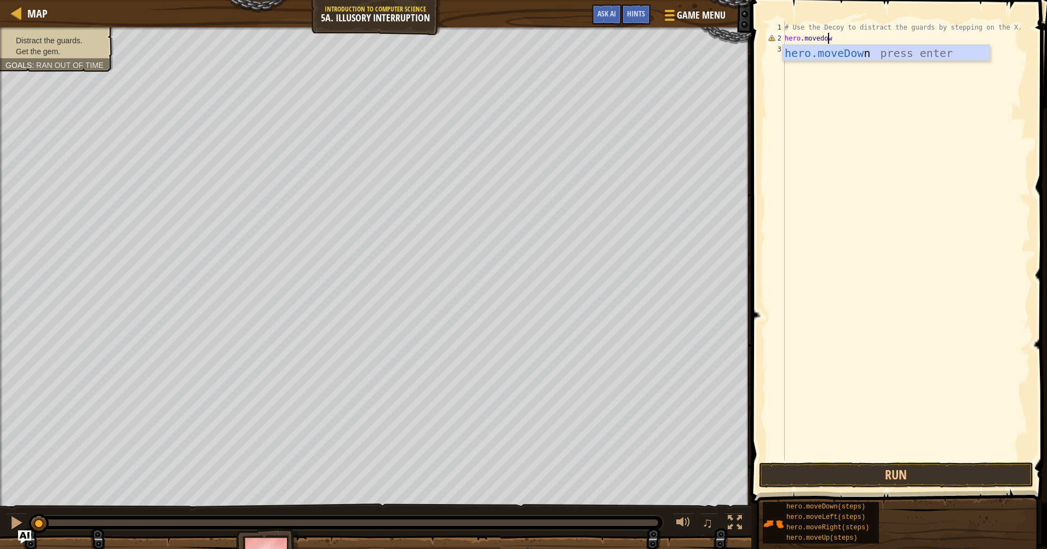
type textarea "hero.movedown"
click at [835, 38] on div "# Use the Decoy to distract the guards by stepping on the X. hero . moveDown ( )" at bounding box center [907, 252] width 248 height 460
click at [924, 476] on button "Run" at bounding box center [896, 474] width 274 height 25
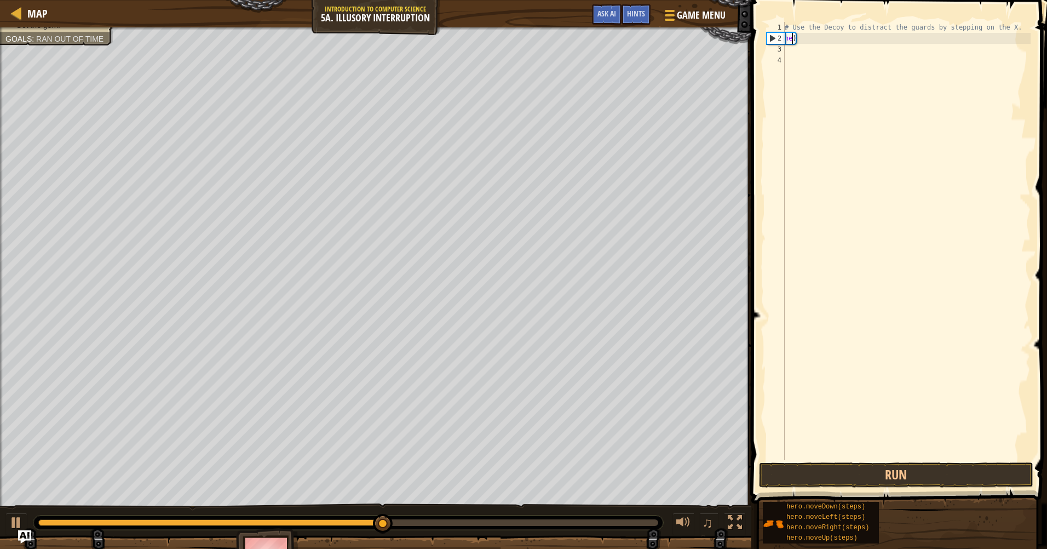
scroll to position [5, 0]
type textarea ")"
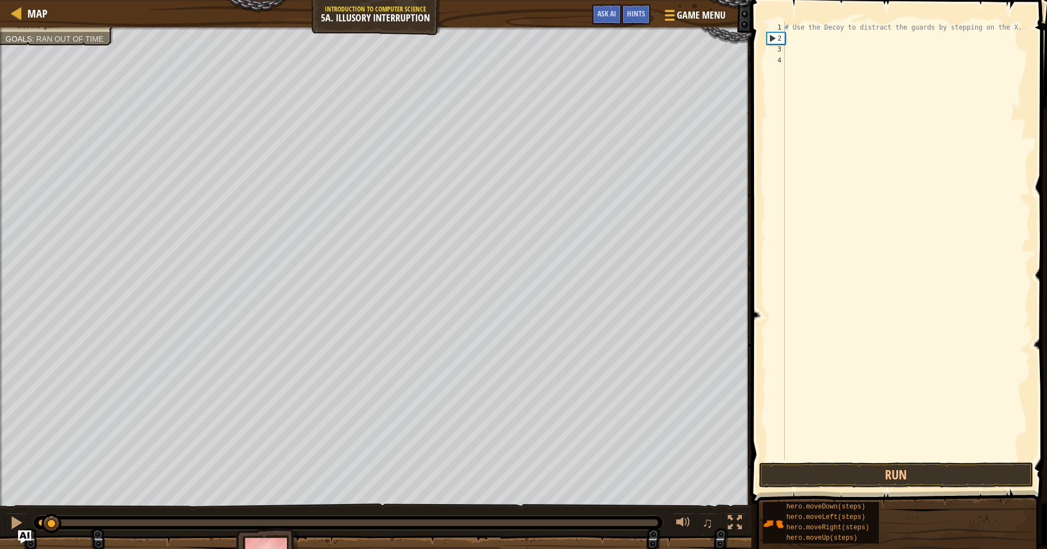
click at [22, 466] on div "Distract the guards. Get the gem. Goals : Ran out of time ♫ Hattori 11 x: 14 y:…" at bounding box center [523, 303] width 1047 height 553
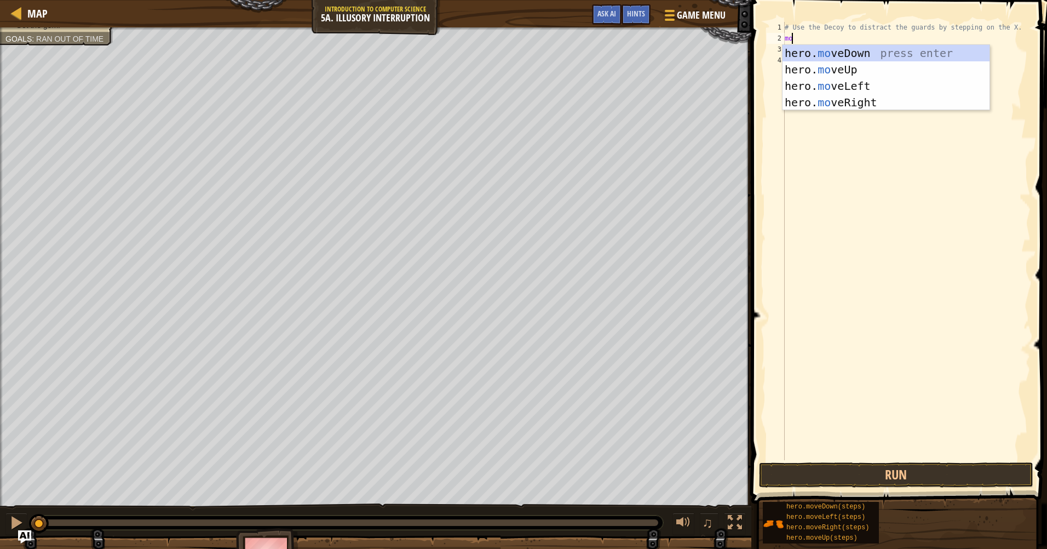
type textarea "m"
click at [917, 49] on div "hero. m oveDown press enter hero. m oveUp press enter hero. m oveLeft press ent…" at bounding box center [886, 94] width 207 height 99
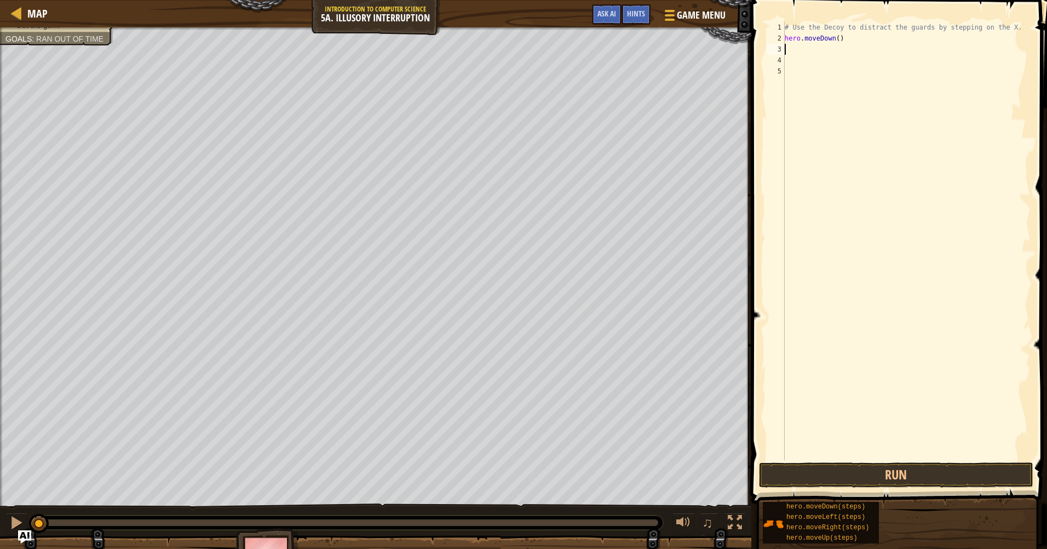
click at [835, 39] on div "# Use the Decoy to distract the guards by stepping on the X. hero . moveDown ( )" at bounding box center [907, 252] width 248 height 460
type textarea "hero.moveDown(3)"
type textarea "h"
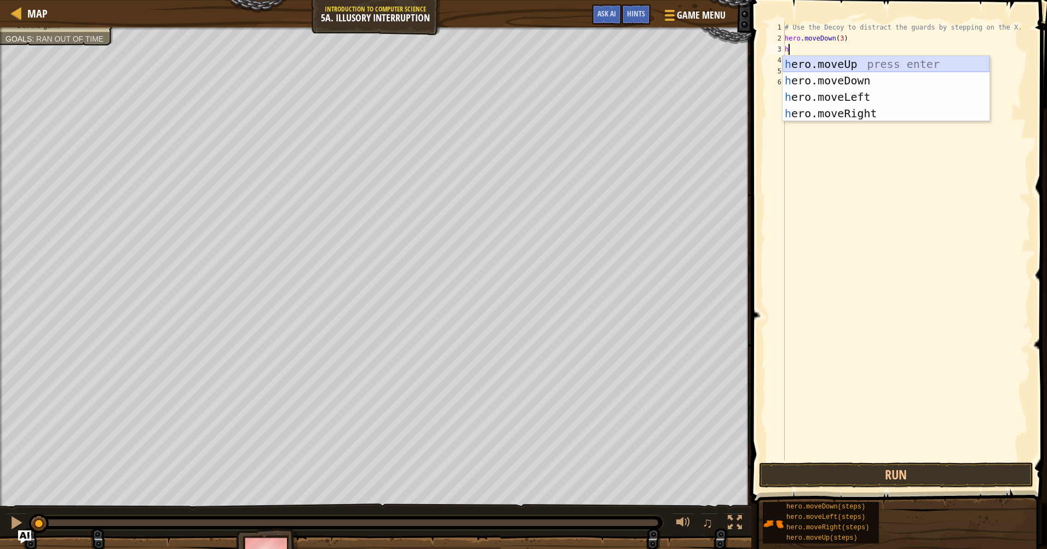
click at [845, 61] on div "h ero.moveUp press enter h ero.moveDown press enter h ero.moveLeft press enter …" at bounding box center [886, 105] width 207 height 99
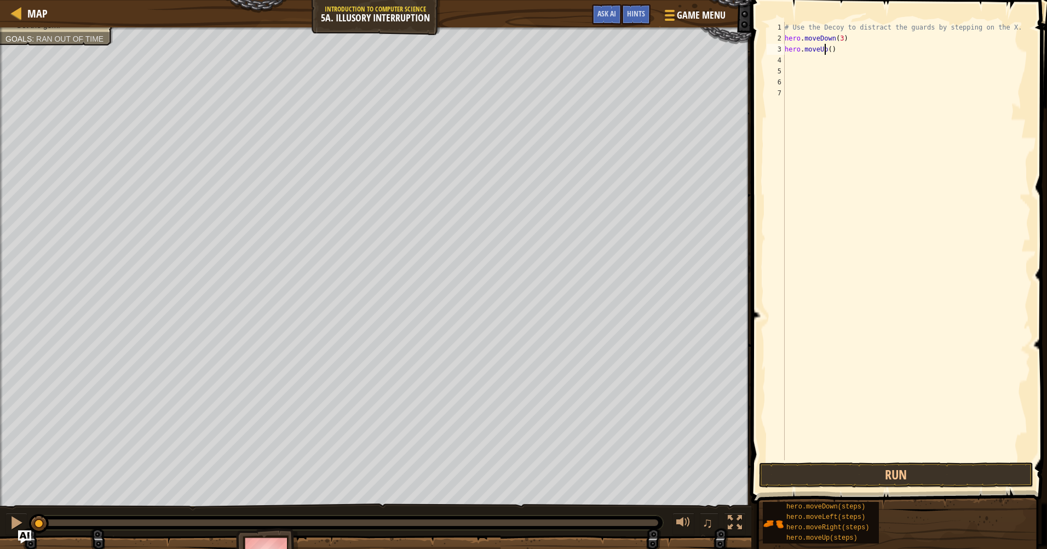
click at [825, 49] on div "# Use the Decoy to distract the guards by stepping on the X. hero . moveDown ( …" at bounding box center [907, 252] width 248 height 460
click at [828, 50] on div "# Use the Decoy to distract the guards by stepping on the X. hero . moveDown ( …" at bounding box center [907, 252] width 248 height 460
click at [973, 480] on button "Run" at bounding box center [896, 474] width 274 height 25
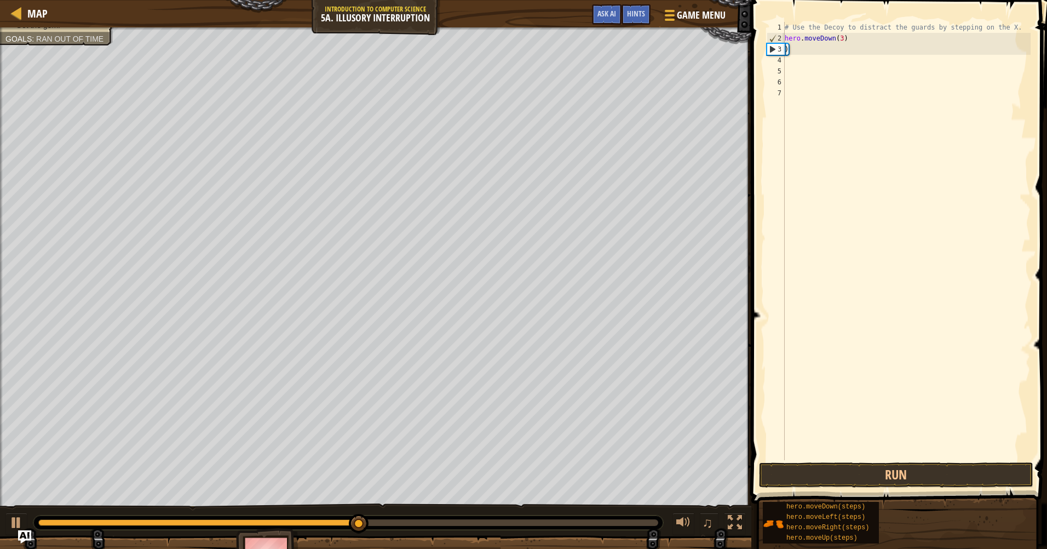
scroll to position [5, 0]
type textarea ")"
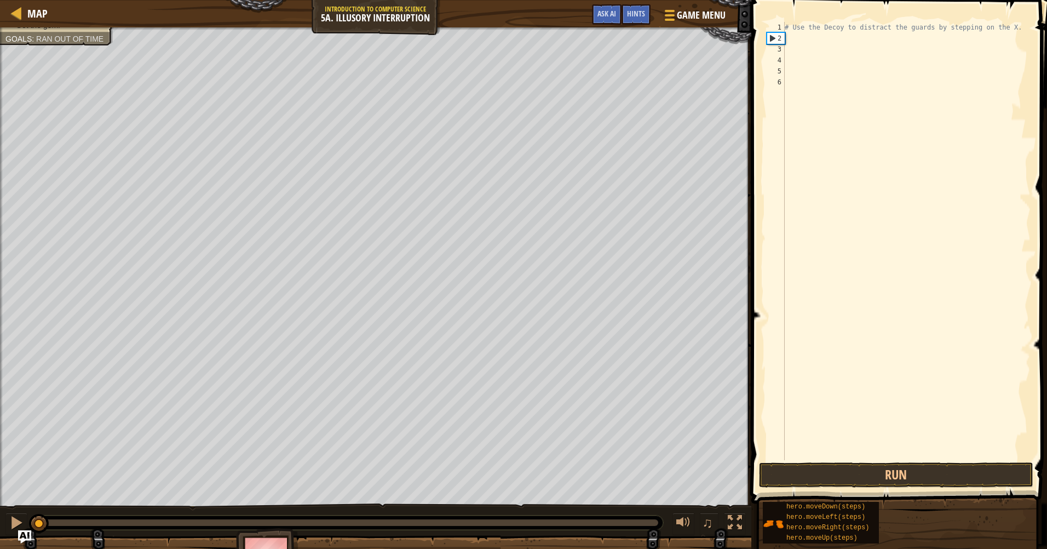
drag, startPoint x: 443, startPoint y: 524, endPoint x: 0, endPoint y: 441, distance: 450.2
click at [0, 0] on html "Map Introduction to Computer Science 5a. Illusory Interruption Game Menu Done H…" at bounding box center [523, 0] width 1047 height 0
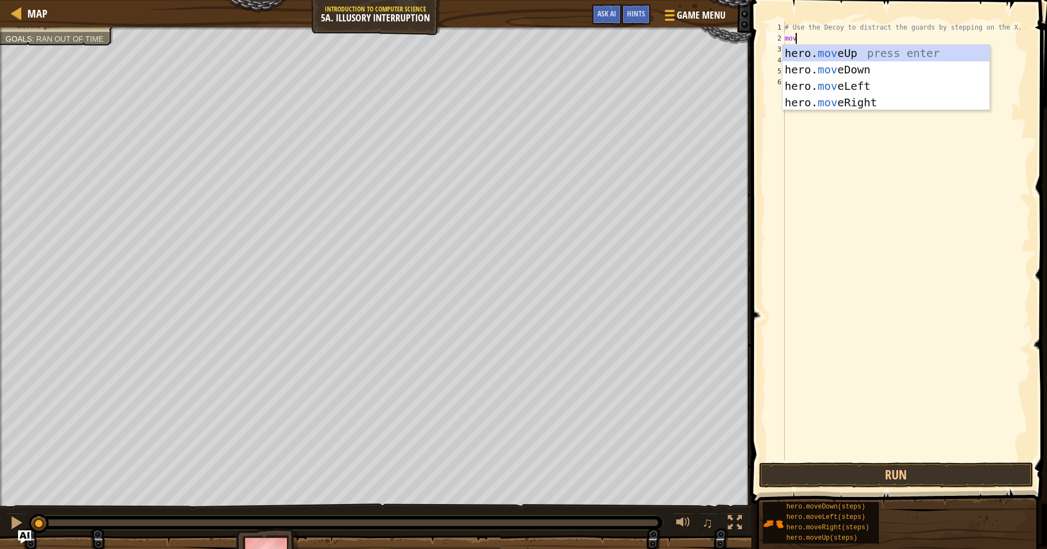
scroll to position [5, 1]
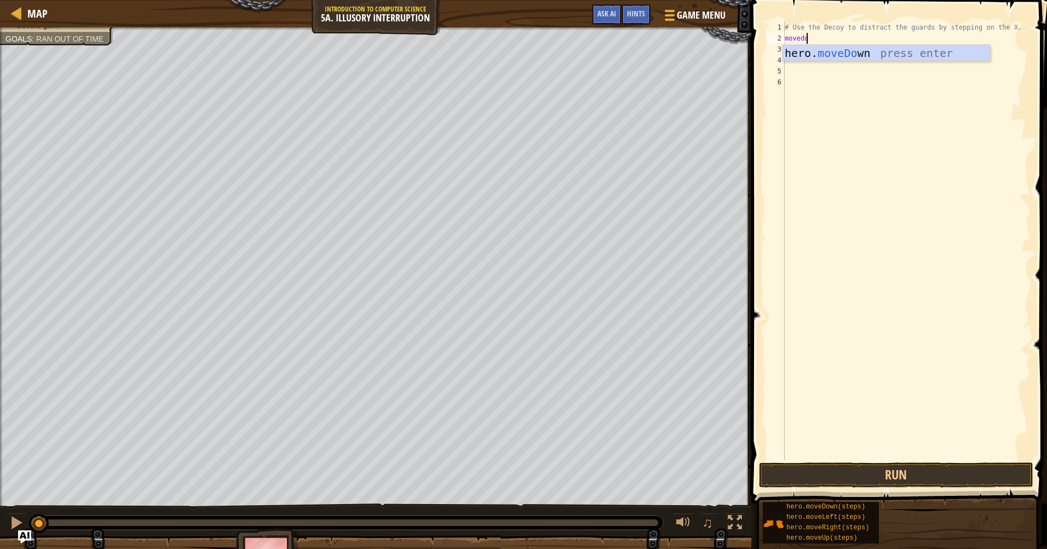
type textarea "movedown"
click at [837, 41] on div "# Use the Decoy to distract the guards by stepping on the X. hero . moveDown ( )" at bounding box center [907, 252] width 248 height 460
type textarea "hero.moveDown(2)"
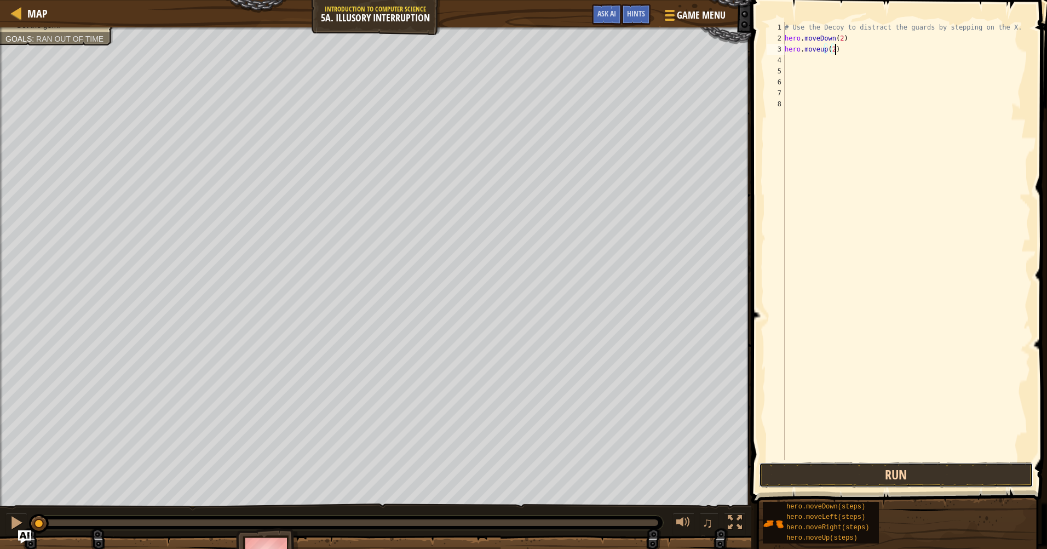
click at [909, 473] on button "Run" at bounding box center [896, 474] width 274 height 25
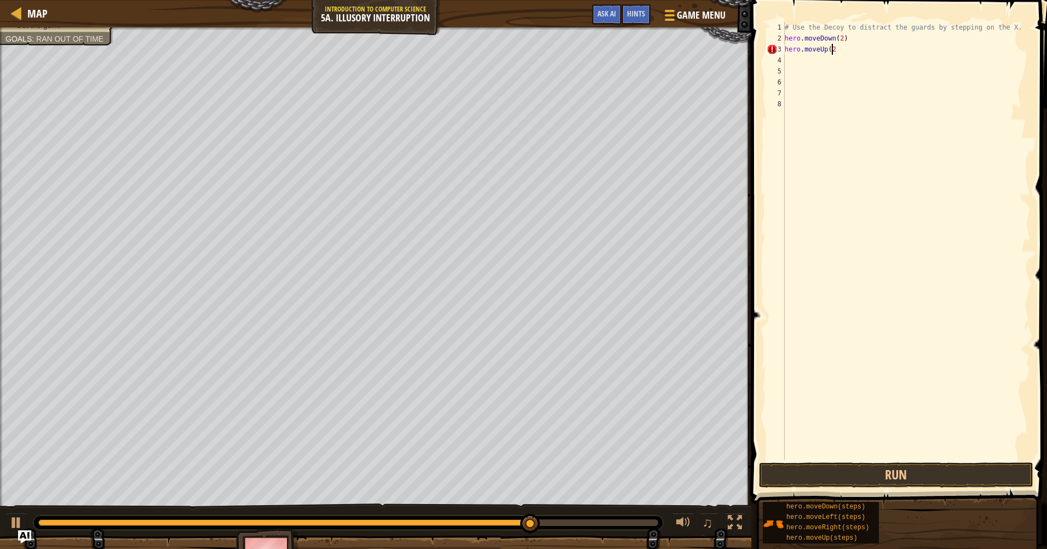
type textarea "hero.moveUp(2)"
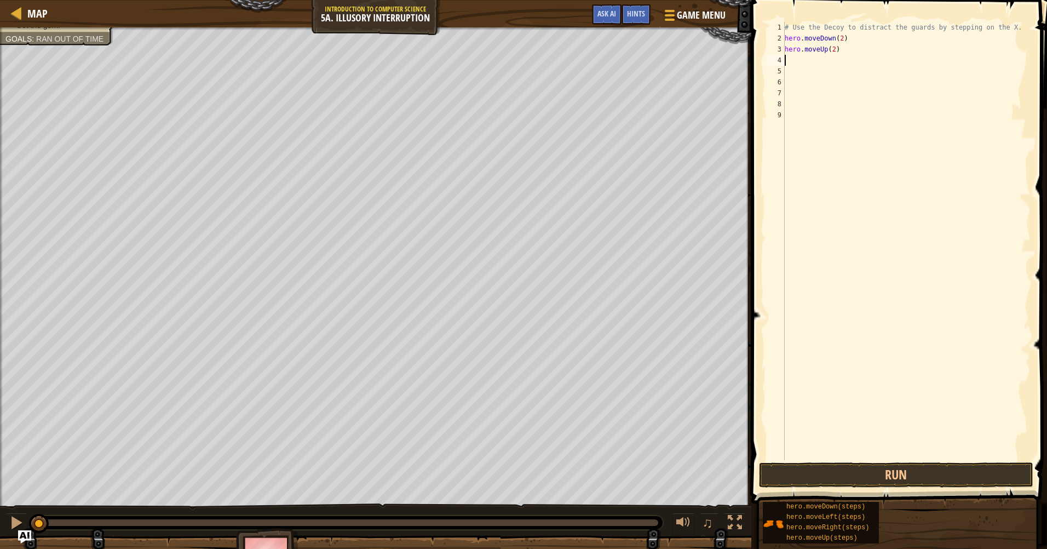
drag, startPoint x: 548, startPoint y: 527, endPoint x: -2, endPoint y: 541, distance: 550.6
click at [0, 0] on html "Map Introduction to Computer Science 5a. Illusory Interruption Game Menu Done H…" at bounding box center [523, 0] width 1047 height 0
click at [952, 481] on button "Run" at bounding box center [896, 474] width 274 height 25
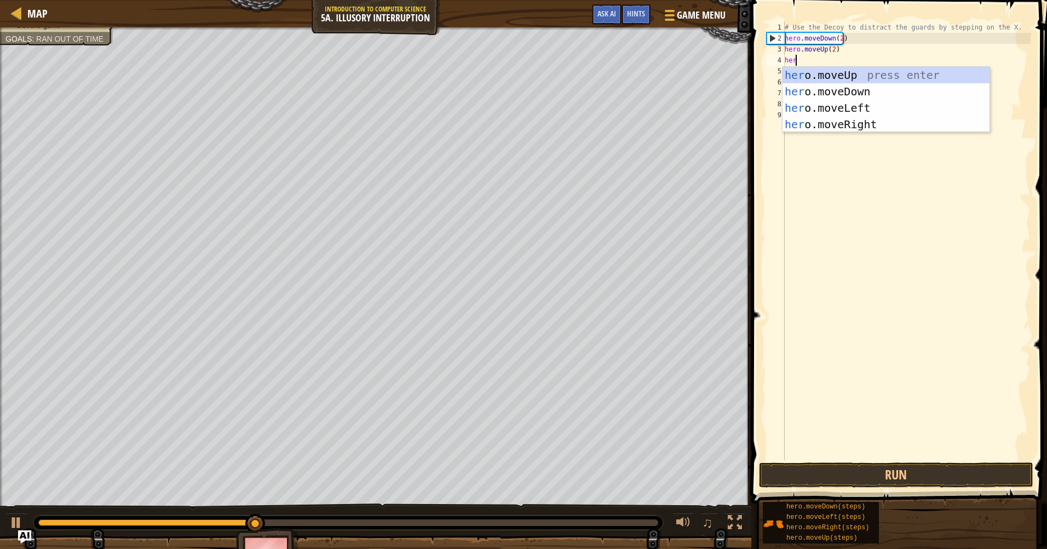
type textarea "hero"
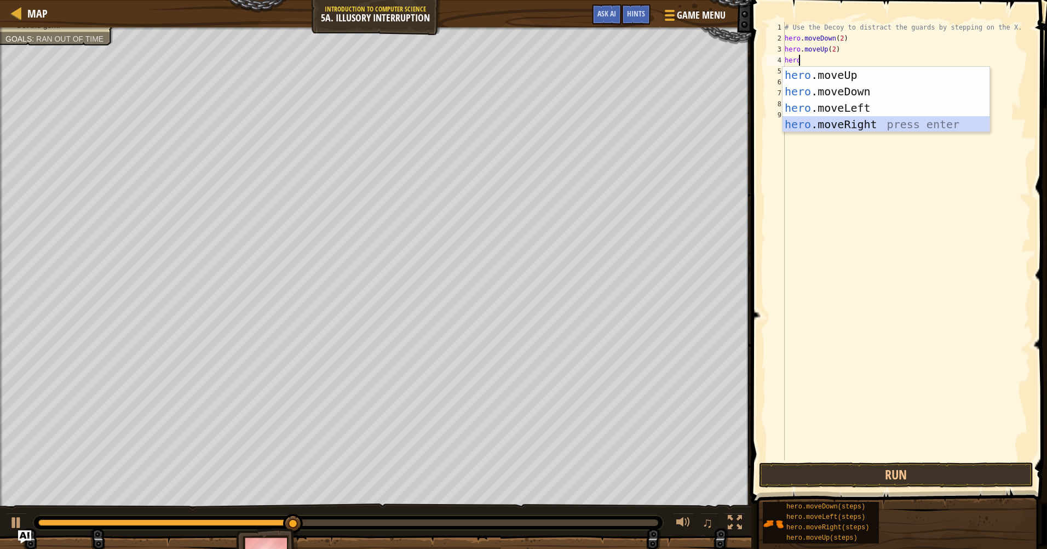
drag, startPoint x: 876, startPoint y: 123, endPoint x: 875, endPoint y: 140, distance: 17.0
click at [876, 124] on div "hero .moveUp press enter hero .moveDown press enter hero .moveLeft press enter …" at bounding box center [886, 116] width 207 height 99
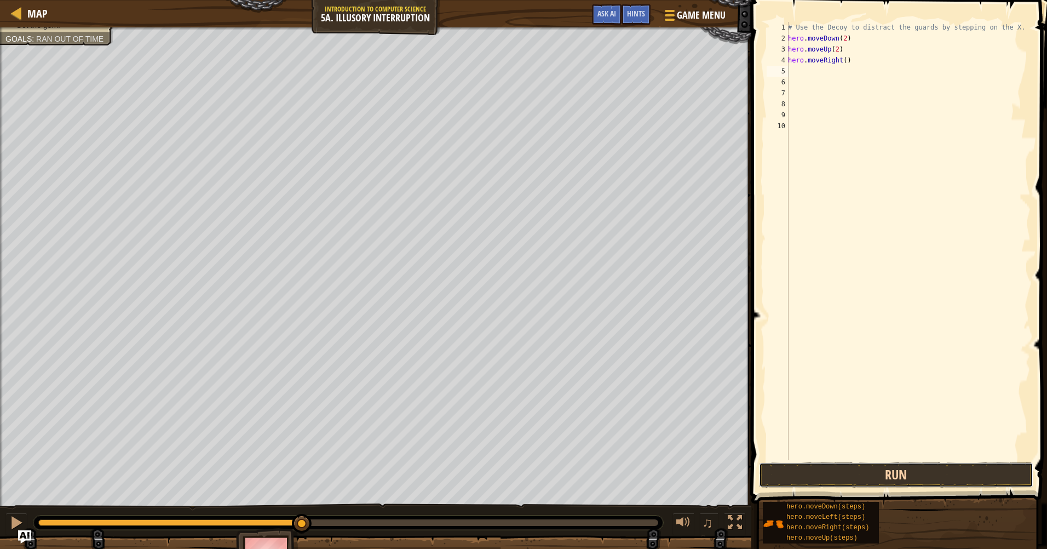
click at [883, 476] on button "Run" at bounding box center [896, 474] width 274 height 25
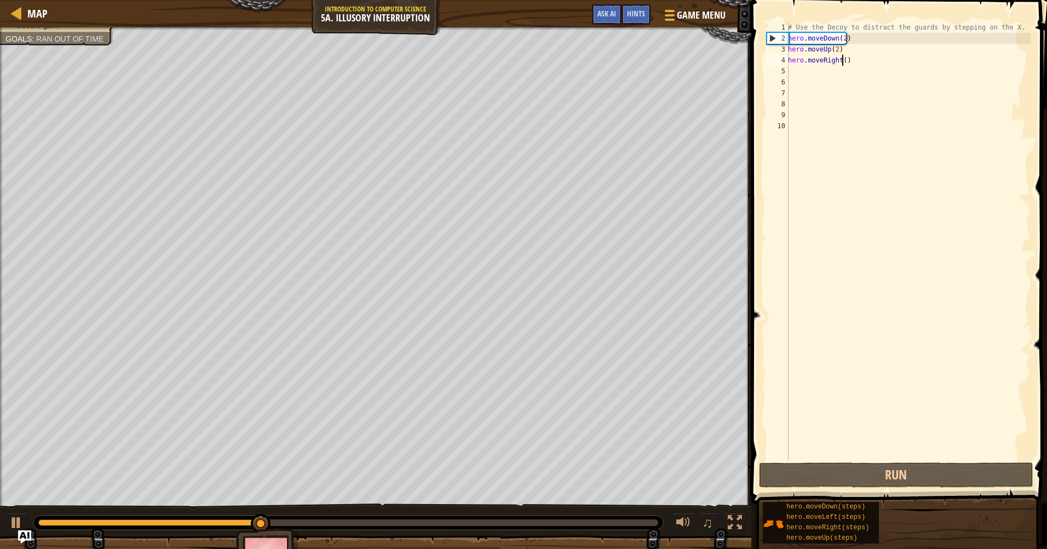
click at [842, 63] on div "# Use the Decoy to distract the guards by stepping on the X. hero . moveDown ( …" at bounding box center [908, 252] width 245 height 460
type textarea "hero.moveRight(3)"
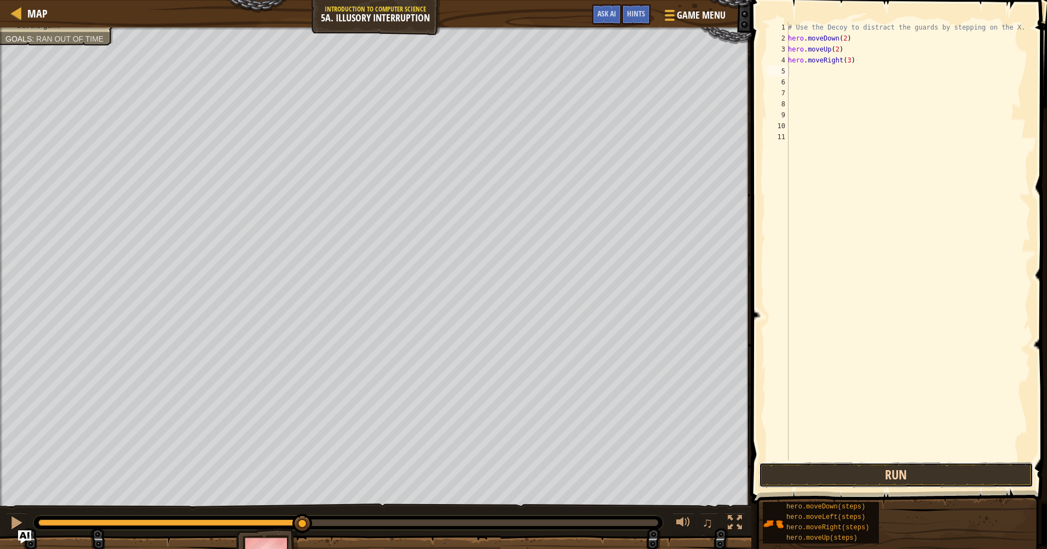
drag, startPoint x: 784, startPoint y: 473, endPoint x: 783, endPoint y: 480, distance: 7.2
click at [784, 476] on button "Run" at bounding box center [896, 474] width 274 height 25
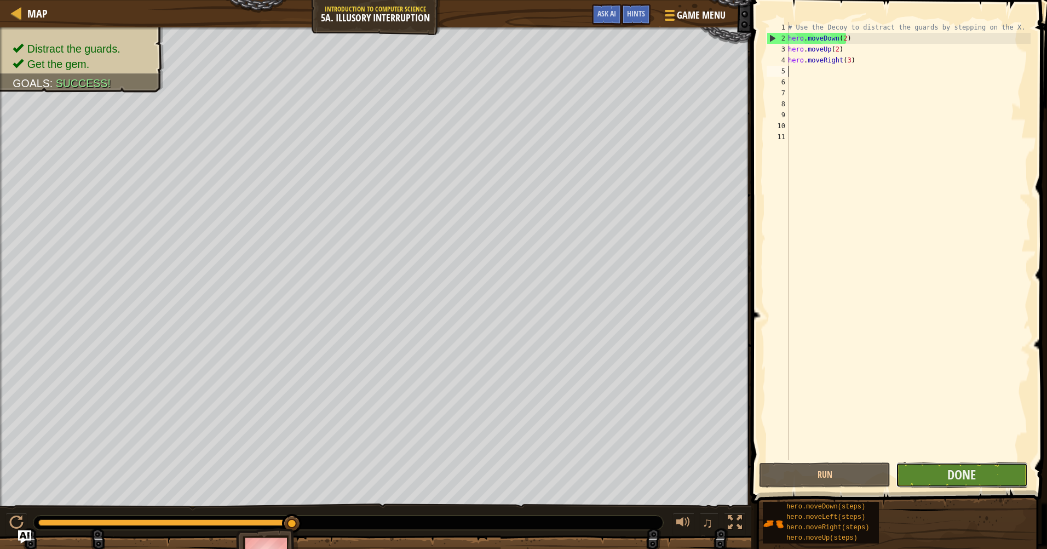
click at [986, 485] on button "Done" at bounding box center [961, 474] width 131 height 25
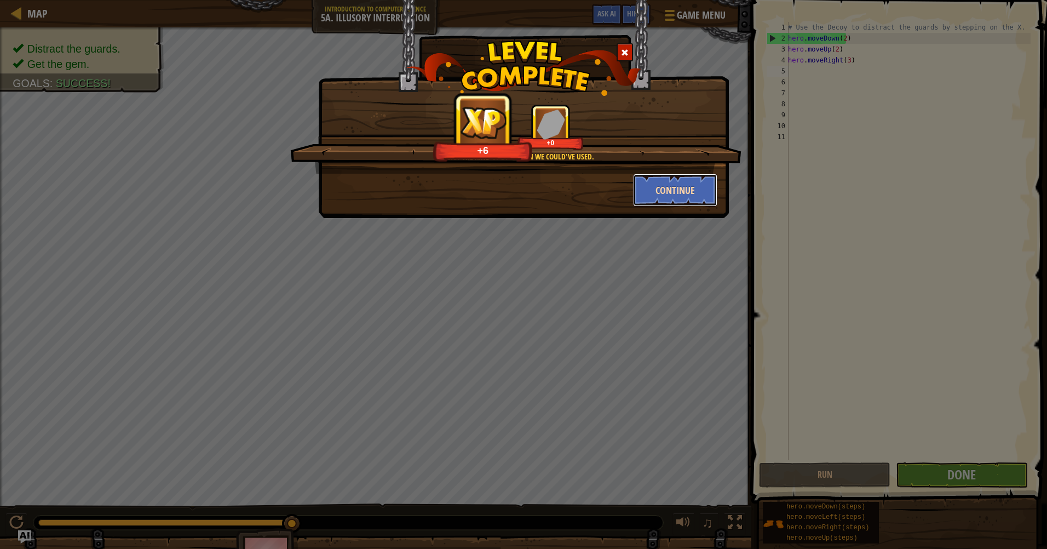
click at [690, 198] on button "Continue" at bounding box center [675, 190] width 85 height 33
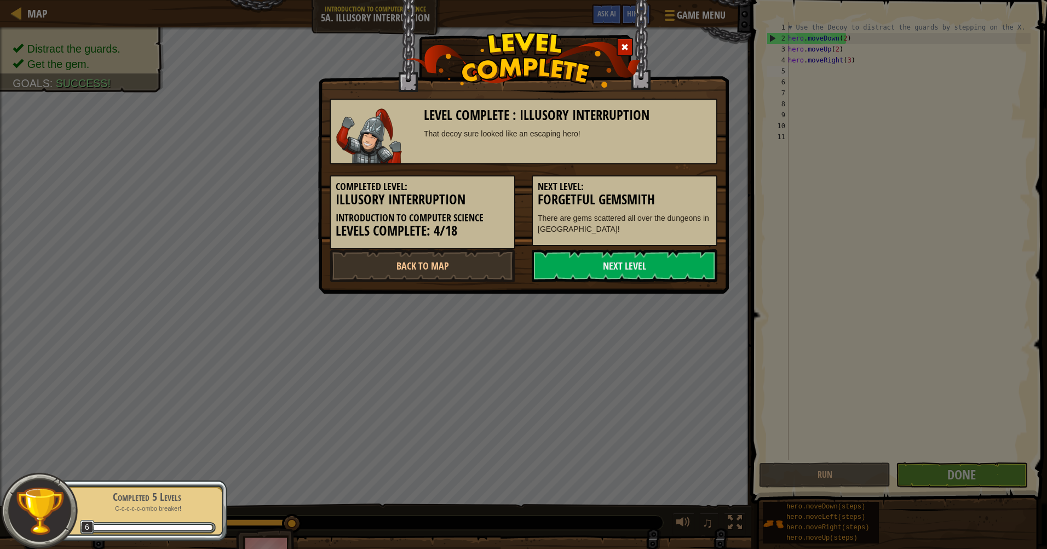
click at [622, 240] on div "Next Level: Forgetful Gemsmith There are gems scattered all over the dungeons i…" at bounding box center [625, 210] width 186 height 71
drag, startPoint x: 622, startPoint y: 266, endPoint x: 613, endPoint y: 271, distance: 10.3
click at [618, 269] on link "Next Level" at bounding box center [625, 265] width 186 height 33
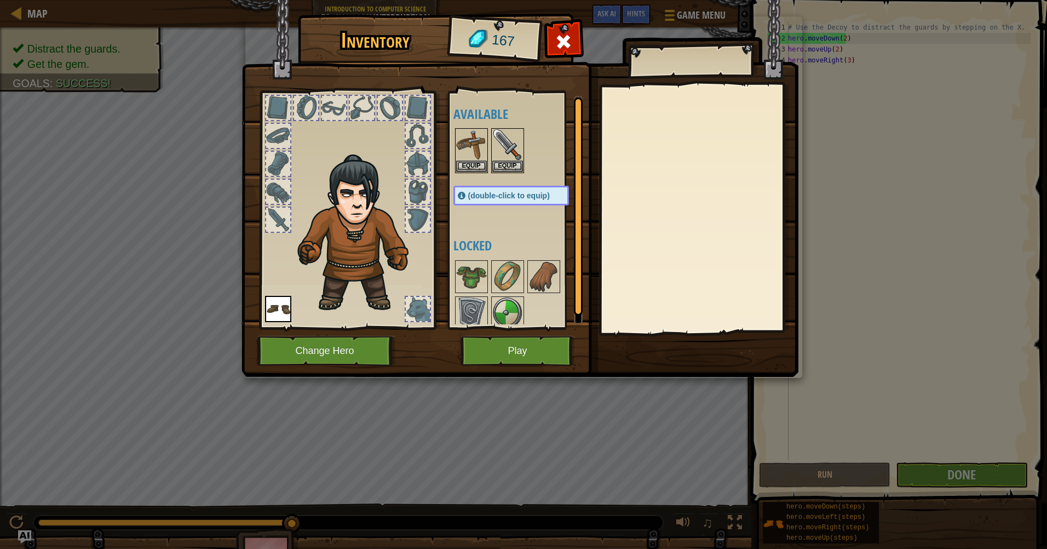
drag, startPoint x: 506, startPoint y: 376, endPoint x: 514, endPoint y: 363, distance: 15.8
click at [506, 377] on div "Inventory 167 Available Equip Equip Equip (double-click to equip) Locked Equip …" at bounding box center [523, 196] width 557 height 361
drag, startPoint x: 464, startPoint y: 282, endPoint x: 489, endPoint y: 274, distance: 25.3
click at [465, 282] on img at bounding box center [471, 276] width 31 height 31
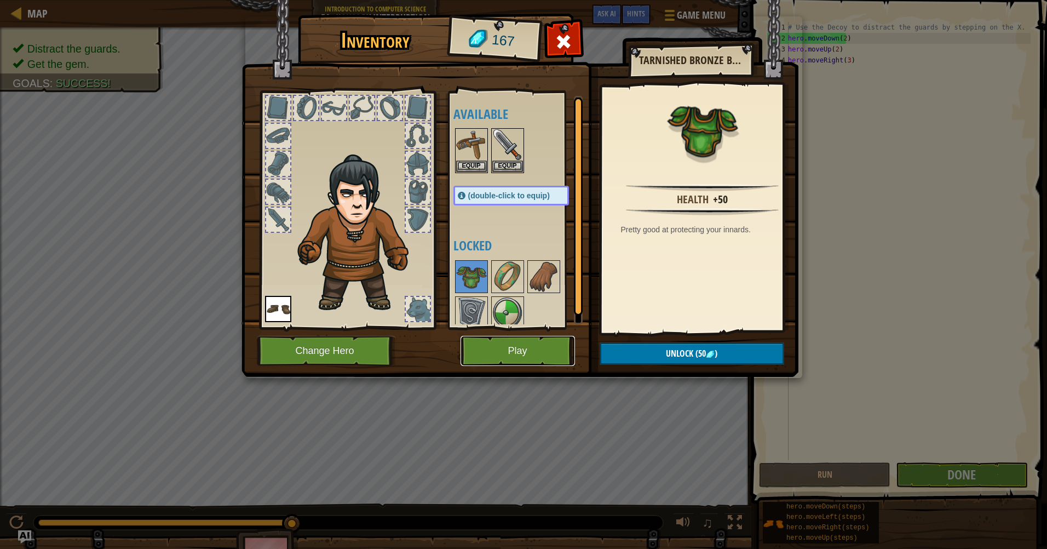
click at [500, 351] on button "Play" at bounding box center [518, 351] width 114 height 30
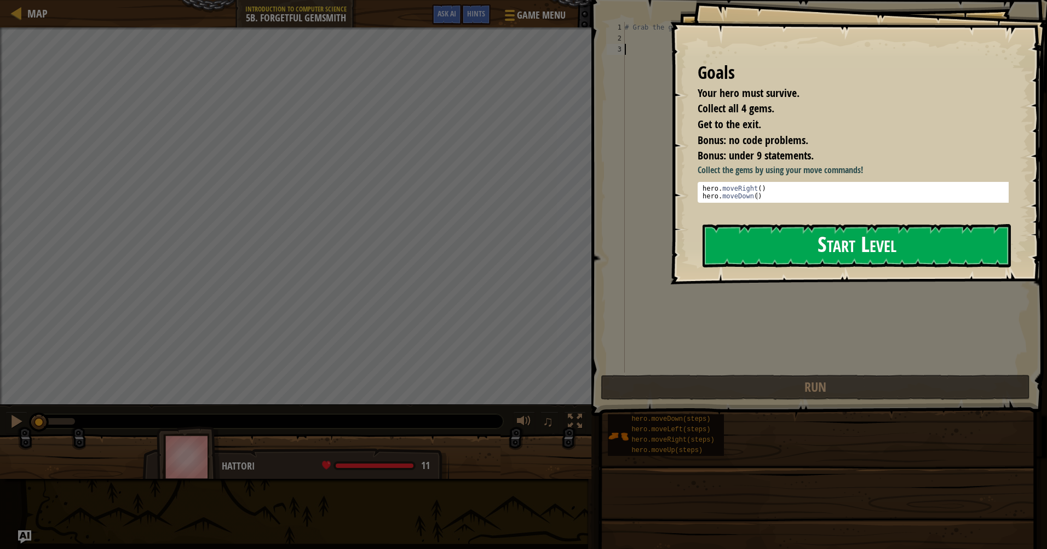
click at [774, 246] on button "Start Level" at bounding box center [857, 245] width 308 height 43
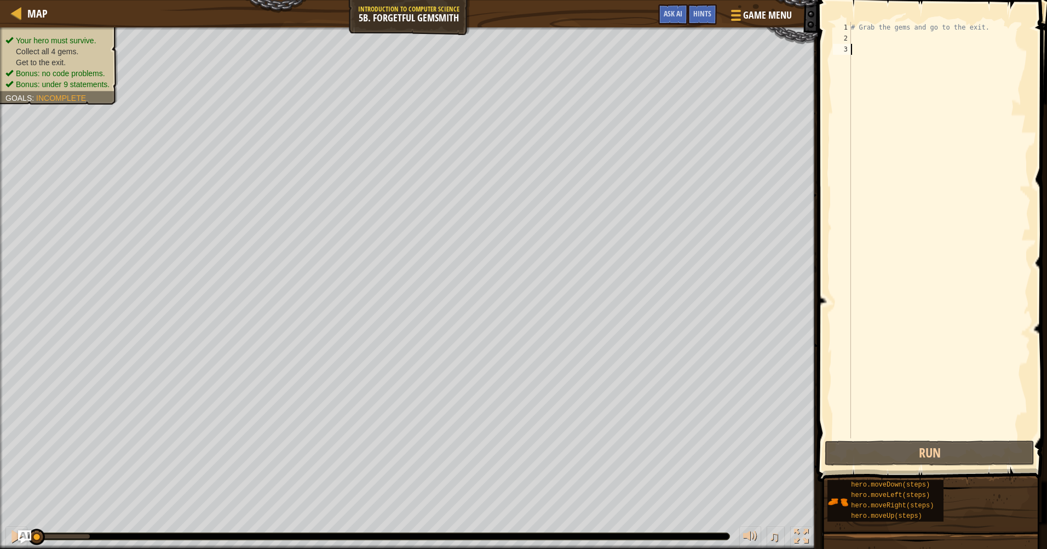
click at [852, 37] on div "# Grab the gems and go to the exit." at bounding box center [940, 241] width 182 height 438
type textarea "h"
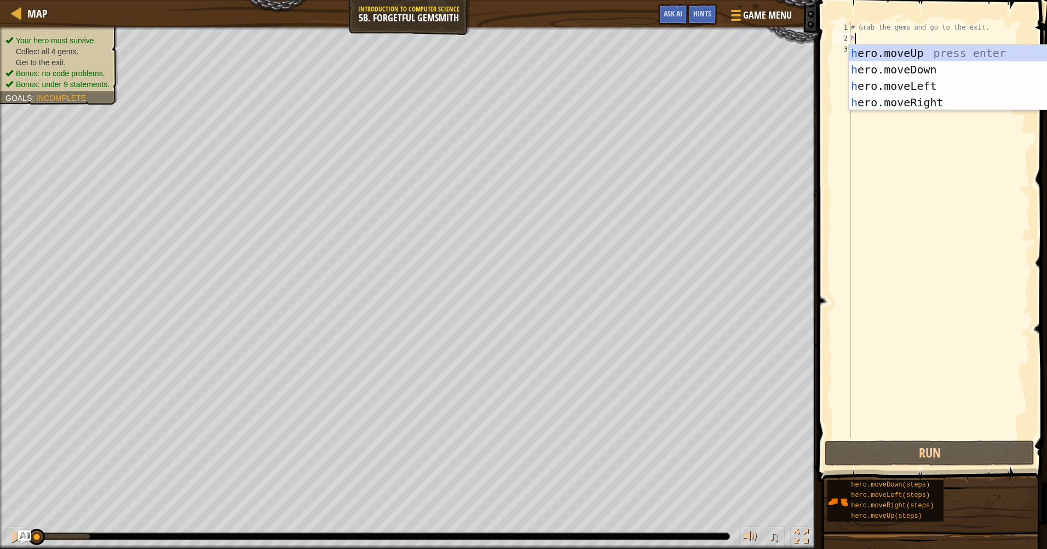
scroll to position [5, 0]
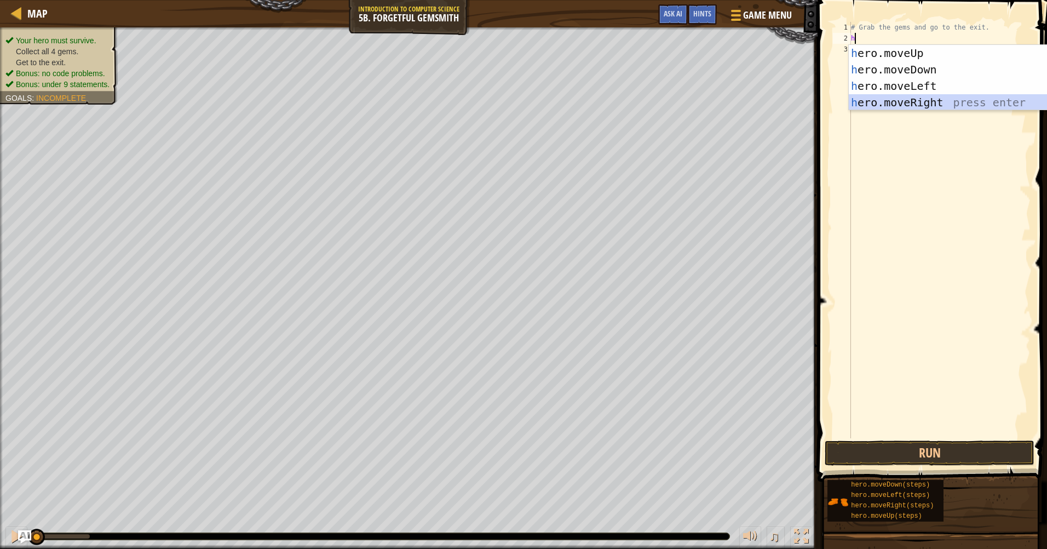
click at [955, 100] on div "h ero.moveUp press enter h ero.moveDown press enter h ero.moveLeft press enter …" at bounding box center [952, 94] width 207 height 99
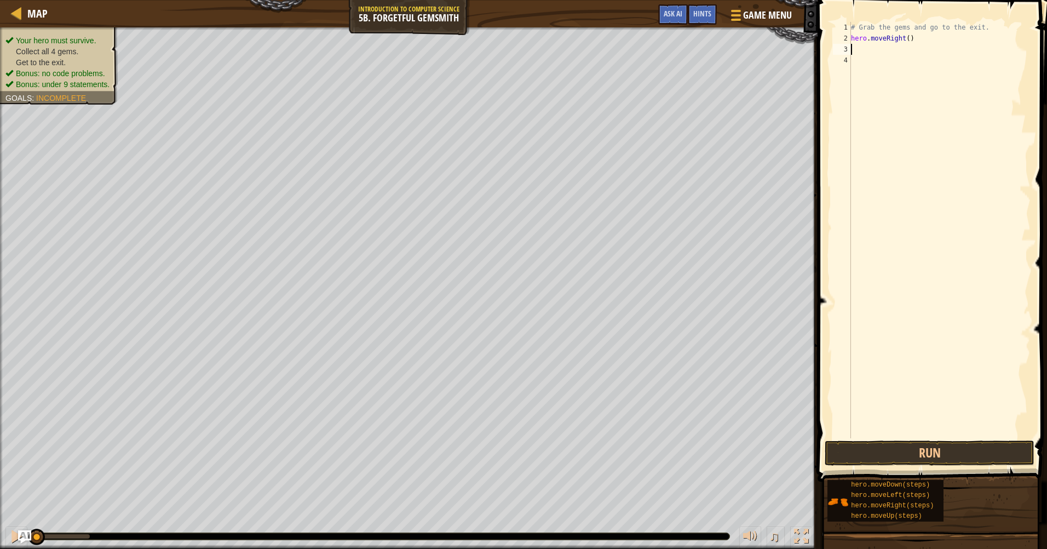
type textarea "h"
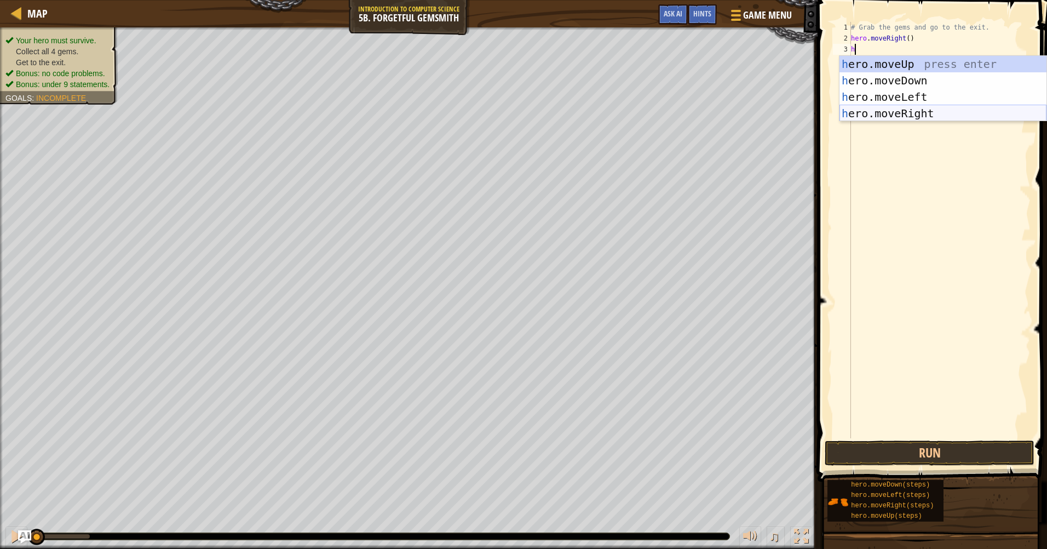
click at [893, 116] on div "h ero.moveUp press enter h ero.moveDown press enter h ero.moveLeft press enter …" at bounding box center [943, 105] width 207 height 99
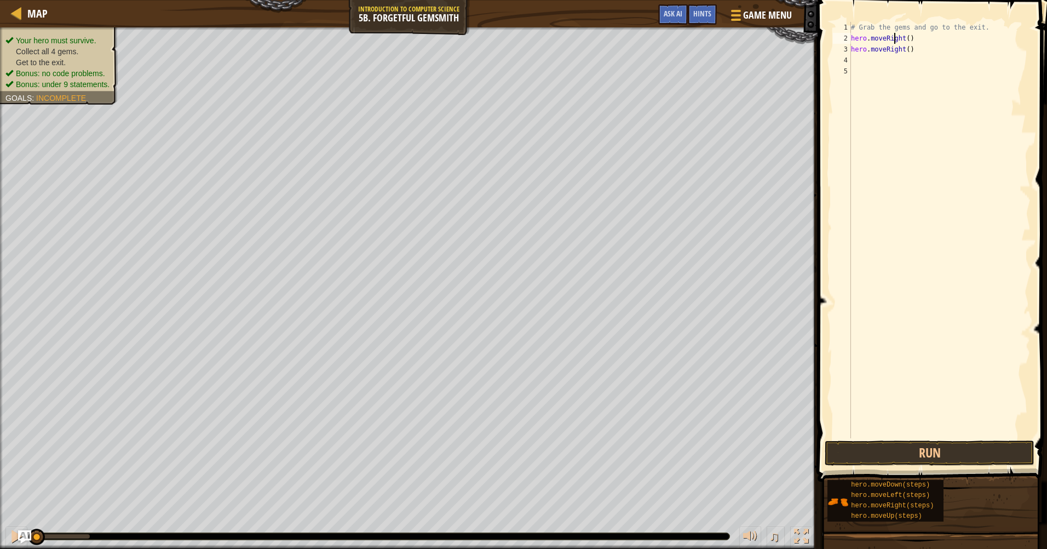
click at [894, 40] on div "# Grab the gems and go to the exit. hero . moveRight ( ) hero . moveRight ( )" at bounding box center [940, 241] width 182 height 438
click at [899, 38] on div "# Grab the gems and go to the exit. hero . moveRight ( ) hero . moveRight ( )" at bounding box center [940, 241] width 182 height 438
click at [900, 38] on div "# Grab the gems and go to the exit. hero . moveRight ( ) hero . moveRight ( )" at bounding box center [940, 241] width 182 height 438
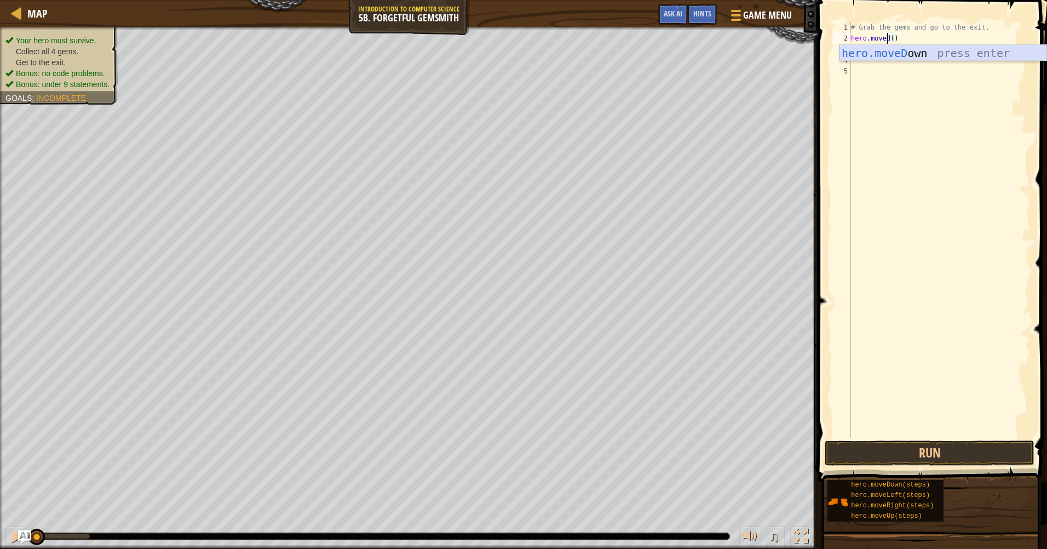
click at [901, 52] on div "hero.moveD own press enter" at bounding box center [943, 69] width 207 height 49
click at [895, 38] on div "# Grab the gems and go to the exit. hero . moveDown ( ) hero . moveRight ( )" at bounding box center [940, 241] width 182 height 438
click at [899, 39] on div "# Grab the gems and go to the exit. hero . moveDown ( ) hero . moveRight ( )" at bounding box center [940, 241] width 182 height 438
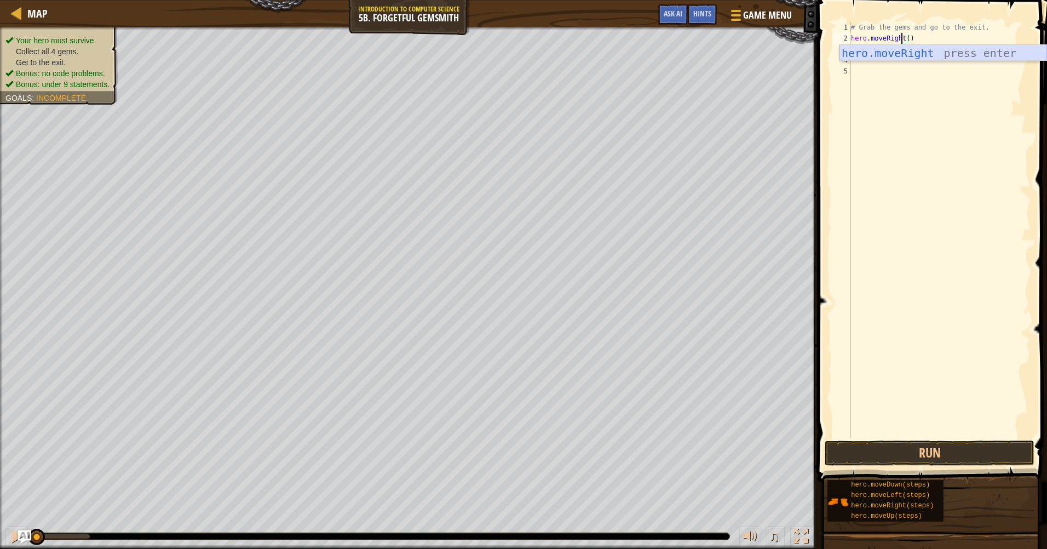
click at [990, 53] on div "hero.moveRight press enter" at bounding box center [943, 69] width 207 height 49
type textarea "hero.moveRight()"
click at [909, 55] on div "# Grab the gems and go to the exit. hero . moveRight ( ) hero . moveRight ( )" at bounding box center [940, 241] width 182 height 438
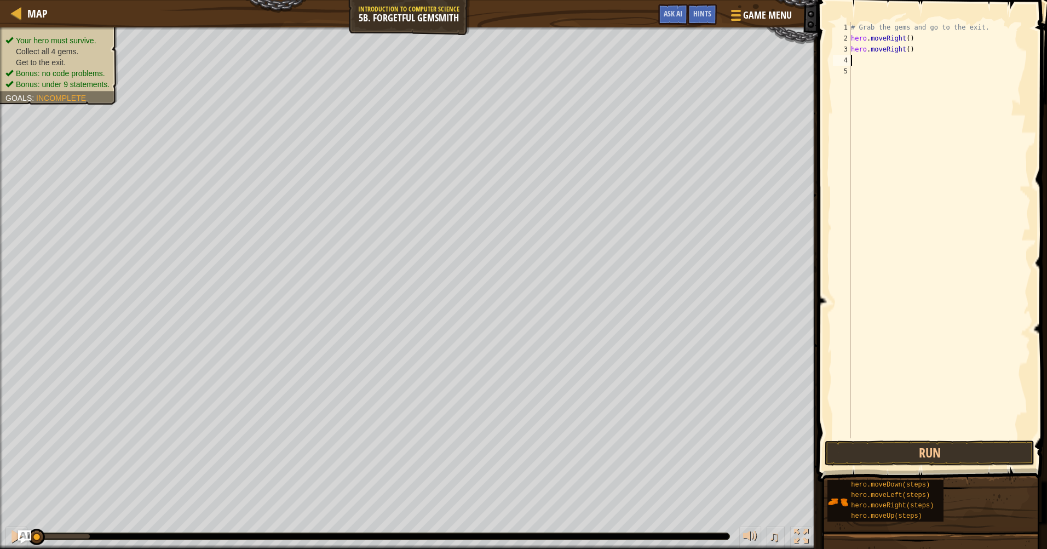
scroll to position [5, 0]
click at [912, 48] on div "# Grab the gems and go to the exit. hero . moveRight ( ) hero . moveRight ( )" at bounding box center [940, 241] width 182 height 438
type textarea "h"
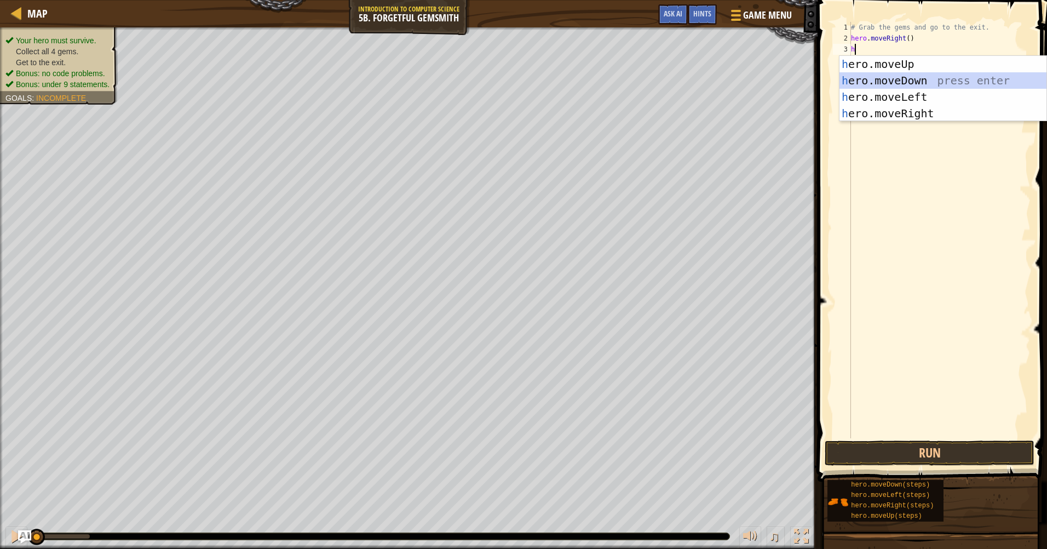
click at [962, 73] on div "h ero.moveUp press enter h ero.moveDown press enter h ero.moveLeft press enter …" at bounding box center [943, 105] width 207 height 99
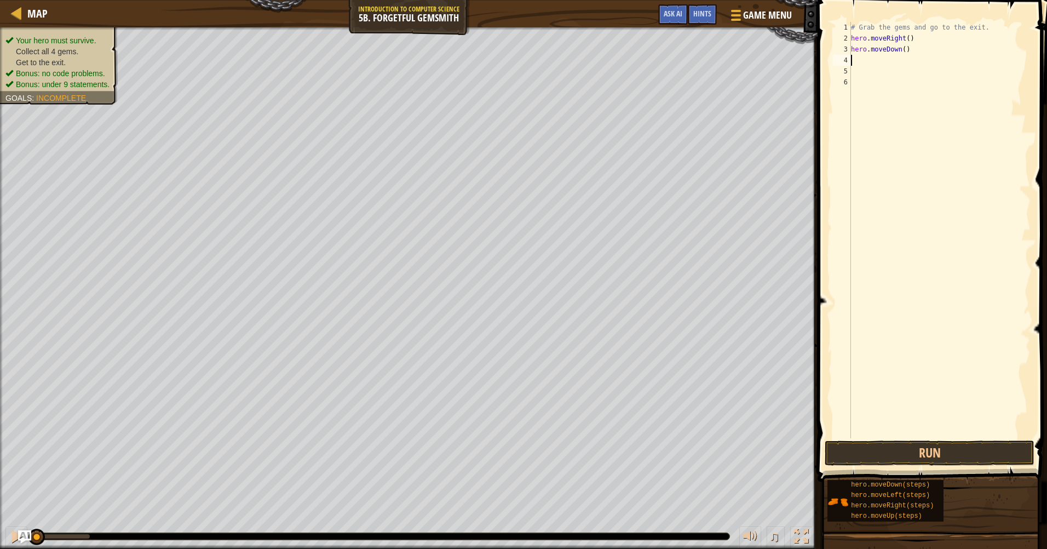
click at [867, 62] on div "# Grab the gems and go to the exit. hero . moveRight ( ) hero . moveDown ( )" at bounding box center [940, 241] width 182 height 438
type textarea "h"
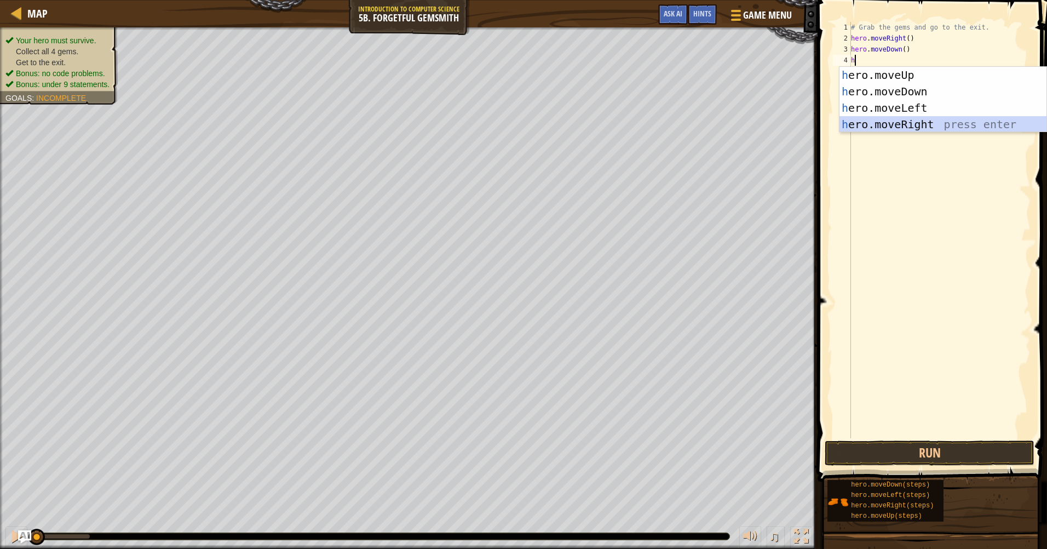
click at [893, 124] on div "h ero.moveUp press enter h ero.moveDown press enter h ero.moveLeft press enter …" at bounding box center [943, 116] width 207 height 99
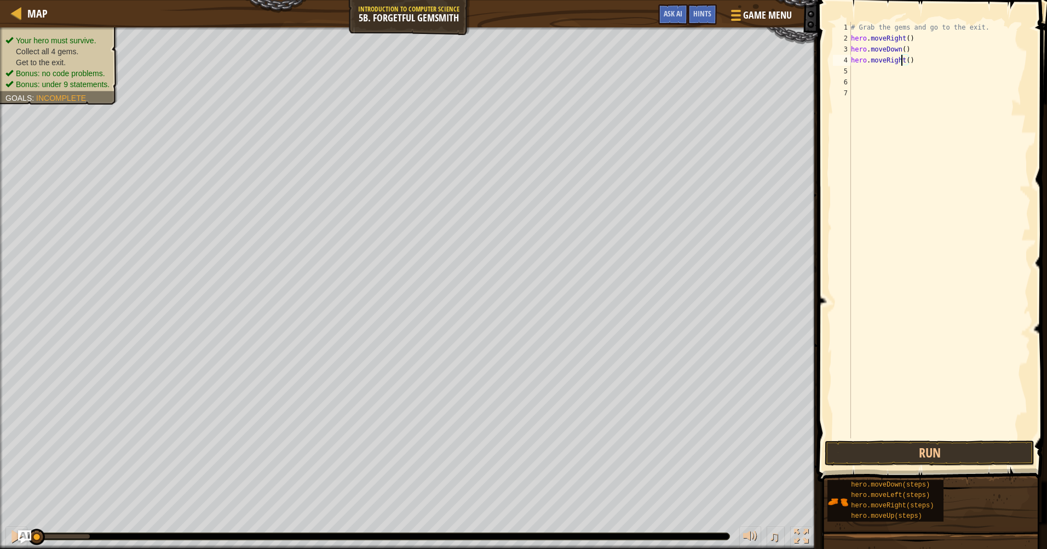
click at [904, 64] on div "# Grab the gems and go to the exit. hero . moveRight ( ) hero . moveDown ( ) he…" at bounding box center [940, 241] width 182 height 438
click at [904, 60] on div "# Grab the gems and go to the exit. hero . moveRight ( ) hero . moveDown ( ) he…" at bounding box center [940, 241] width 182 height 438
type textarea "hero.moveRight(2)"
click at [963, 451] on button "Run" at bounding box center [930, 452] width 210 height 25
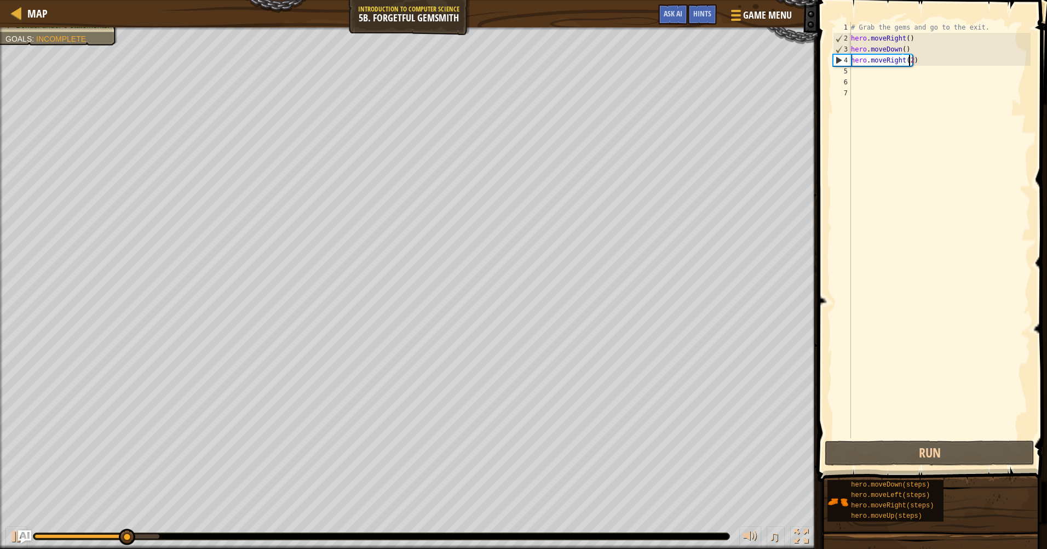
click at [869, 76] on div "# Grab the gems and go to the exit. hero . moveRight ( ) hero . moveDown ( ) he…" at bounding box center [940, 241] width 182 height 438
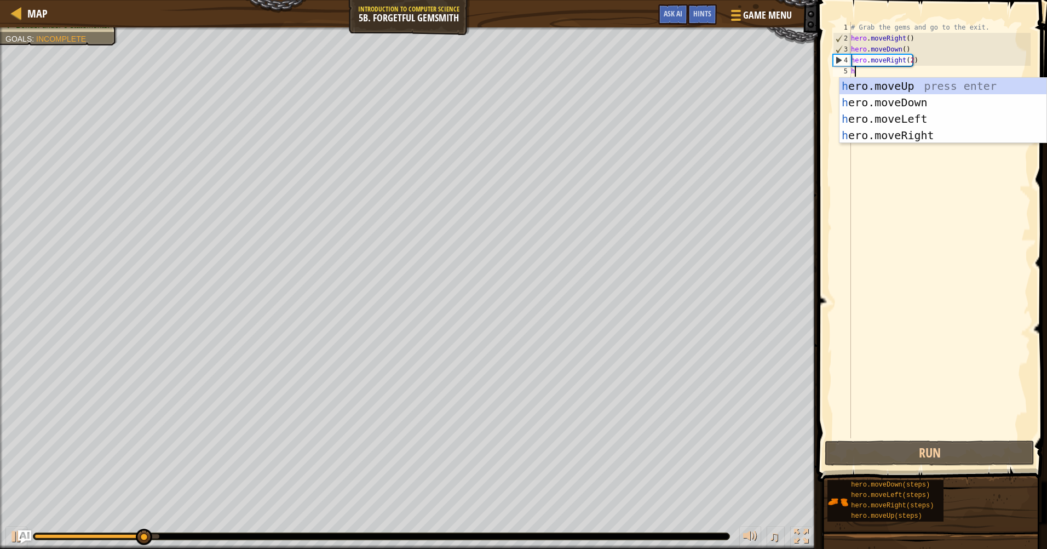
type textarea "h"
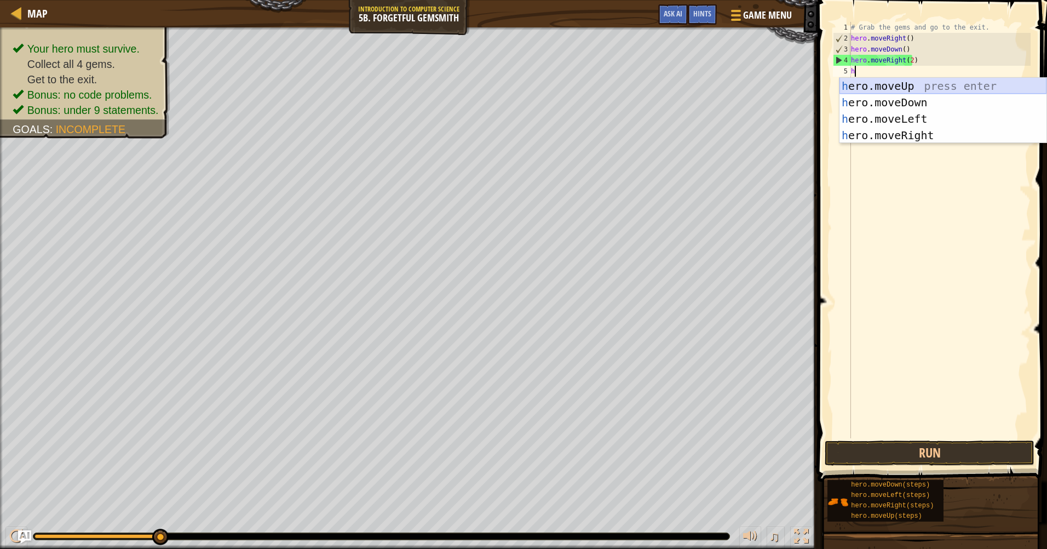
click at [893, 83] on div "h ero.moveUp press enter h ero.moveDown press enter h ero.moveLeft press enter …" at bounding box center [943, 127] width 207 height 99
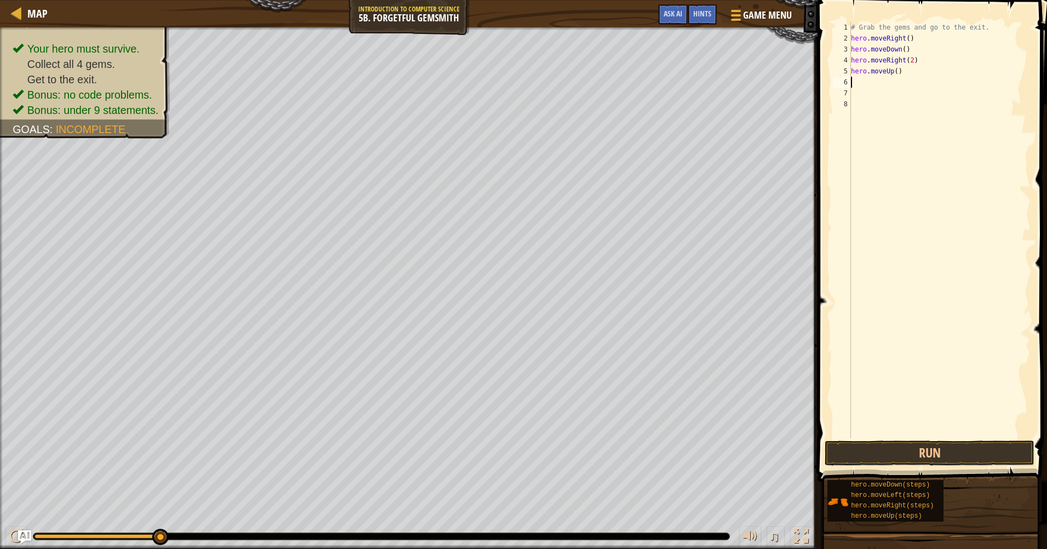
type textarea "h"
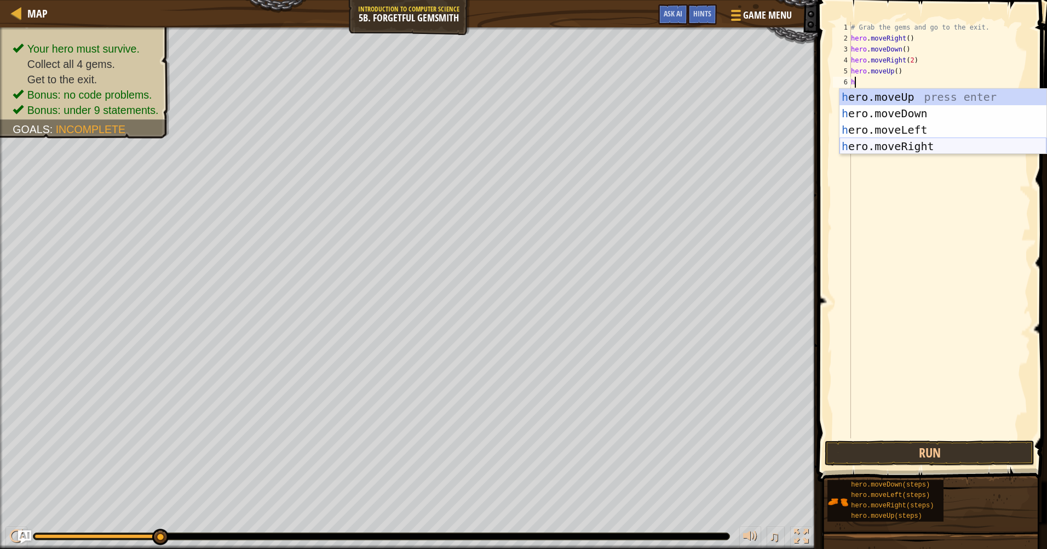
click at [872, 147] on div "h ero.moveUp press enter h ero.moveDown press enter h ero.moveLeft press enter …" at bounding box center [943, 138] width 207 height 99
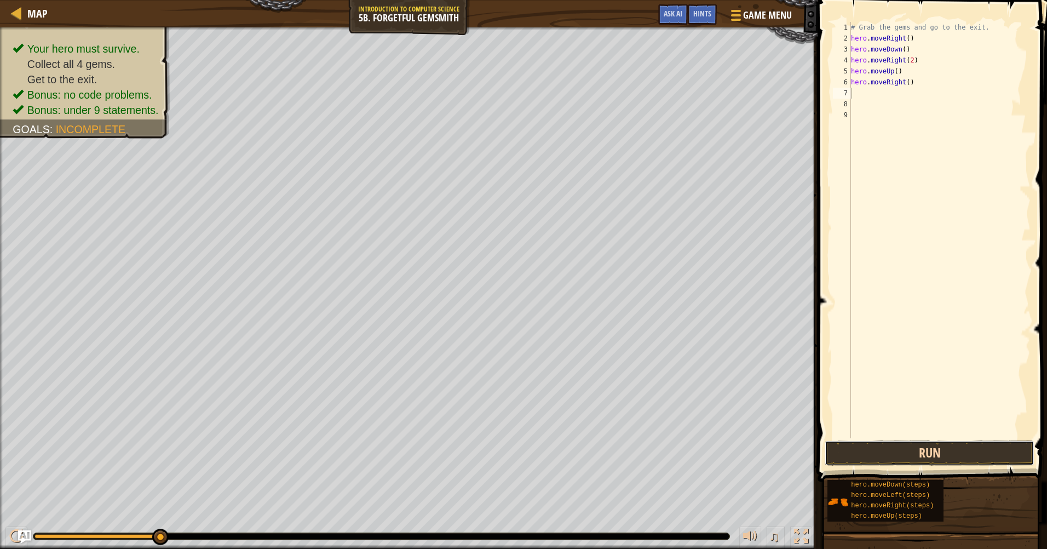
click at [913, 450] on button "Run" at bounding box center [930, 452] width 210 height 25
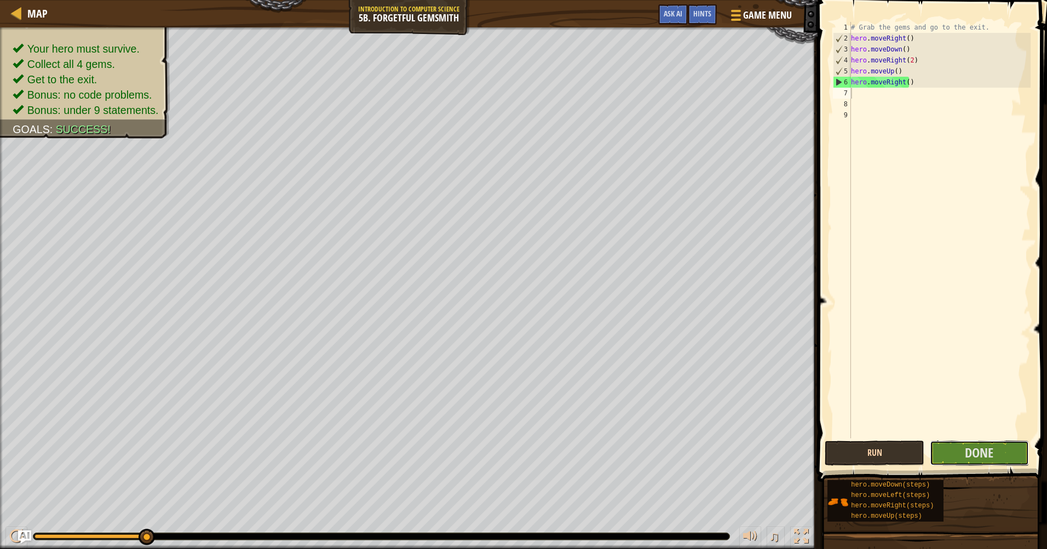
drag, startPoint x: 979, startPoint y: 461, endPoint x: 834, endPoint y: 445, distance: 146.5
click at [891, 453] on div "Run Submit Done" at bounding box center [930, 452] width 210 height 25
drag, startPoint x: 991, startPoint y: 450, endPoint x: 854, endPoint y: 452, distance: 136.4
click at [885, 453] on div "Run Submit Done" at bounding box center [930, 452] width 210 height 25
click at [974, 448] on span "Done" at bounding box center [979, 453] width 28 height 18
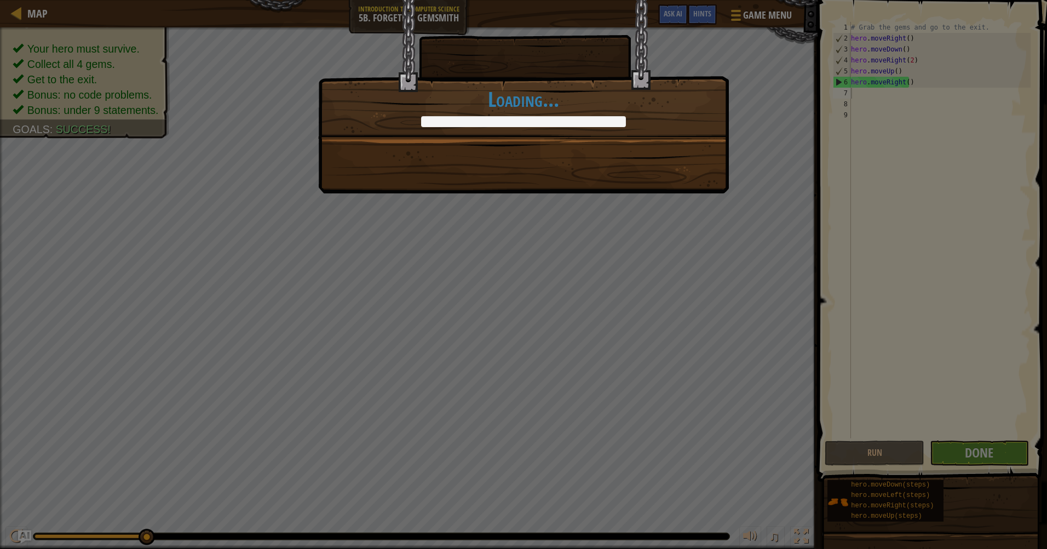
drag, startPoint x: 685, startPoint y: 167, endPoint x: 692, endPoint y: 176, distance: 12.2
click at [692, 176] on div "More gems, more problems. +9 +13 Done in fewer than 9 code statements. +4 +7 Cl…" at bounding box center [523, 96] width 411 height 193
click at [691, 193] on div "More gems, more problems. +9 +13 Done in fewer than 9 code statements. +4 +7 Cl…" at bounding box center [523, 96] width 411 height 193
click at [839, 229] on div "More gems, more problems. +9 +13 Done in fewer than 9 code statements. +4 +7 Cl…" at bounding box center [523, 274] width 1047 height 549
click at [634, 352] on div "More gems, more problems. +9 +13 Done in fewer than 9 code statements. +4 +7 Cl…" at bounding box center [523, 274] width 1047 height 549
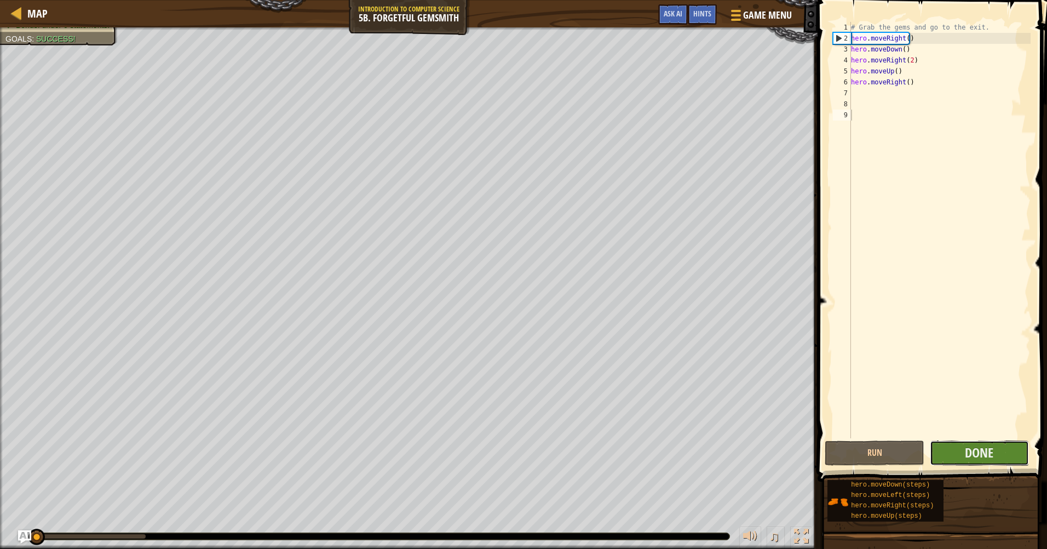
click at [997, 450] on button "Done" at bounding box center [979, 452] width 99 height 25
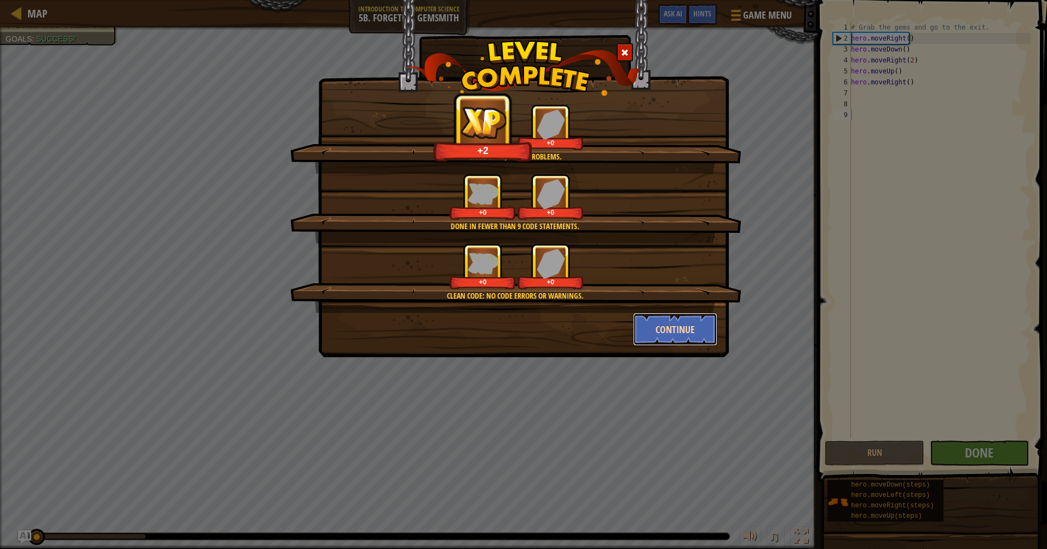
click at [668, 326] on button "Continue" at bounding box center [675, 329] width 85 height 33
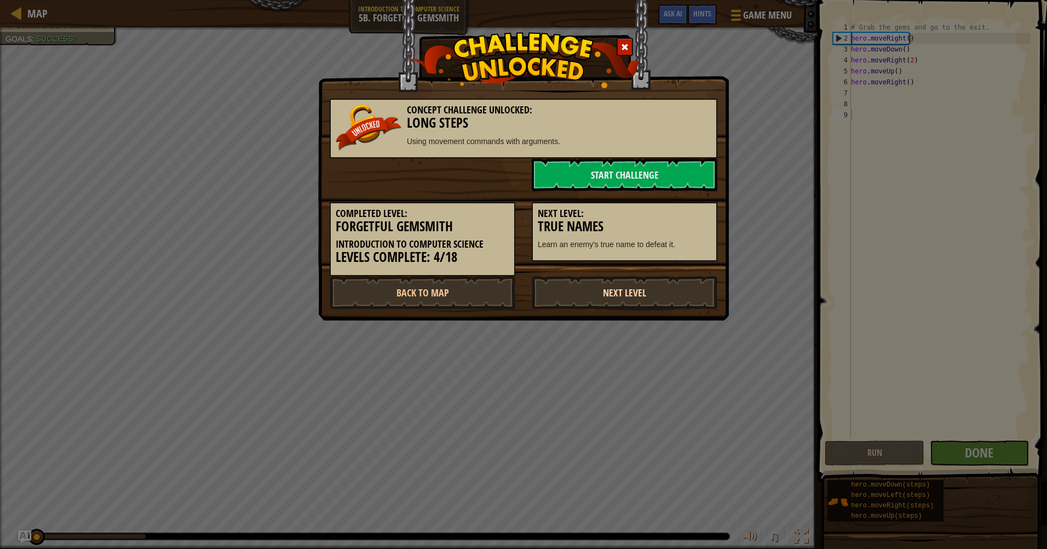
click at [652, 287] on link "Next Level" at bounding box center [625, 292] width 186 height 33
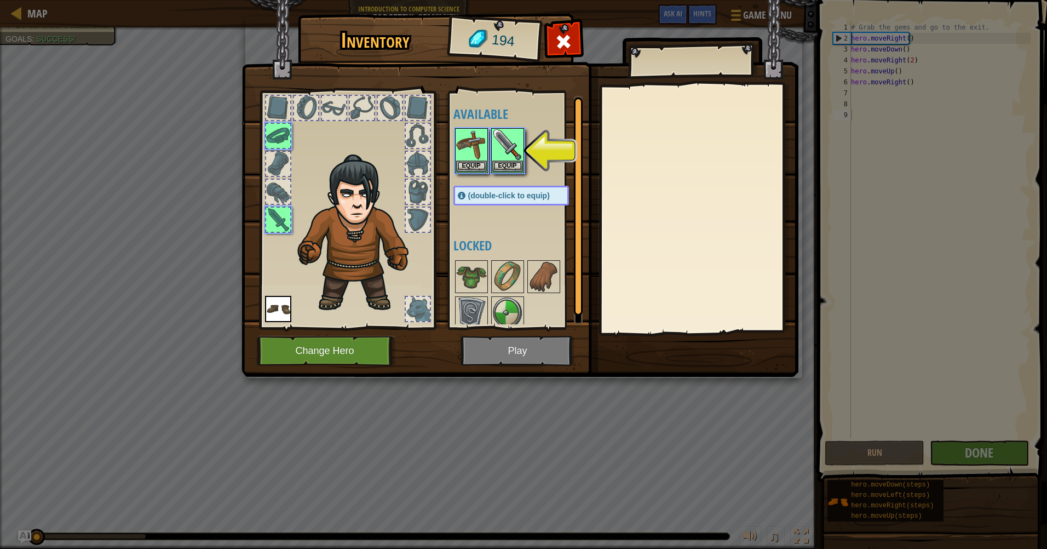
click at [508, 354] on img at bounding box center [520, 178] width 557 height 398
click at [503, 154] on img at bounding box center [507, 144] width 31 height 31
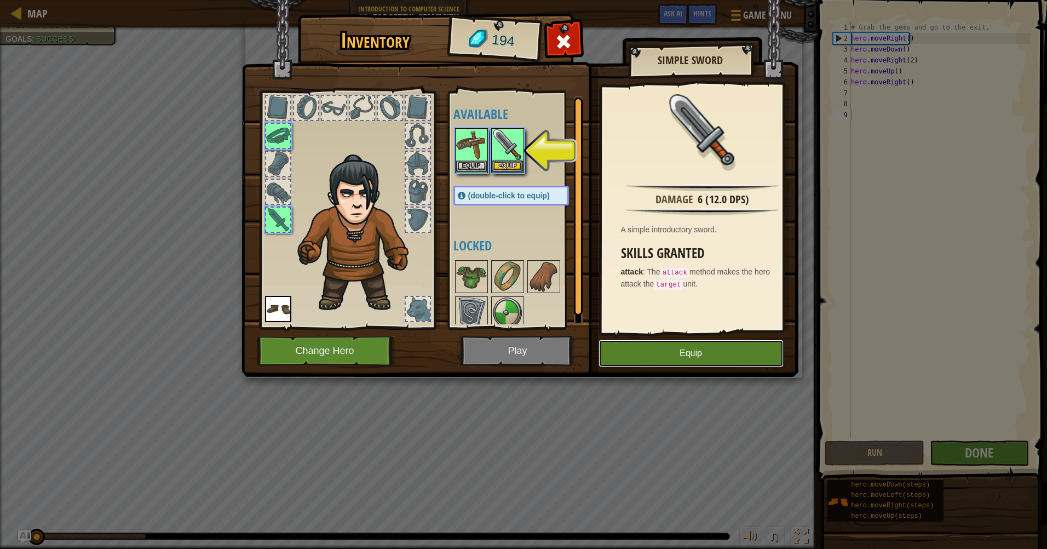
click at [695, 358] on button "Equip" at bounding box center [691, 353] width 185 height 27
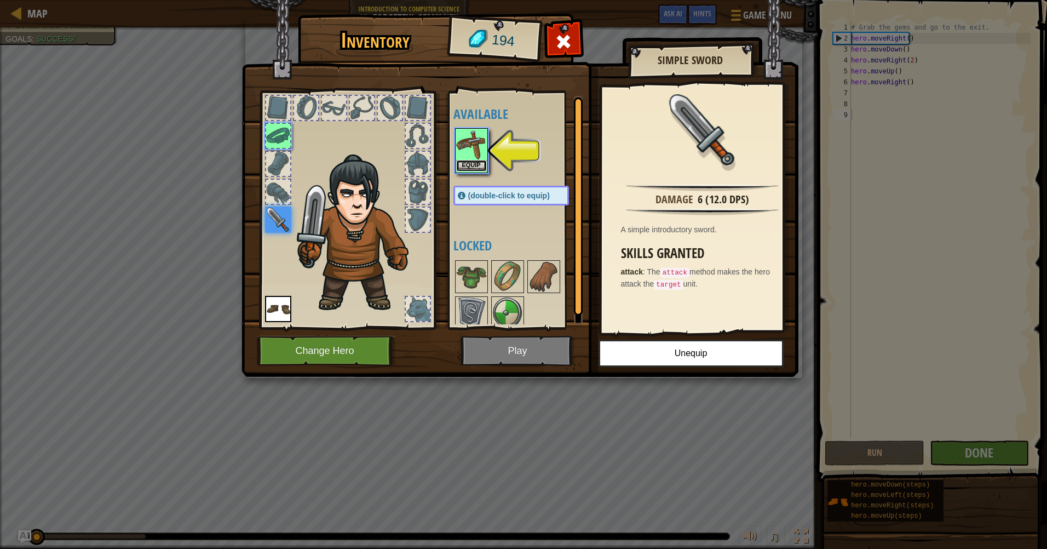
click at [481, 163] on button "Equip" at bounding box center [471, 166] width 31 height 12
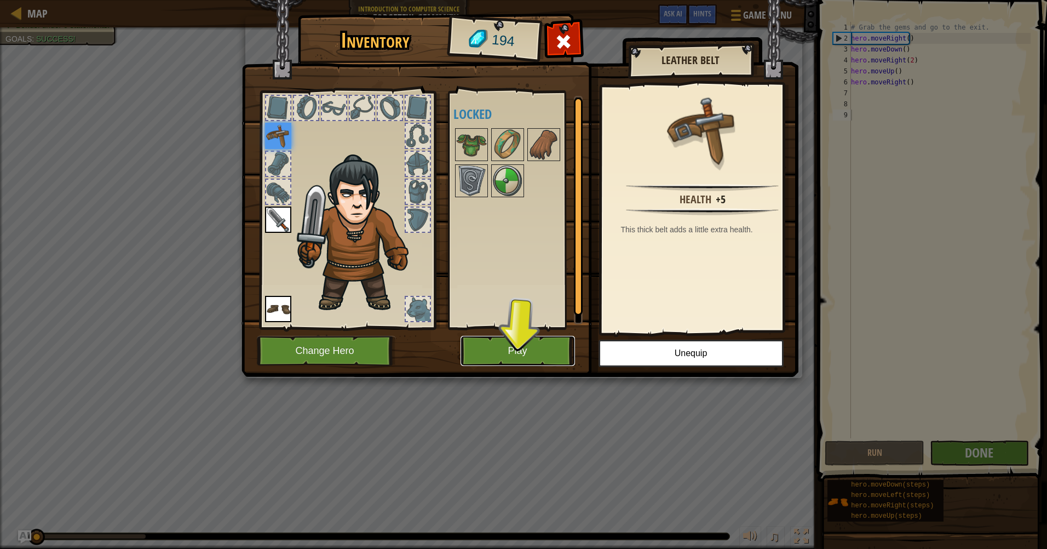
click at [533, 354] on button "Play" at bounding box center [518, 351] width 114 height 30
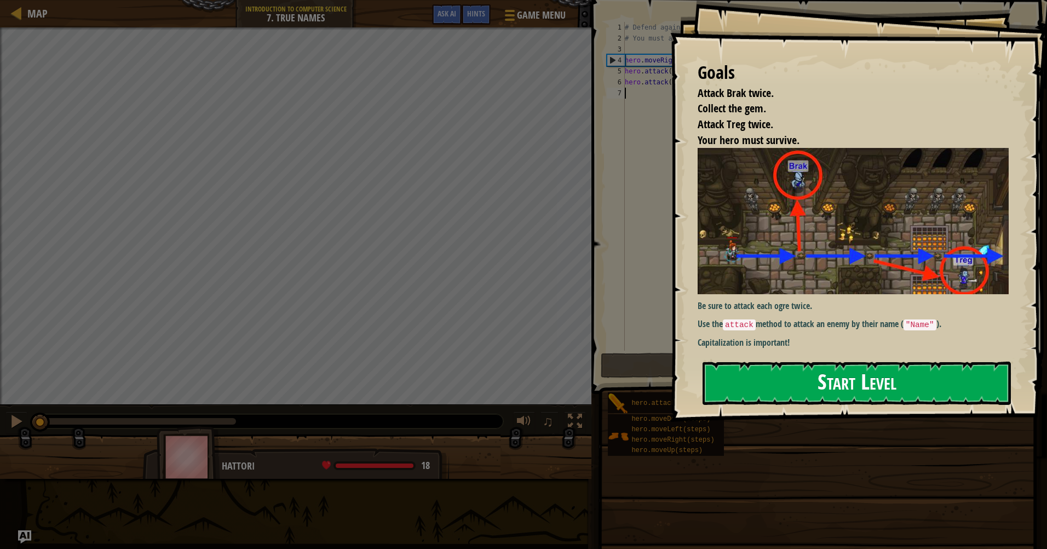
click at [839, 363] on button "Start Level" at bounding box center [857, 382] width 308 height 43
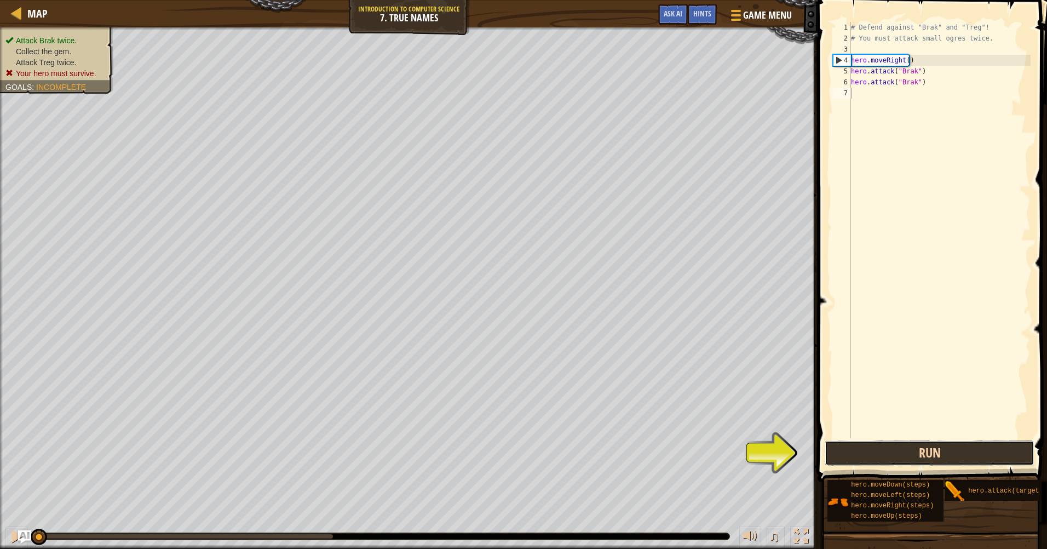
click at [927, 450] on button "Run" at bounding box center [930, 452] width 210 height 25
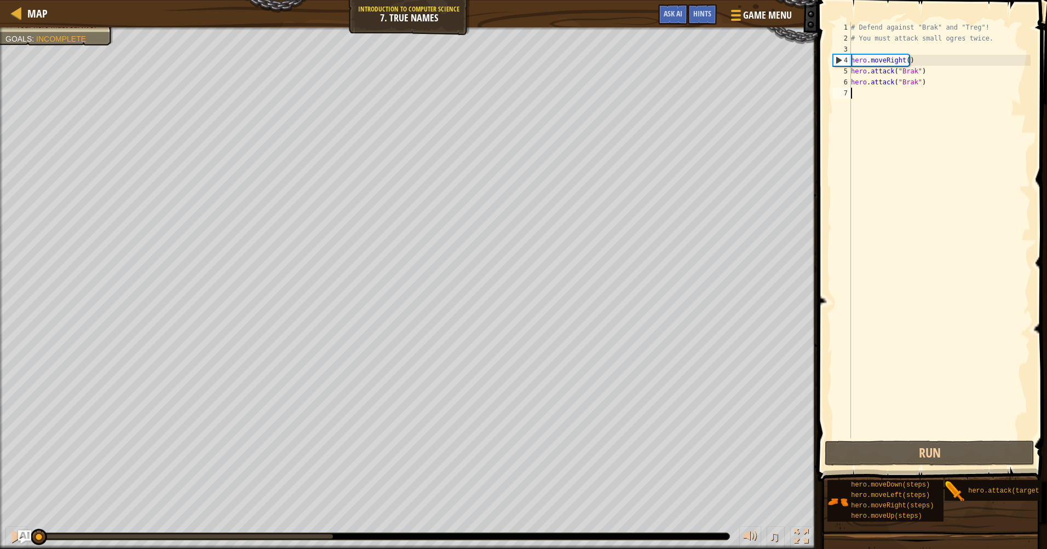
click at [43, 483] on div "Attack Brak twice. Collect the gem. Attack Treg twice. Your hero must survive. …" at bounding box center [523, 287] width 1047 height 521
type textarea "h"
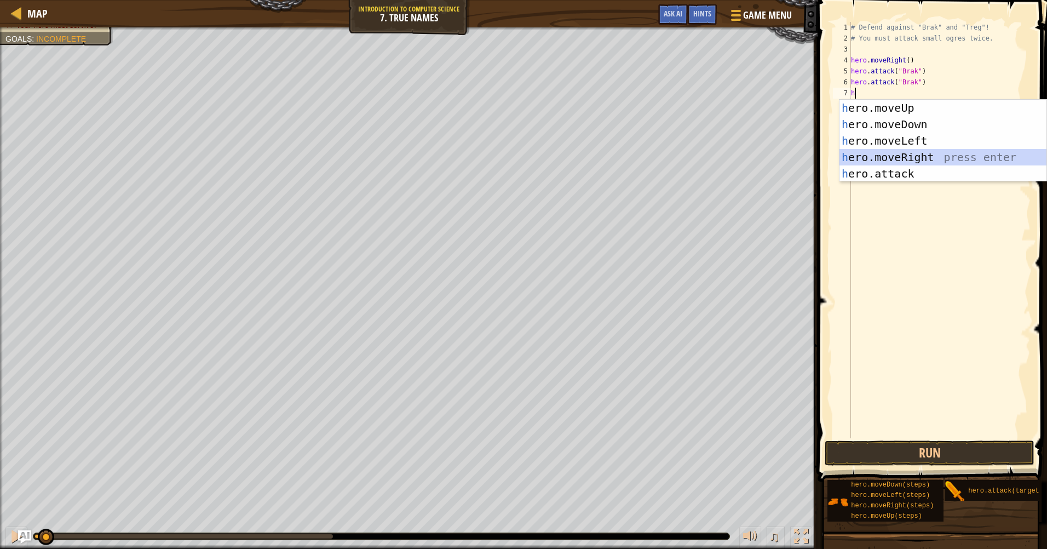
click at [910, 155] on div "h ero.moveUp press enter h ero.moveDown press enter h ero.moveLeft press enter …" at bounding box center [943, 157] width 207 height 115
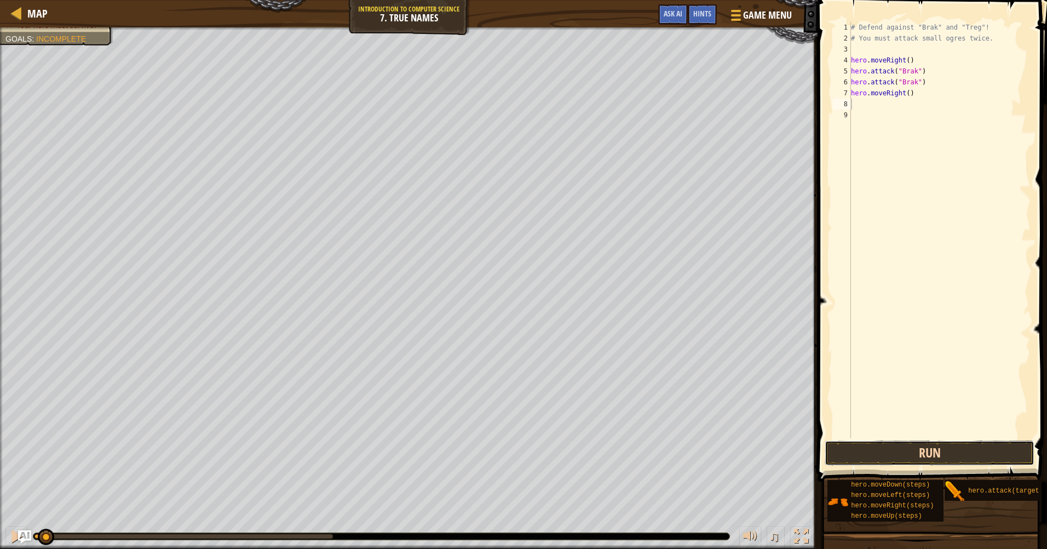
click at [944, 450] on button "Run" at bounding box center [930, 452] width 210 height 25
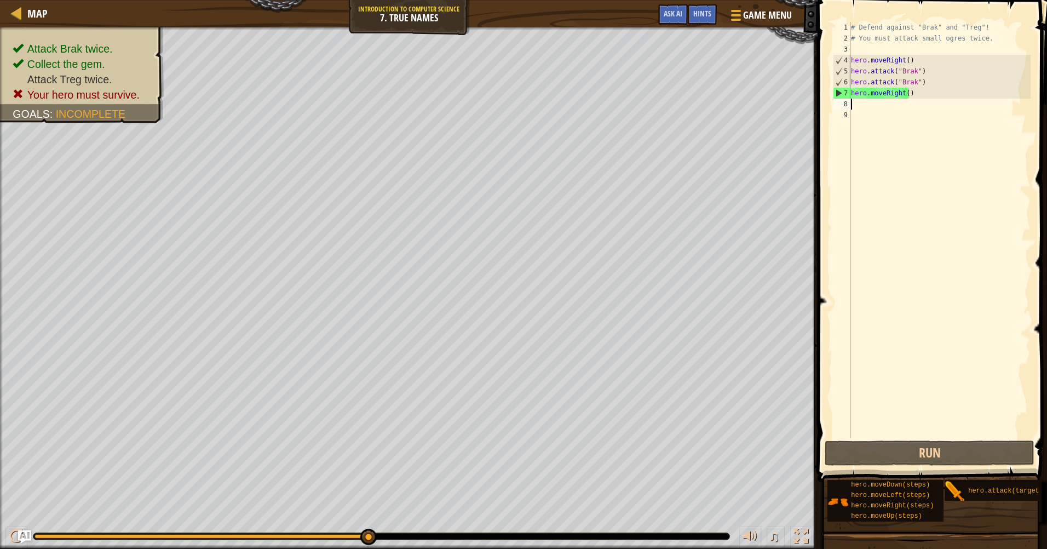
click at [906, 93] on div "# Defend against "Brak" and "Treg"! # You must attack small ogres twice. hero .…" at bounding box center [940, 241] width 182 height 438
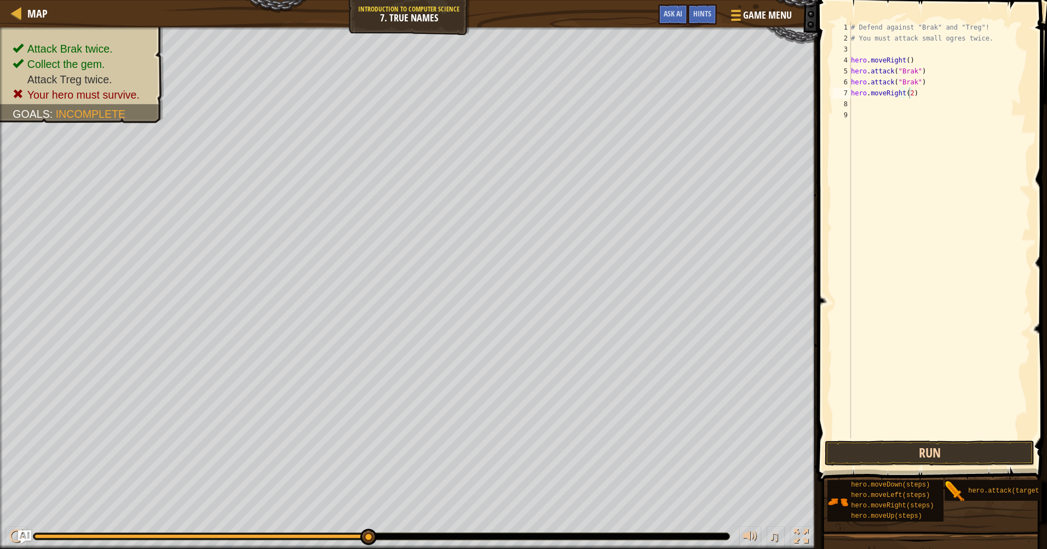
click at [968, 440] on div "hero.moveRight(2) 1 2 3 4 5 6 7 8 9 # Defend against "Brak" and "Treg"! # You m…" at bounding box center [930, 262] width 233 height 514
click at [973, 450] on button "Run" at bounding box center [930, 452] width 210 height 25
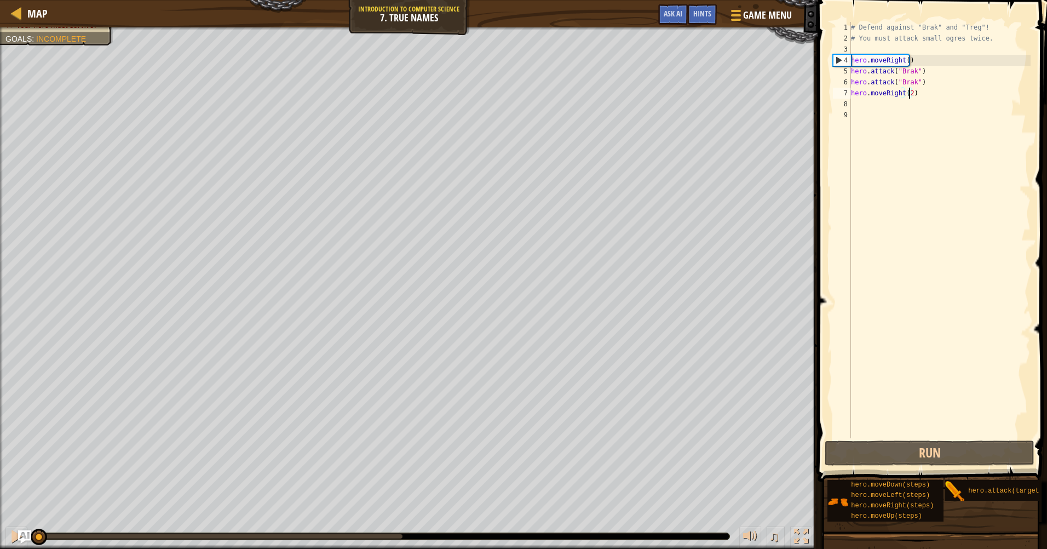
drag, startPoint x: 399, startPoint y: 537, endPoint x: 0, endPoint y: 452, distance: 407.5
click at [0, 0] on html "Map Introduction to Computer Science 7. True Names Game Menu Done Hints Ask AI …" at bounding box center [523, 0] width 1047 height 0
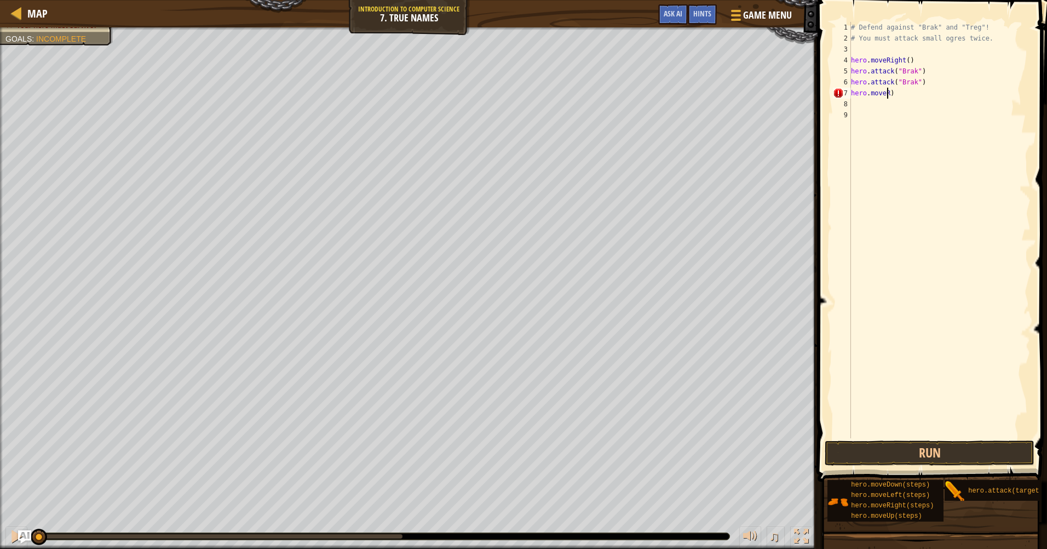
scroll to position [5, 3]
type textarea "hero.move)"
type textarea "h"
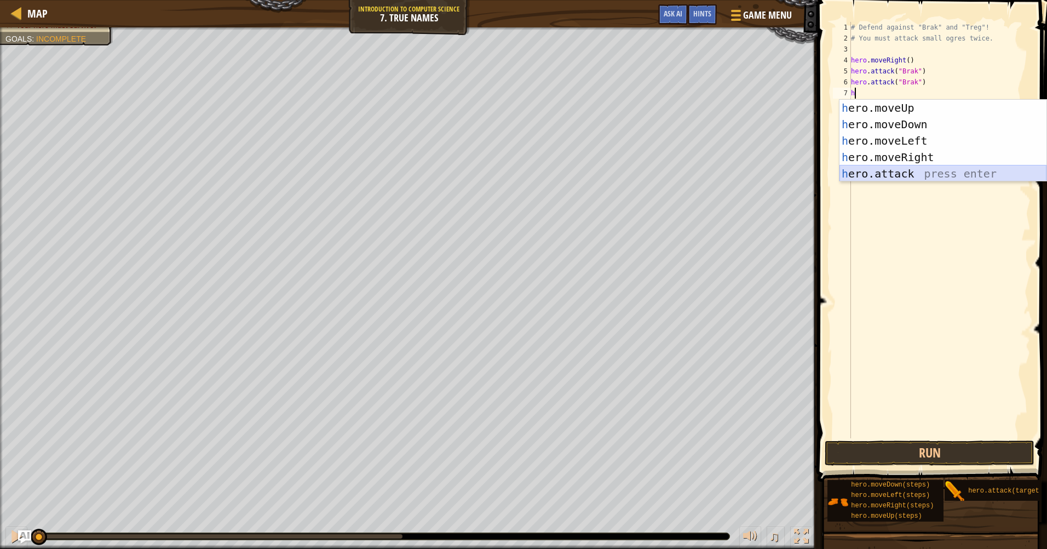
click at [905, 177] on div "h ero.moveUp press enter h ero.moveDown press enter h ero.moveLeft press enter …" at bounding box center [943, 157] width 207 height 115
type textarea "hero.attack("Enemy Name")"
